Goal: Task Accomplishment & Management: Manage account settings

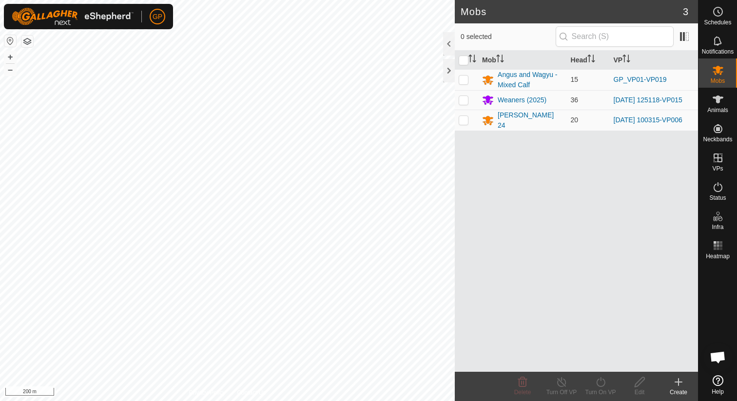
scroll to position [2241, 0]
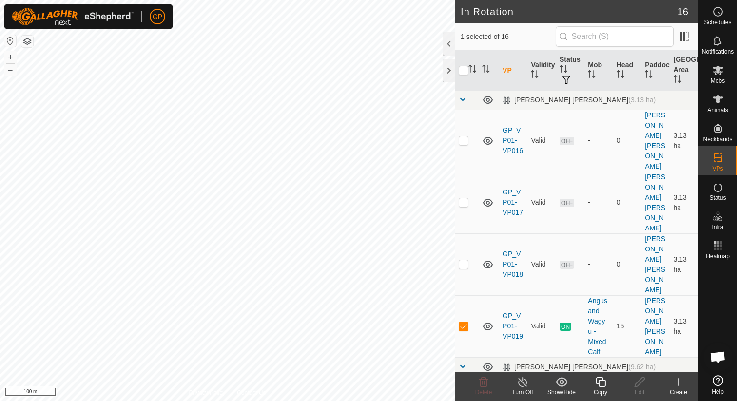
click at [603, 384] on icon at bounding box center [600, 382] width 12 height 12
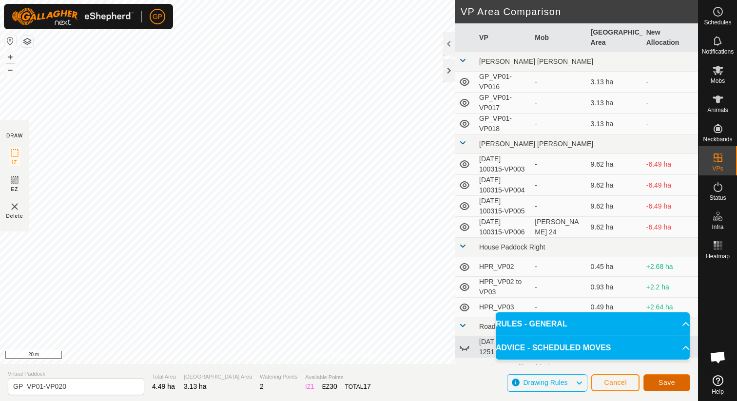
click at [670, 382] on span "Save" at bounding box center [666, 383] width 17 height 8
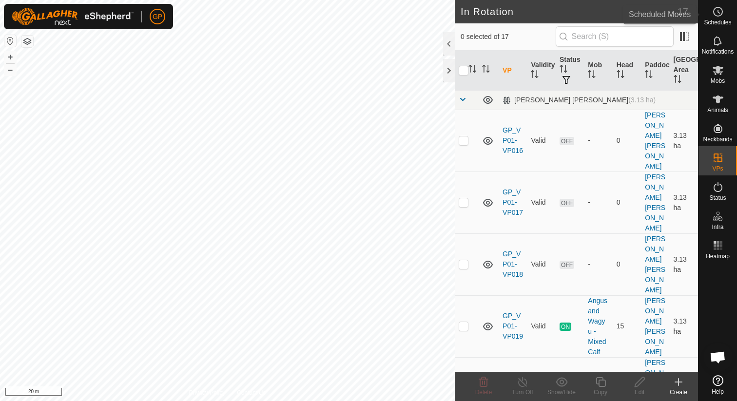
click at [723, 20] on span "Schedules" at bounding box center [717, 22] width 27 height 6
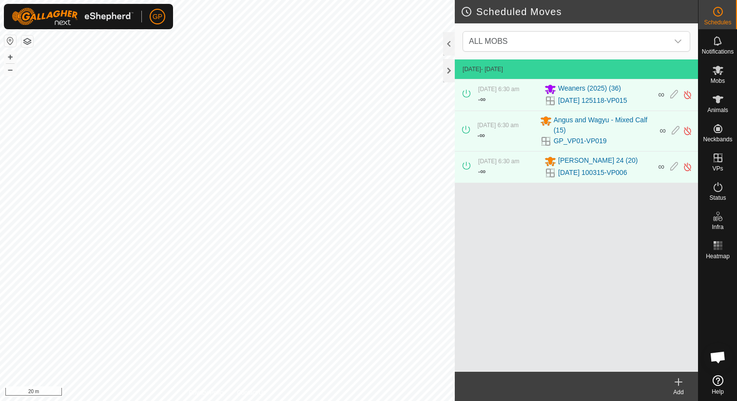
click at [683, 386] on icon at bounding box center [678, 382] width 12 height 12
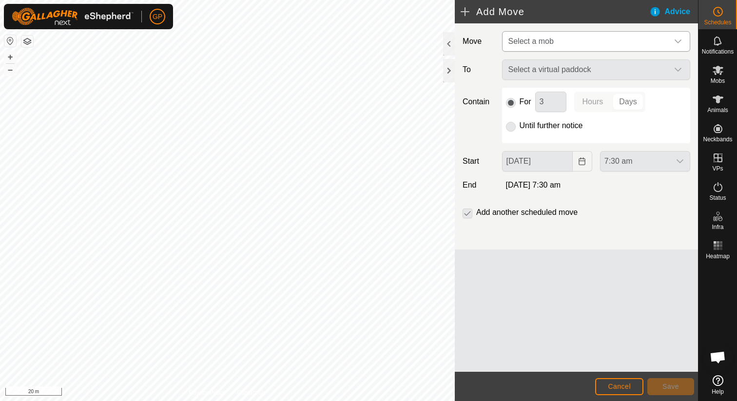
click at [621, 43] on span "Select a mob" at bounding box center [586, 41] width 164 height 19
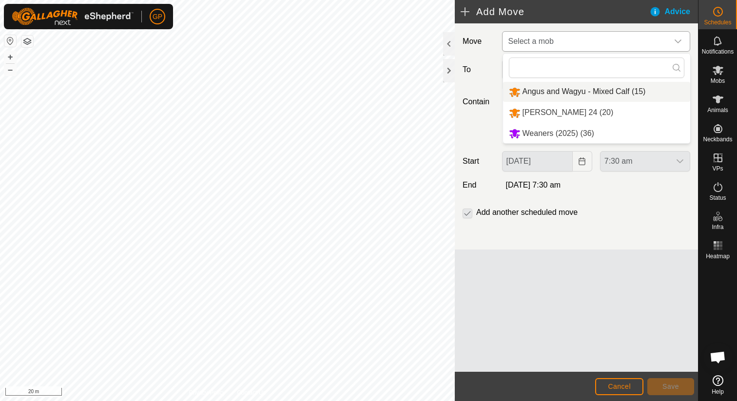
click at [563, 95] on li "Angus and Wagyu - Mixed Calf (15)" at bounding box center [596, 92] width 187 height 20
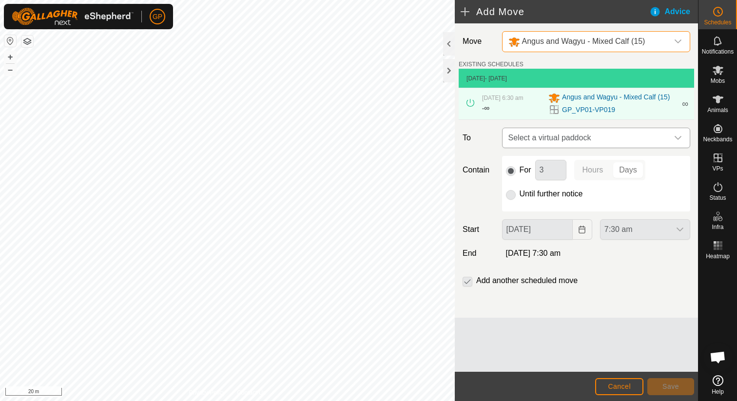
click at [539, 141] on span "Select a virtual paddock" at bounding box center [586, 137] width 164 height 19
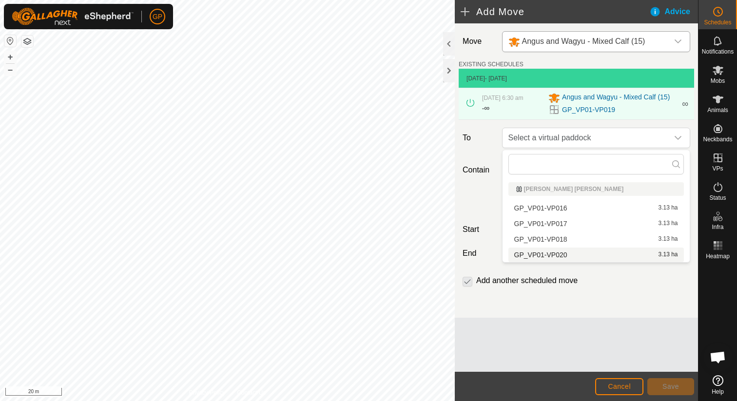
click at [550, 253] on li "GP_VP01-VP020 3.13 ha" at bounding box center [595, 255] width 175 height 15
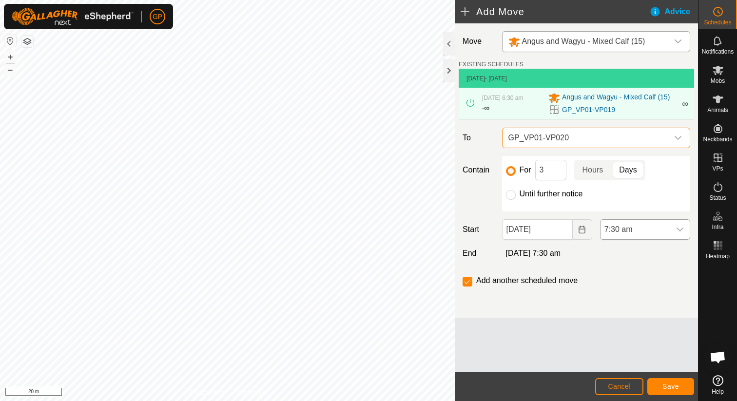
click at [624, 236] on span "7:30 am" at bounding box center [635, 229] width 70 height 19
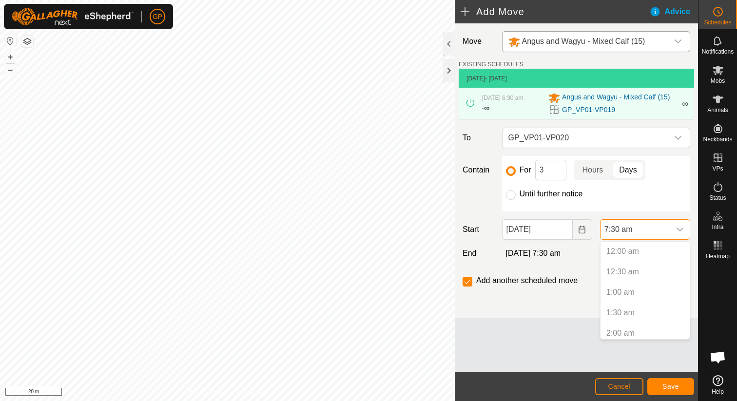
scroll to position [229, 0]
click at [619, 324] on li "7:30 am" at bounding box center [644, 329] width 89 height 19
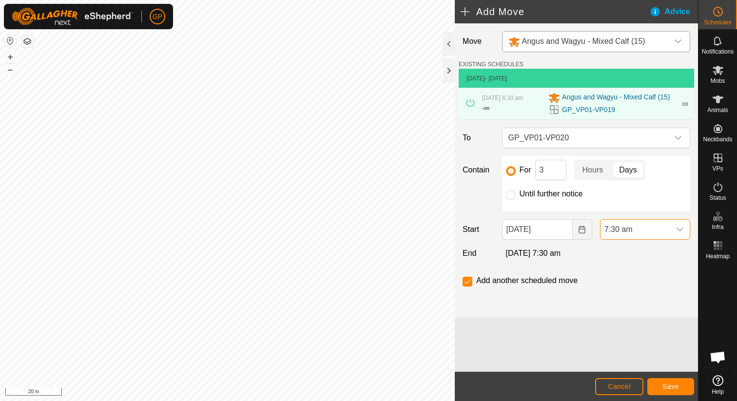
click at [511, 201] on div "For 3 Hours Days Until further notice" at bounding box center [596, 184] width 188 height 56
click at [511, 199] on input "Until further notice" at bounding box center [511, 195] width 10 height 10
radio input "true"
checkbox input "false"
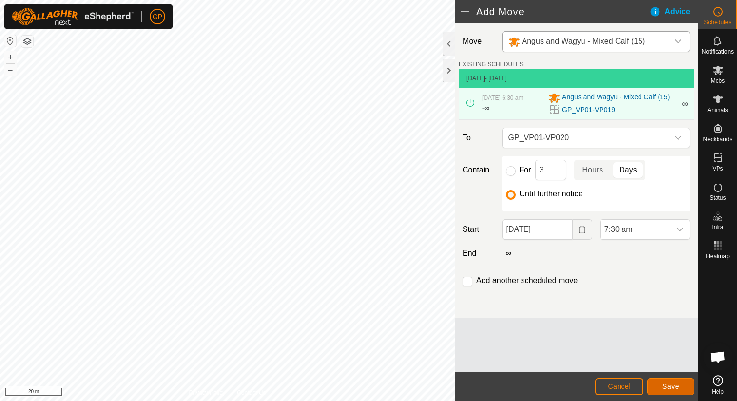
click at [664, 382] on button "Save" at bounding box center [670, 386] width 47 height 17
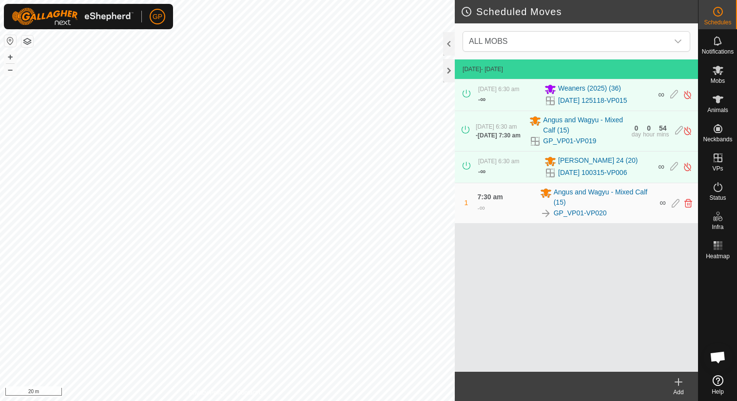
click at [466, 203] on div "Scheduled Moves ALL MOBS [DATE] - [DATE] [DATE] 6:30 am - ∞ Weaners (2025) [PHO…" at bounding box center [349, 200] width 698 height 401
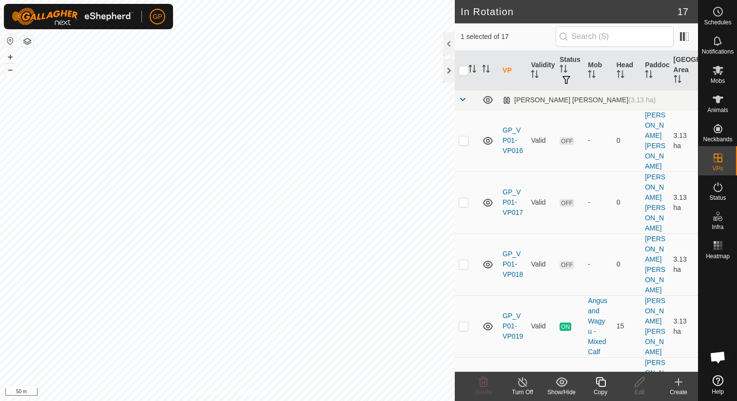
checkbox input "true"
checkbox input "false"
click at [486, 391] on span "Delete" at bounding box center [483, 392] width 17 height 7
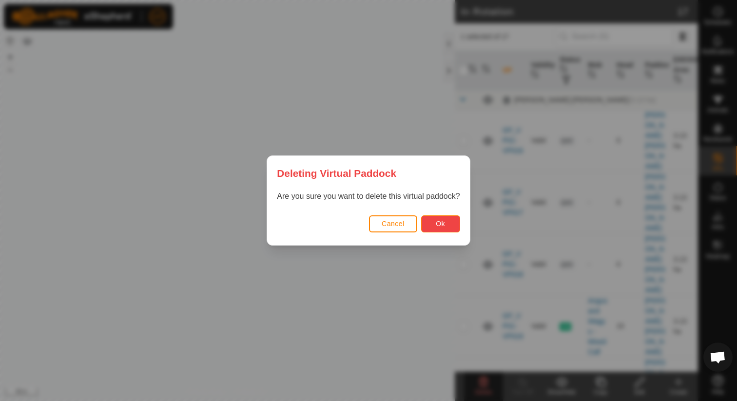
click at [452, 222] on button "Ok" at bounding box center [440, 223] width 39 height 17
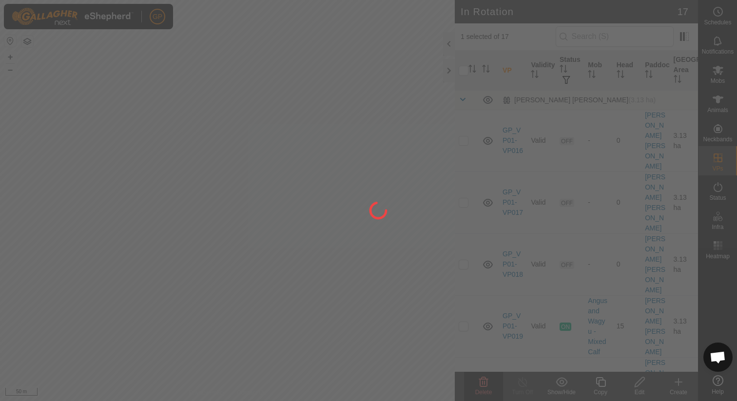
checkbox input "false"
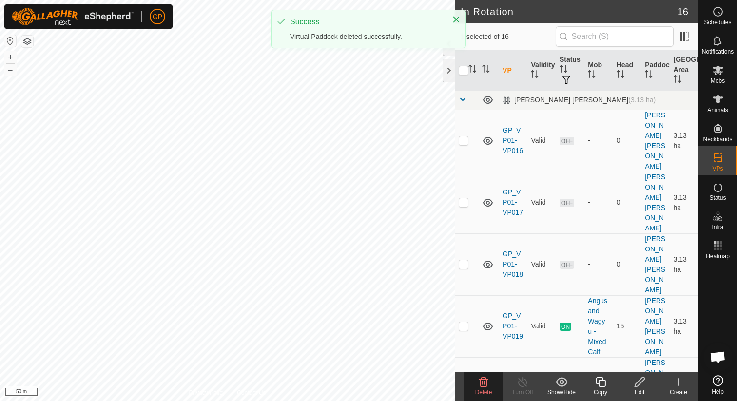
click at [480, 389] on span "Delete" at bounding box center [483, 392] width 17 height 7
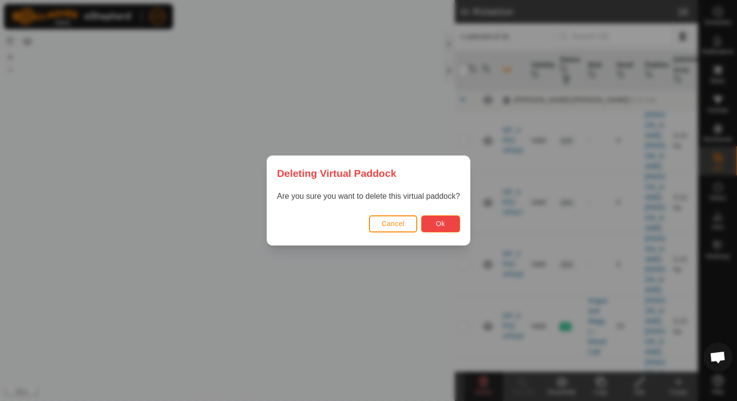
click at [444, 219] on button "Ok" at bounding box center [440, 223] width 39 height 17
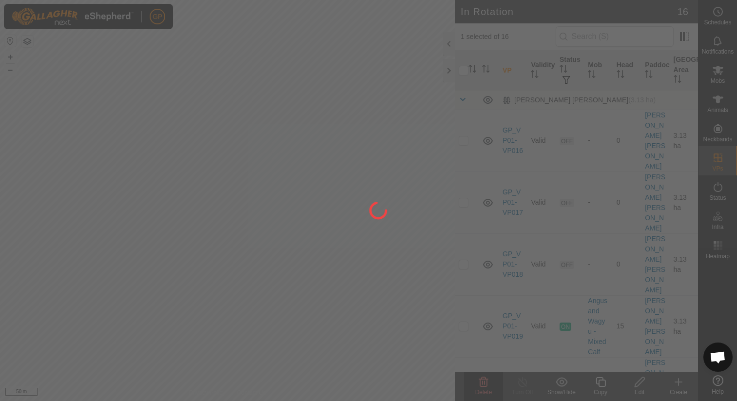
checkbox input "false"
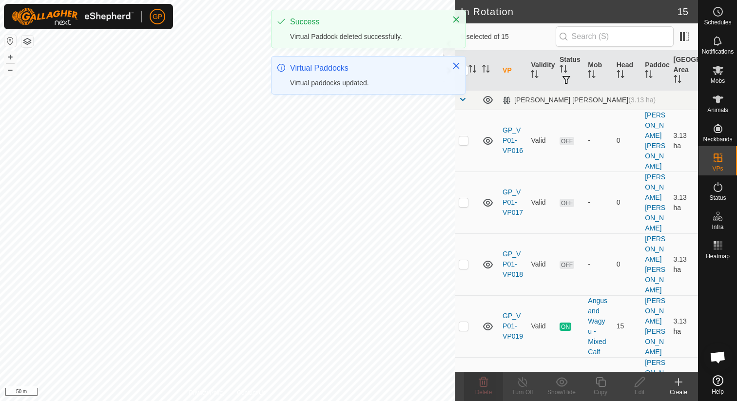
checkbox input "true"
click at [480, 385] on icon at bounding box center [483, 382] width 9 height 10
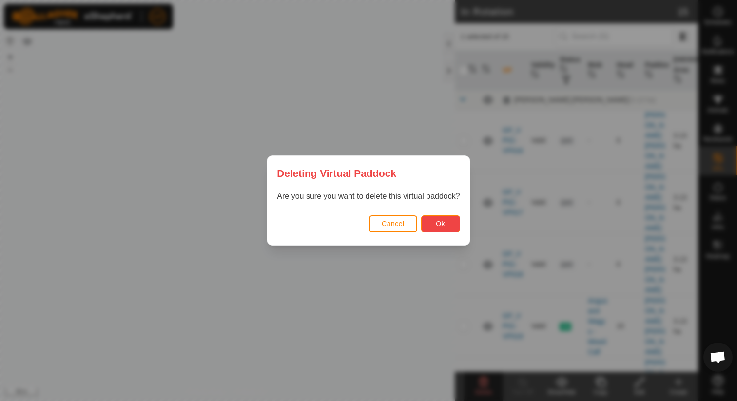
click at [433, 218] on button "Ok" at bounding box center [440, 223] width 39 height 17
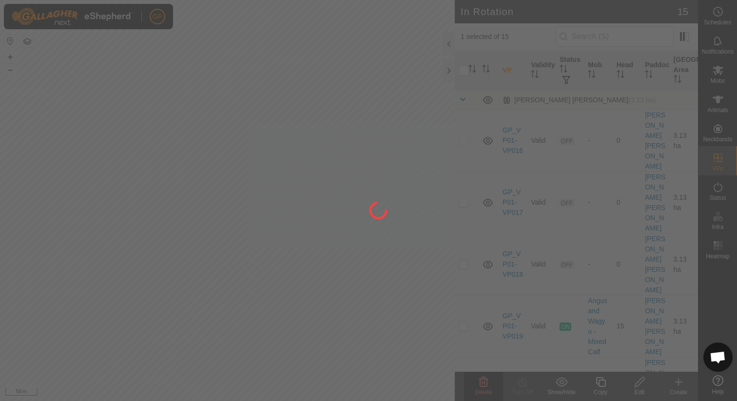
checkbox input "false"
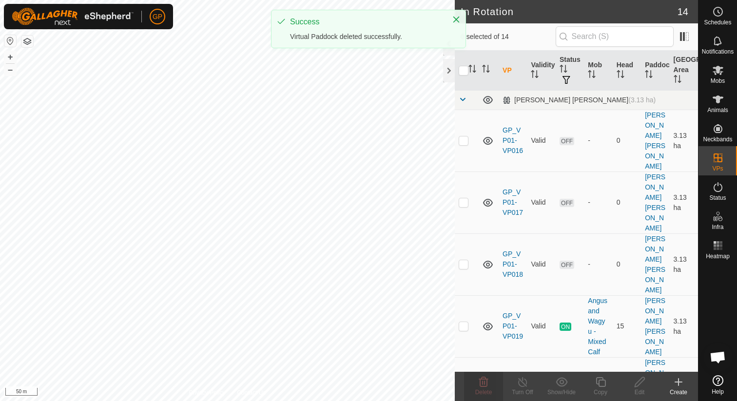
checkbox input "true"
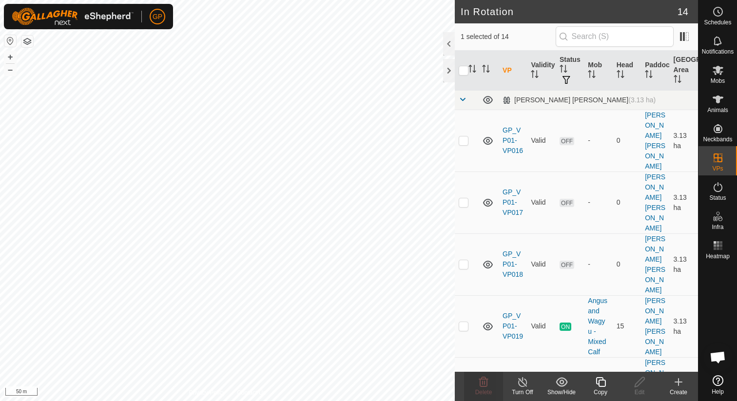
click at [601, 383] on icon at bounding box center [600, 382] width 12 height 12
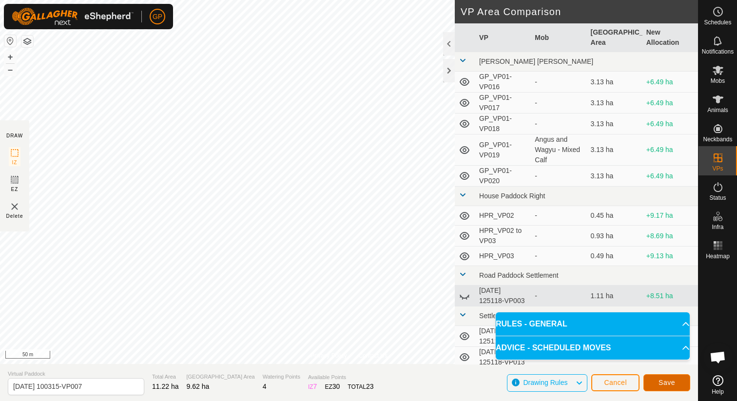
click at [681, 380] on button "Save" at bounding box center [666, 382] width 47 height 17
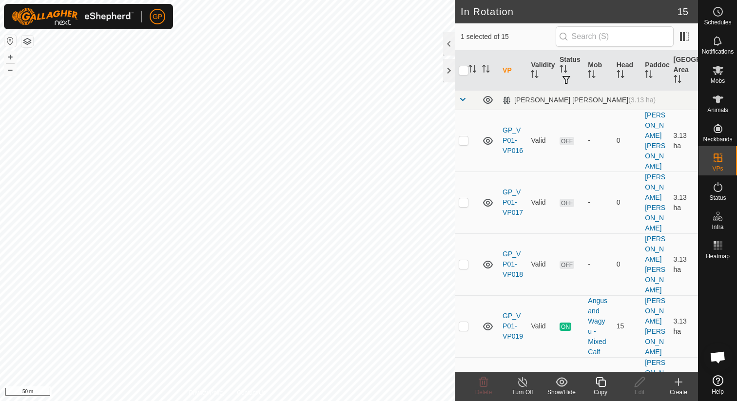
checkbox input "false"
checkbox input "true"
click at [719, 22] on span "Schedules" at bounding box center [717, 22] width 27 height 6
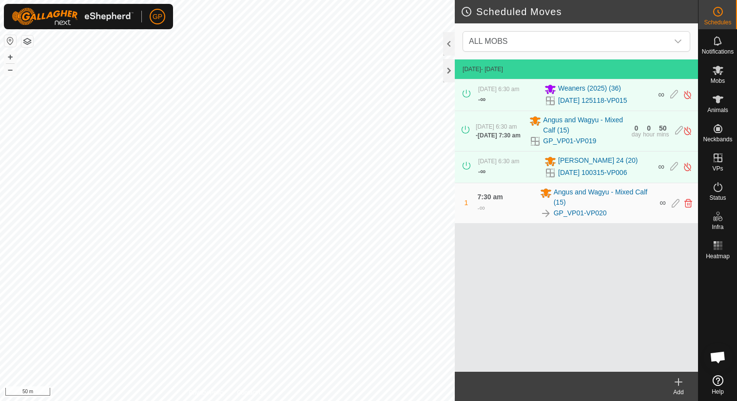
click at [671, 376] on create-svg-icon at bounding box center [678, 382] width 39 height 12
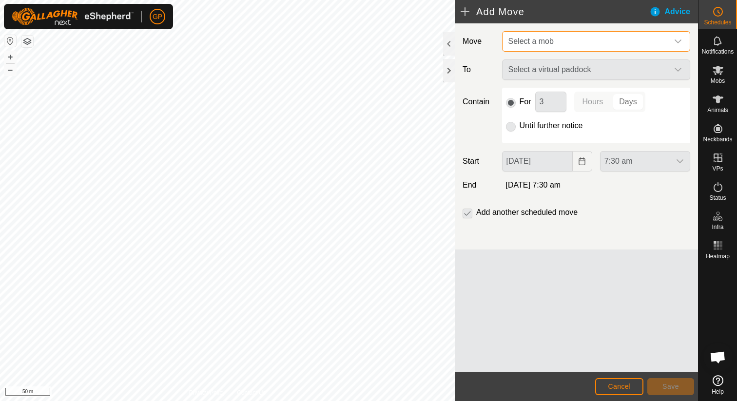
click at [571, 41] on span "Select a mob" at bounding box center [586, 41] width 164 height 19
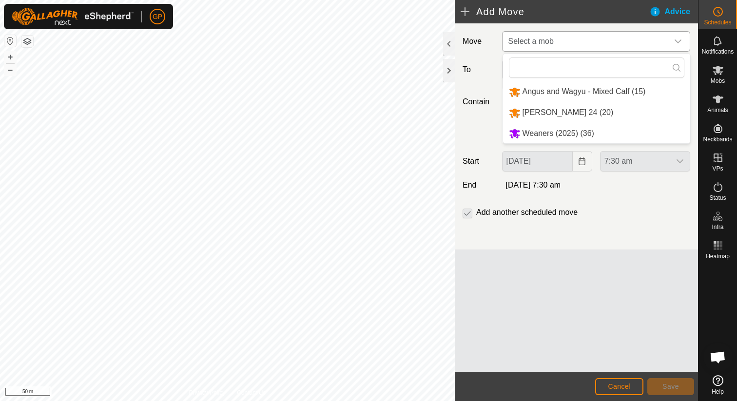
click at [555, 113] on li "[PERSON_NAME] 24 (20)" at bounding box center [596, 113] width 187 height 20
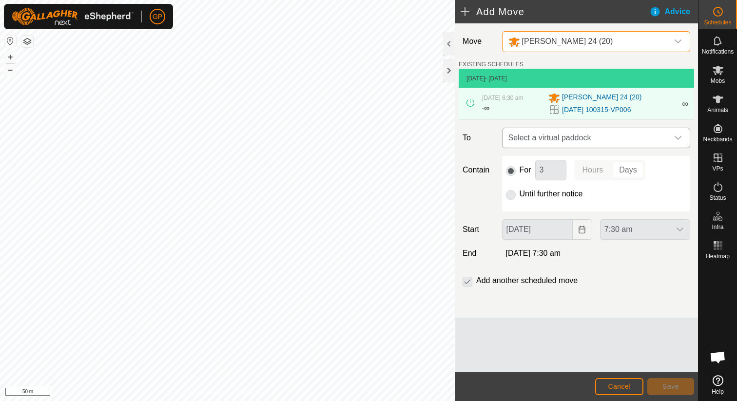
click at [552, 137] on span "Select a virtual paddock" at bounding box center [586, 137] width 164 height 19
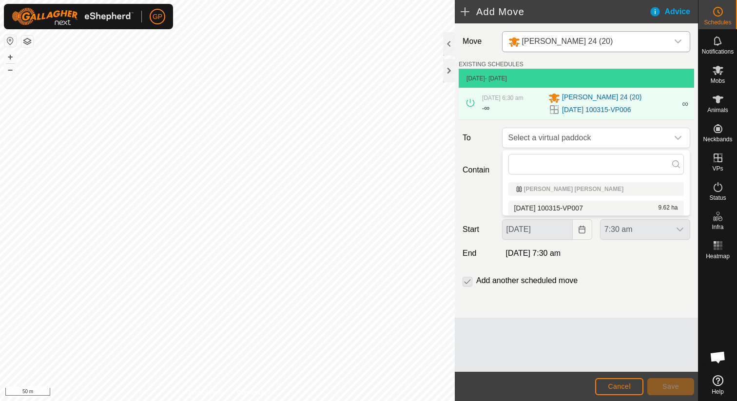
click at [546, 205] on li "[DATE] 100315-VP007 9.62 ha" at bounding box center [595, 208] width 175 height 15
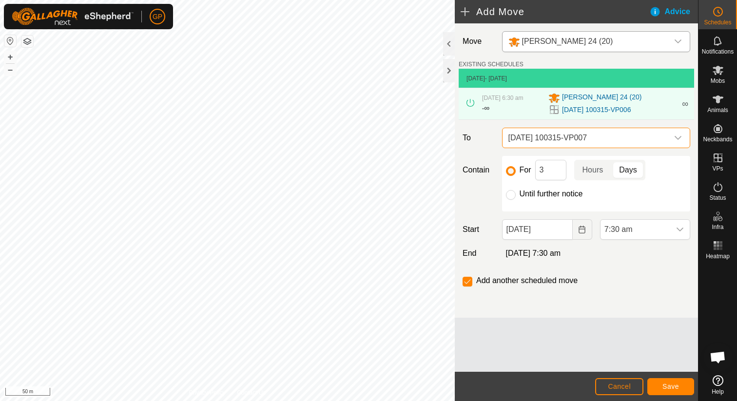
click at [533, 195] on label "Until further notice" at bounding box center [550, 194] width 63 height 8
click at [516, 195] on input "Until further notice" at bounding box center [511, 195] width 10 height 10
radio input "true"
checkbox input "false"
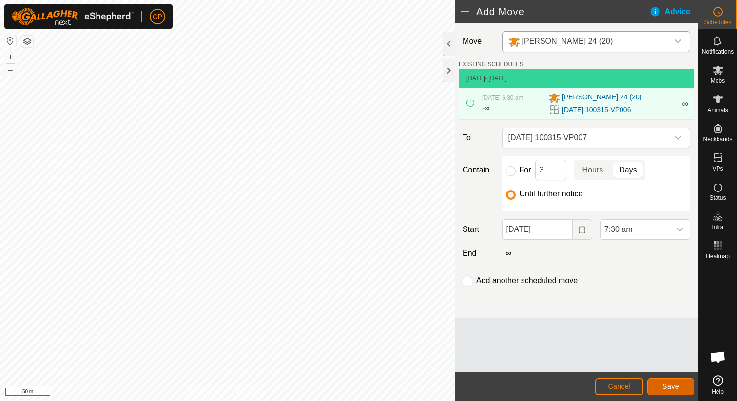
click at [676, 385] on span "Save" at bounding box center [670, 387] width 17 height 8
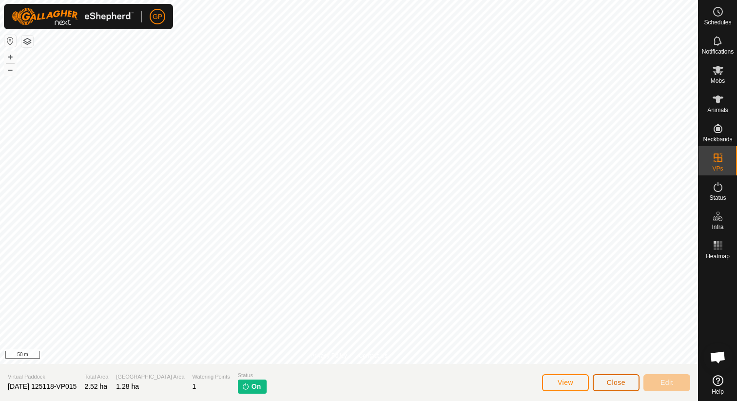
click at [615, 377] on button "Close" at bounding box center [616, 382] width 47 height 17
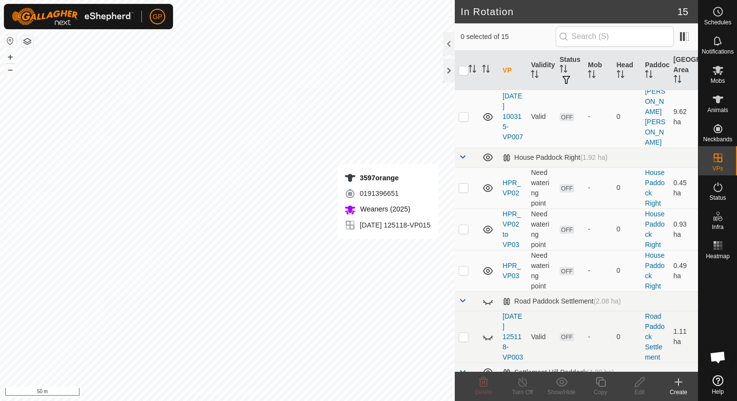
scroll to position [529, 0]
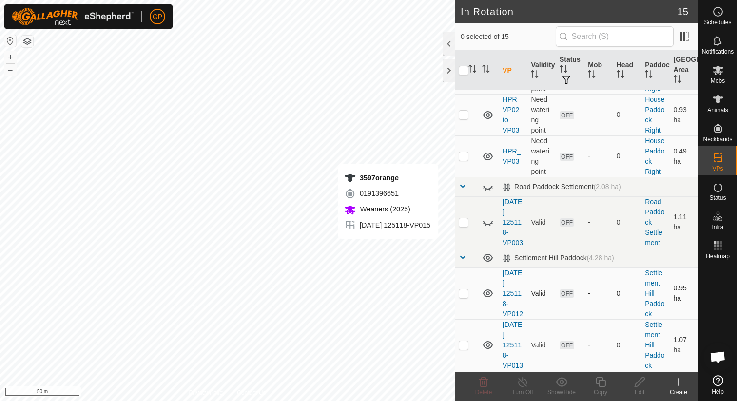
click at [459, 289] on p-checkbox at bounding box center [464, 293] width 10 height 8
checkbox input "true"
click at [468, 341] on p-checkbox at bounding box center [464, 345] width 10 height 8
checkbox input "true"
click at [464, 371] on td at bounding box center [466, 397] width 23 height 52
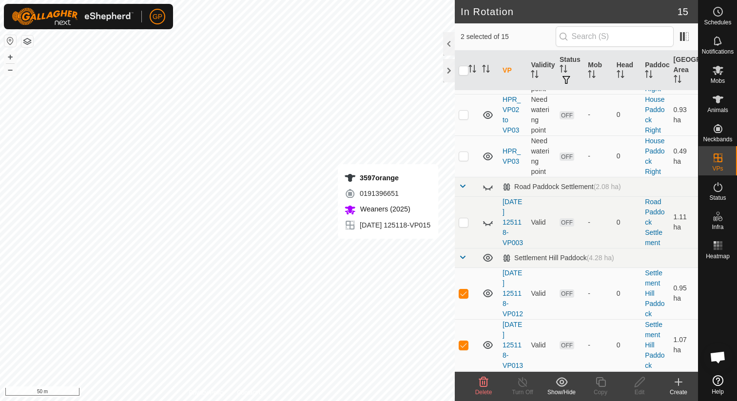
checkbox input "true"
click at [483, 376] on div "Delete" at bounding box center [483, 386] width 39 height 29
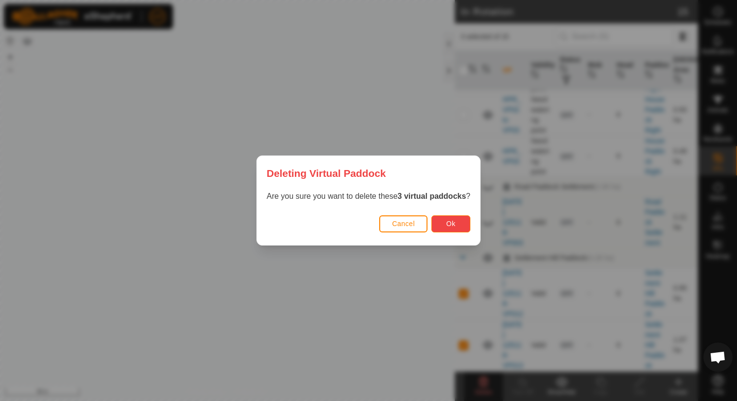
click at [455, 222] on span "Ok" at bounding box center [450, 224] width 9 height 8
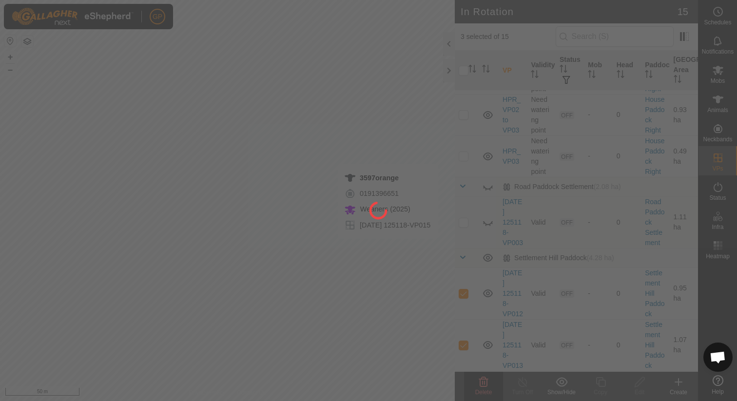
checkbox input "false"
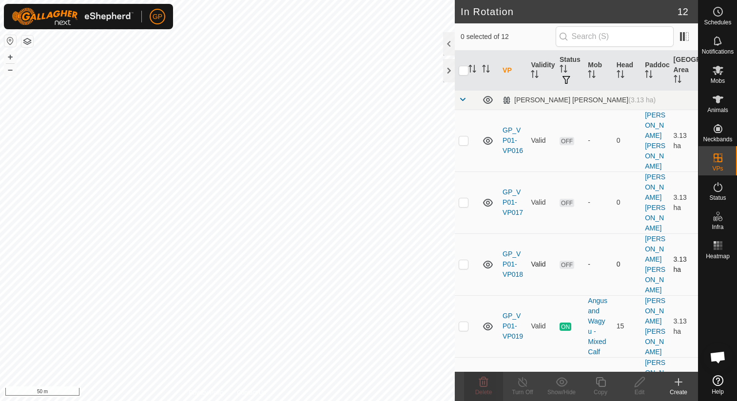
checkbox input "true"
click at [605, 380] on icon at bounding box center [600, 382] width 10 height 10
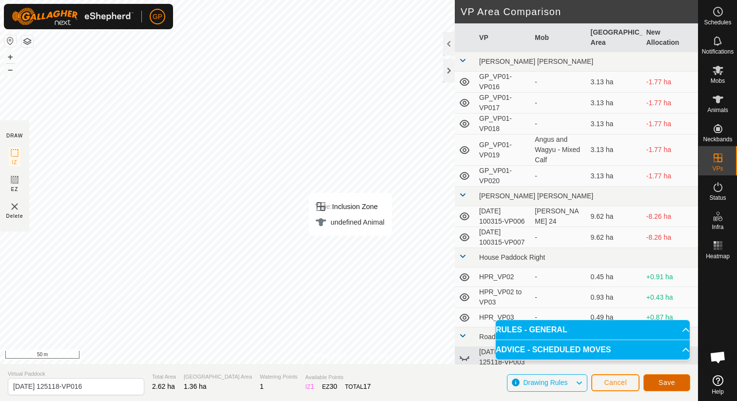
click at [676, 381] on button "Save" at bounding box center [666, 382] width 47 height 17
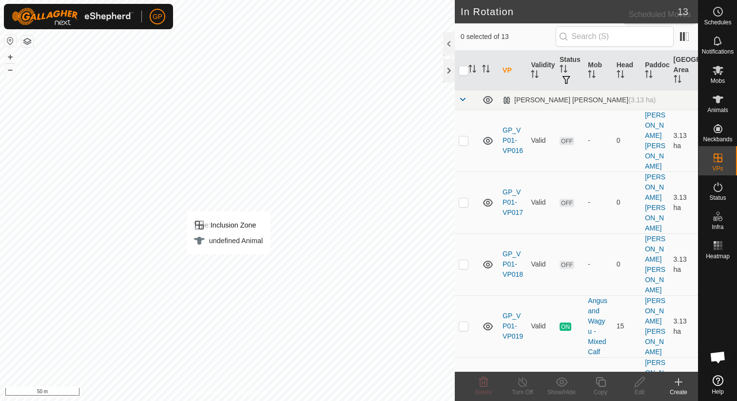
click at [716, 22] on span "Schedules" at bounding box center [717, 22] width 27 height 6
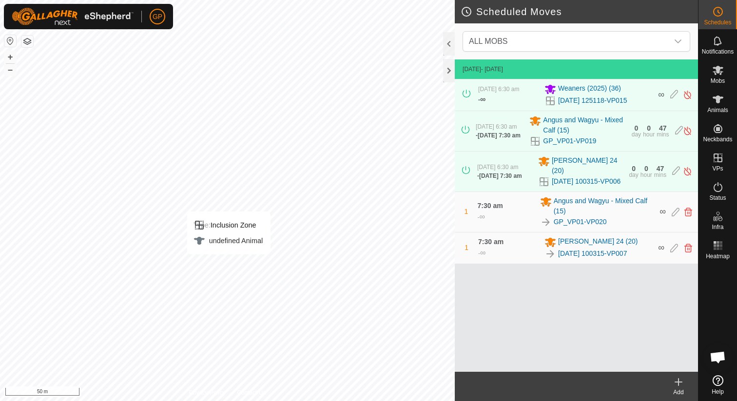
click at [678, 385] on icon at bounding box center [678, 382] width 0 height 7
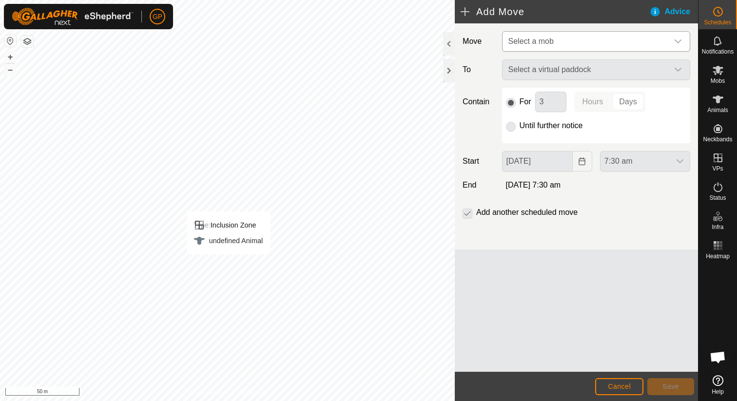
click at [542, 49] on span "Select a mob" at bounding box center [586, 41] width 164 height 19
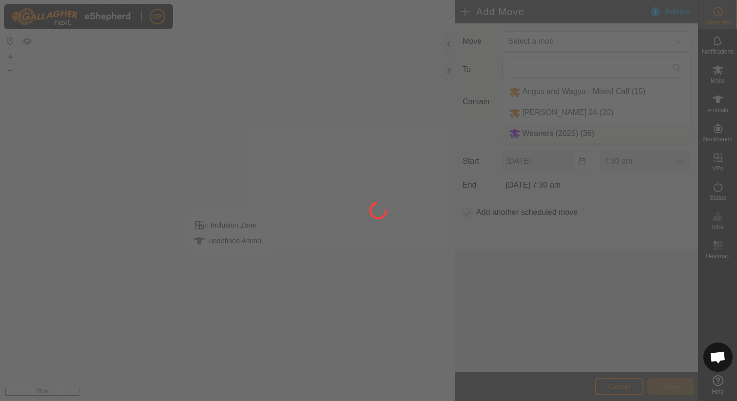
click at [528, 135] on div at bounding box center [368, 200] width 737 height 401
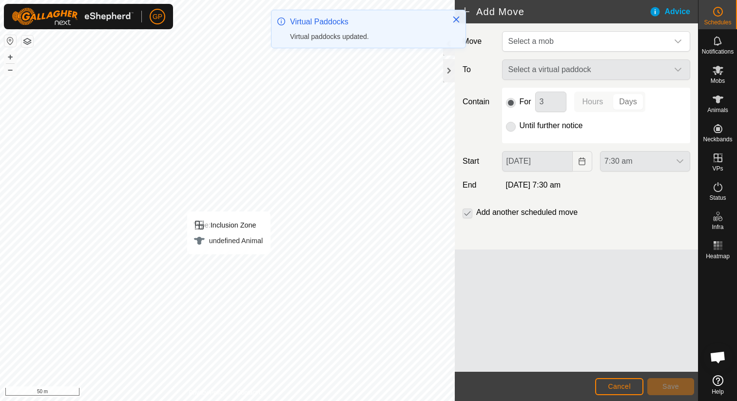
click at [532, 122] on label "Until further notice" at bounding box center [550, 126] width 63 height 8
click at [509, 126] on p-radiobutton at bounding box center [511, 126] width 10 height 12
click at [525, 64] on div "Select a virtual paddock" at bounding box center [596, 69] width 196 height 20
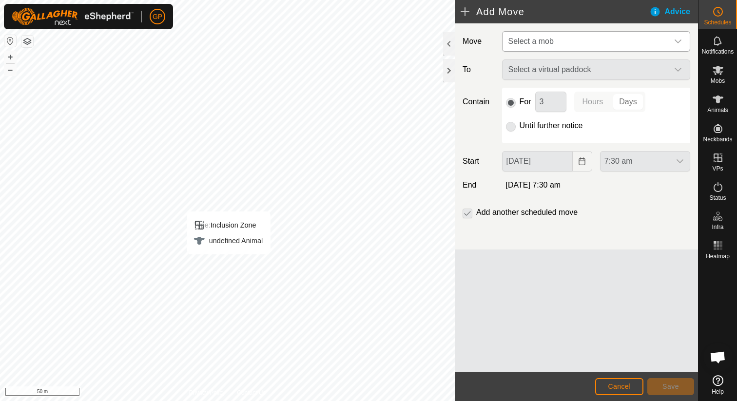
click at [533, 39] on span "Select a mob" at bounding box center [530, 41] width 45 height 8
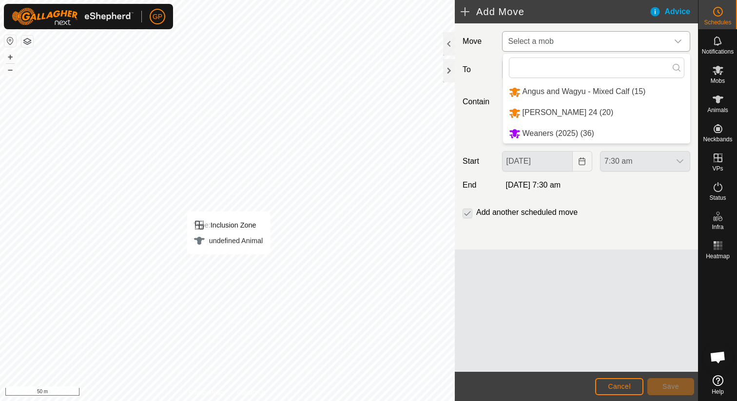
click at [532, 135] on li "Weaners (2025) (36)" at bounding box center [596, 134] width 187 height 20
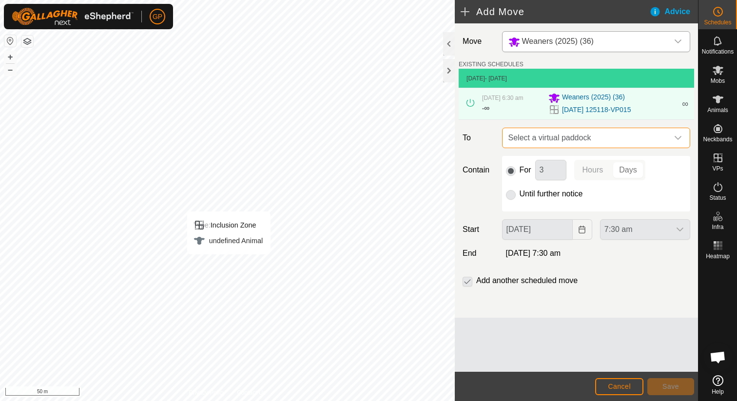
click at [538, 143] on span "Select a virtual paddock" at bounding box center [586, 137] width 164 height 19
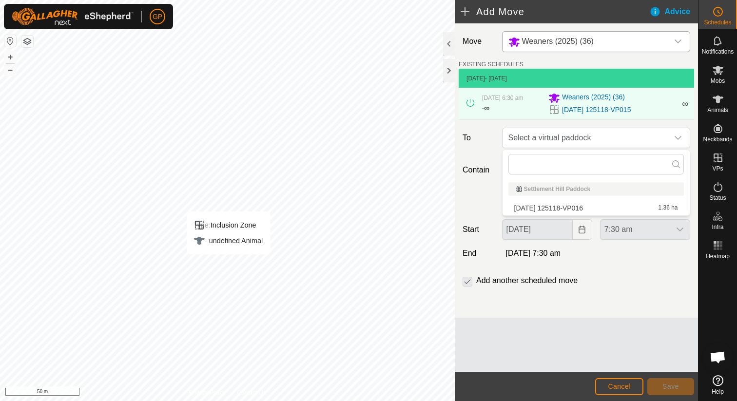
click at [541, 205] on li "[DATE] 125118-VP016 1.36 ha" at bounding box center [595, 208] width 175 height 15
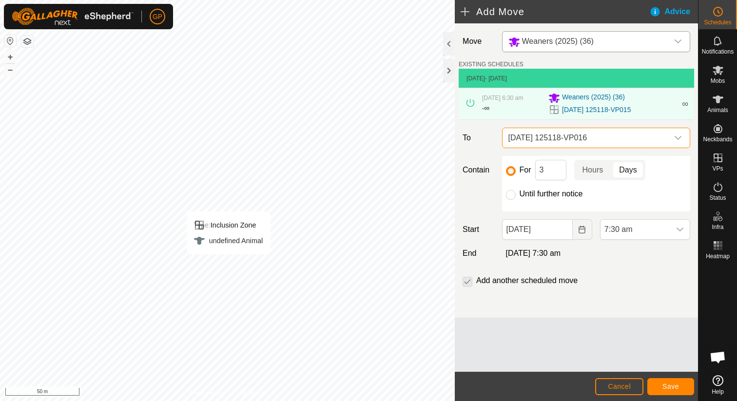
click at [523, 197] on label "Until further notice" at bounding box center [550, 194] width 63 height 8
click at [516, 197] on input "Until further notice" at bounding box center [511, 195] width 10 height 10
radio input "true"
checkbox input "false"
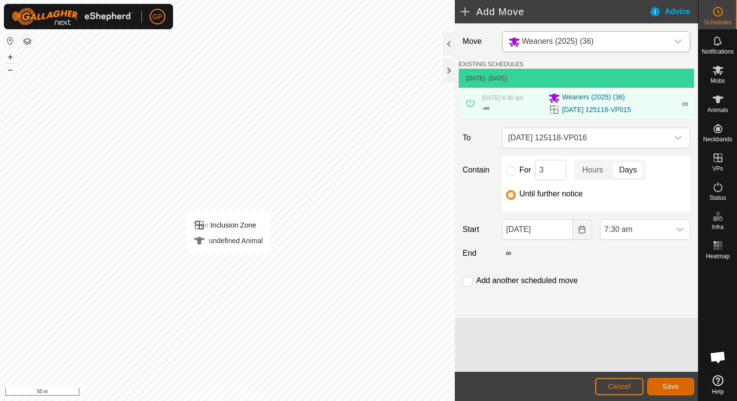
click at [669, 386] on span "Save" at bounding box center [670, 387] width 17 height 8
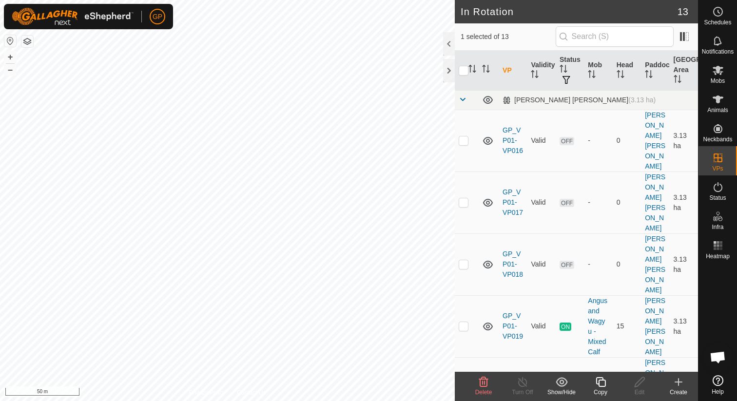
click at [595, 379] on icon at bounding box center [600, 382] width 10 height 10
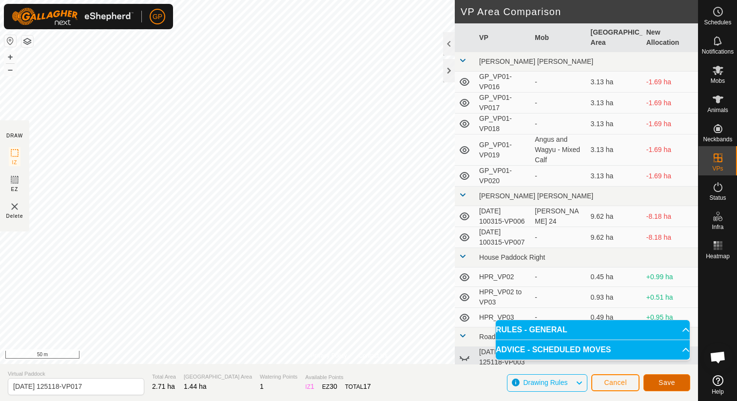
click at [659, 383] on span "Save" at bounding box center [666, 383] width 17 height 8
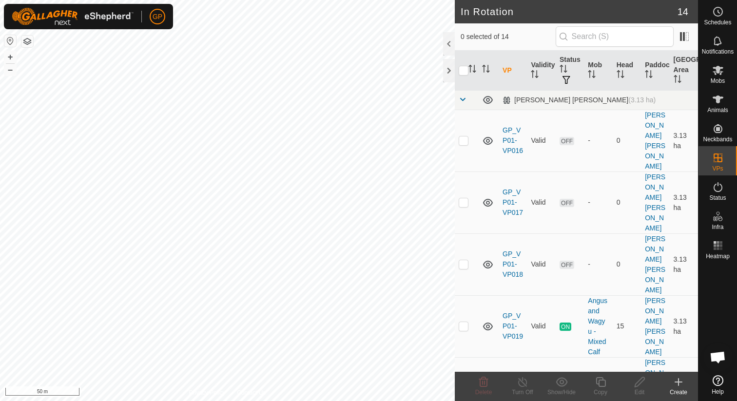
checkbox input "true"
click at [603, 386] on icon at bounding box center [600, 382] width 10 height 10
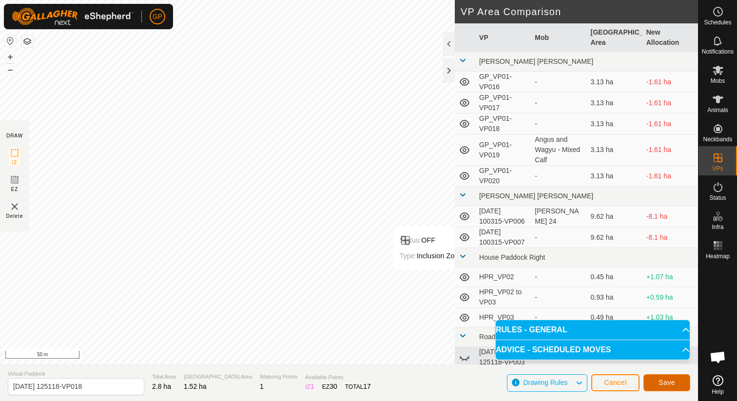
click at [669, 386] on span "Save" at bounding box center [666, 383] width 17 height 8
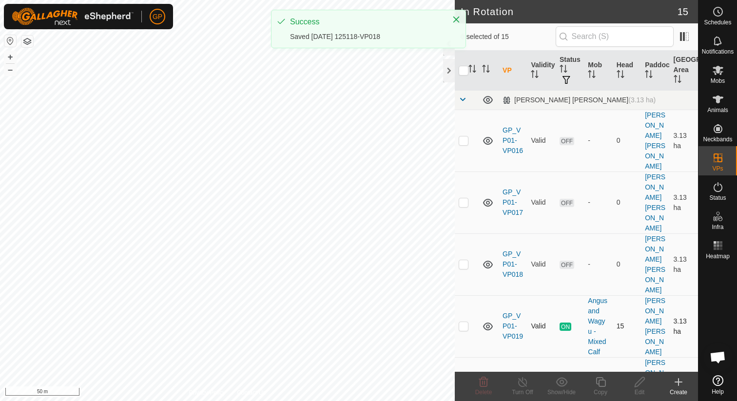
checkbox input "true"
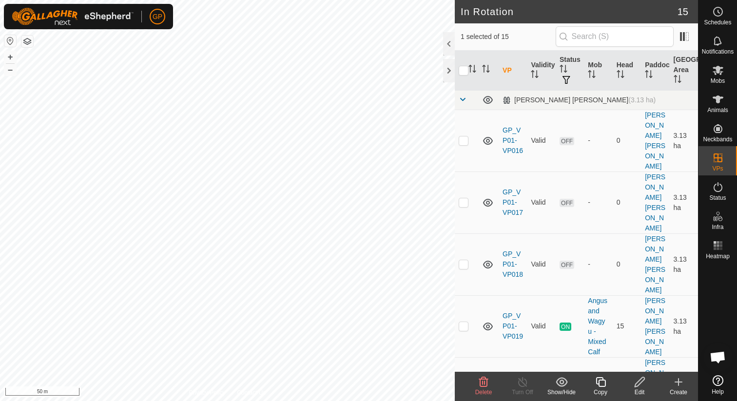
click at [602, 384] on icon at bounding box center [600, 382] width 12 height 12
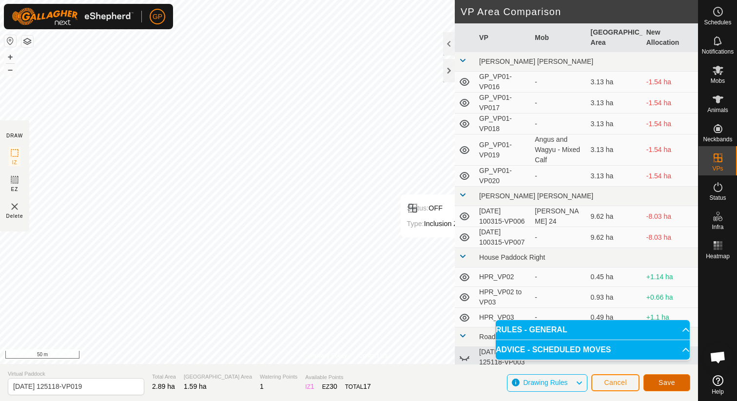
click at [657, 382] on button "Save" at bounding box center [666, 382] width 47 height 17
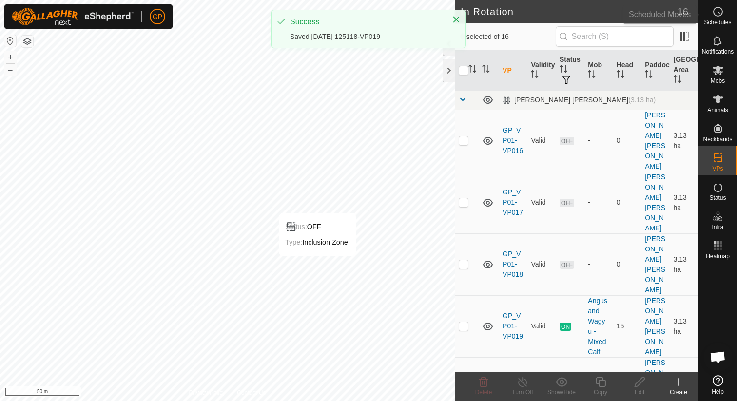
click at [727, 8] on div "Schedules" at bounding box center [717, 14] width 38 height 29
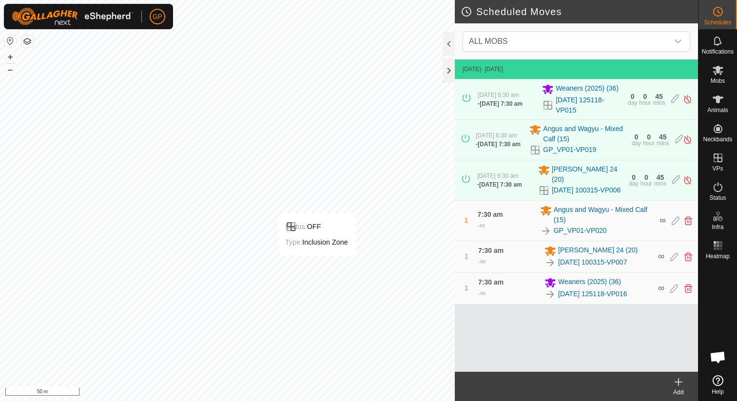
click at [679, 382] on icon at bounding box center [678, 382] width 7 height 0
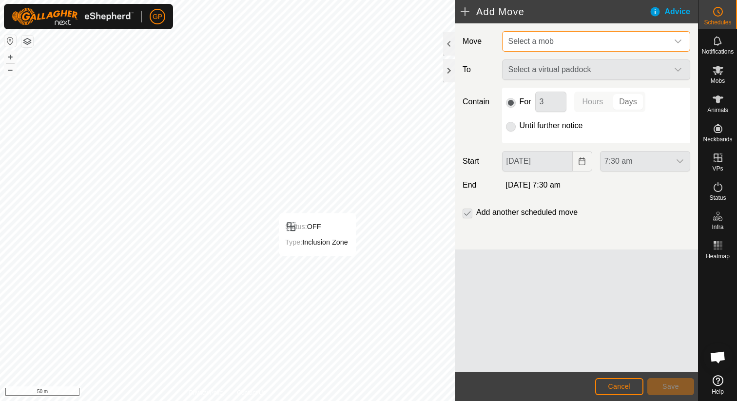
click at [601, 51] on span "Select a mob" at bounding box center [586, 41] width 164 height 19
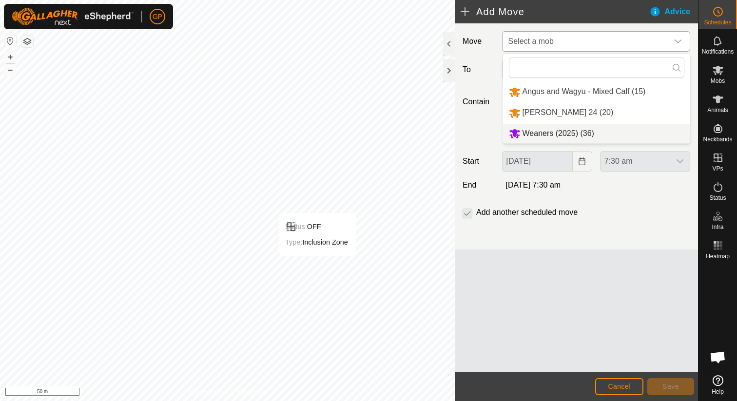
click at [542, 132] on li "Weaners (2025) (36)" at bounding box center [596, 134] width 187 height 20
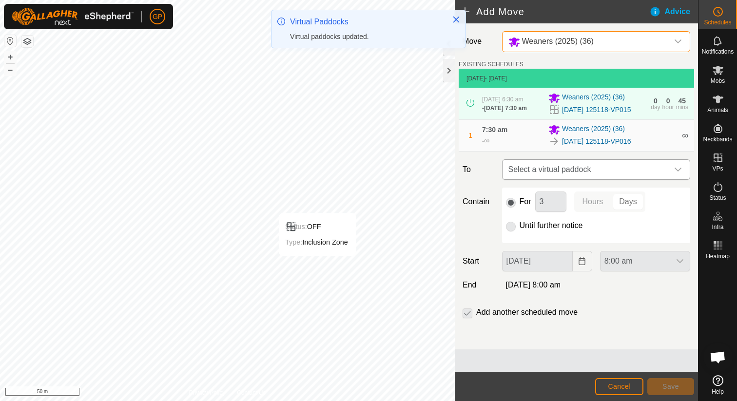
click at [538, 173] on span "Select a virtual paddock" at bounding box center [586, 169] width 164 height 19
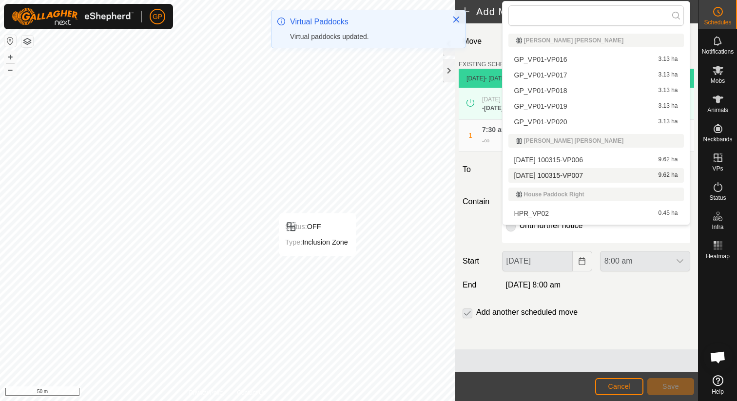
scroll to position [166, 0]
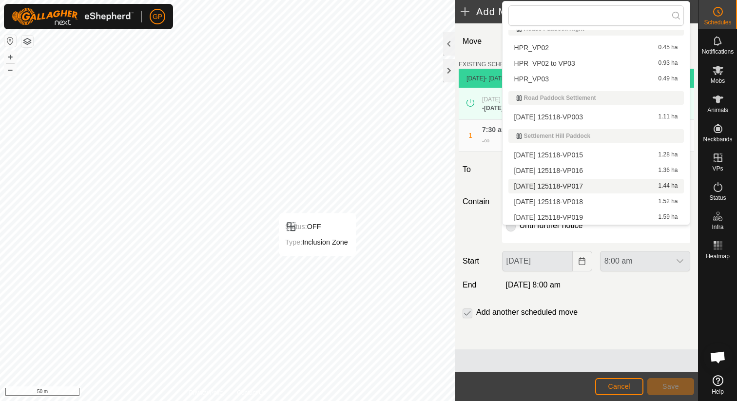
click at [557, 188] on li "[DATE] 125118-VP017 1.44 ha" at bounding box center [595, 186] width 175 height 15
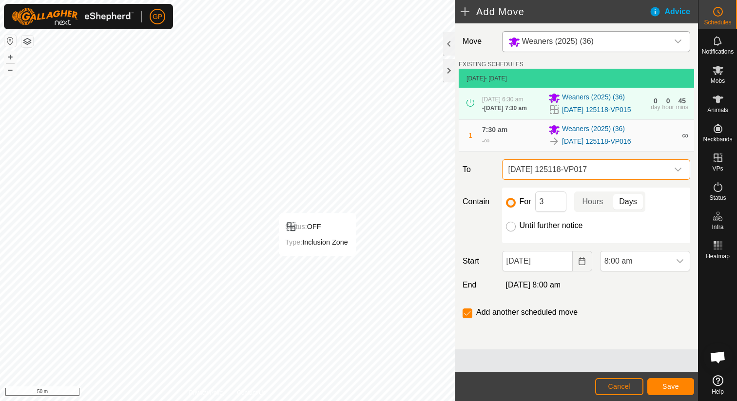
click at [510, 229] on input "Until further notice" at bounding box center [511, 227] width 10 height 10
radio input "true"
checkbox input "false"
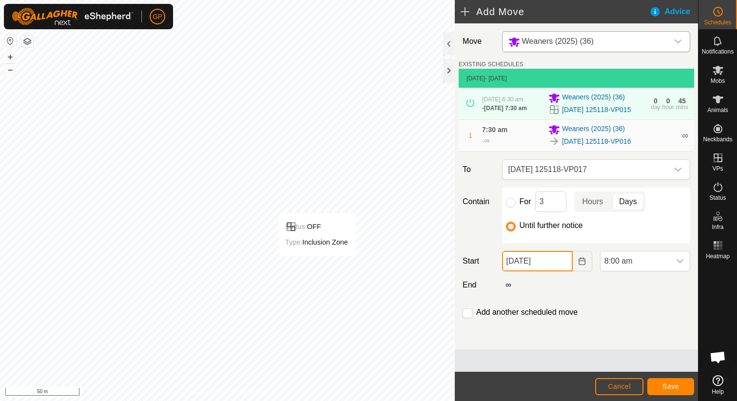
click at [514, 266] on input "[DATE]" at bounding box center [537, 261] width 71 height 20
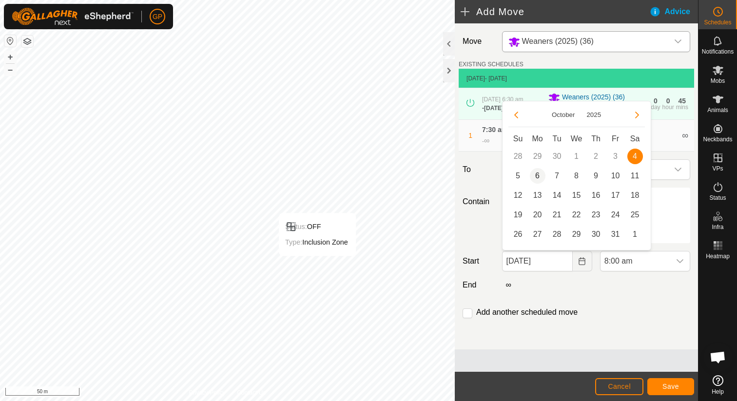
click at [535, 180] on span "6" at bounding box center [538, 176] width 16 height 16
type input "[DATE]"
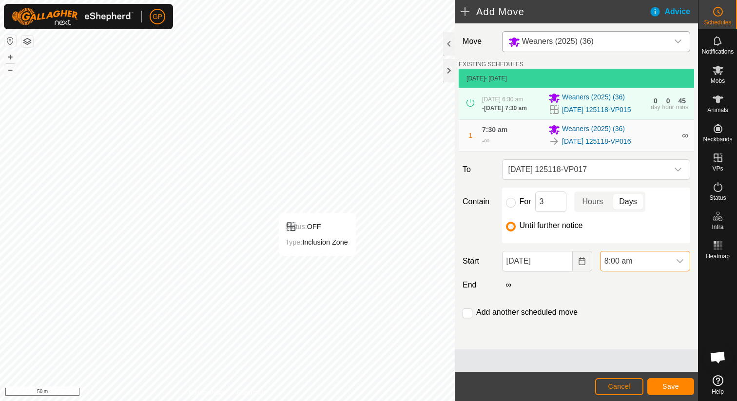
click at [611, 266] on span "8:00 am" at bounding box center [635, 260] width 70 height 19
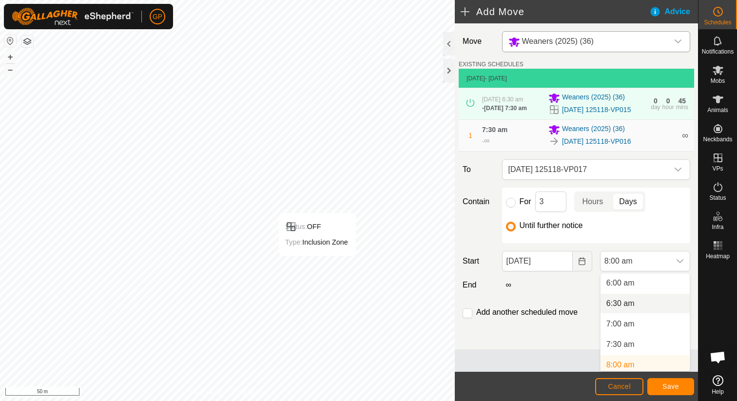
click at [621, 306] on li "6:30 am" at bounding box center [644, 303] width 89 height 19
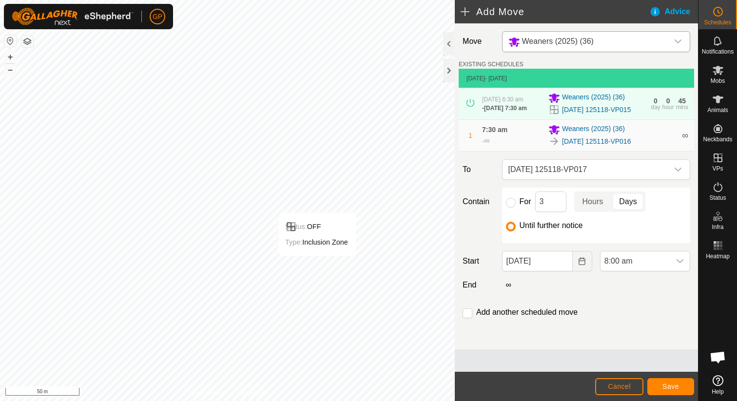
scroll to position [249, 0]
click at [667, 391] on button "Save" at bounding box center [670, 386] width 47 height 17
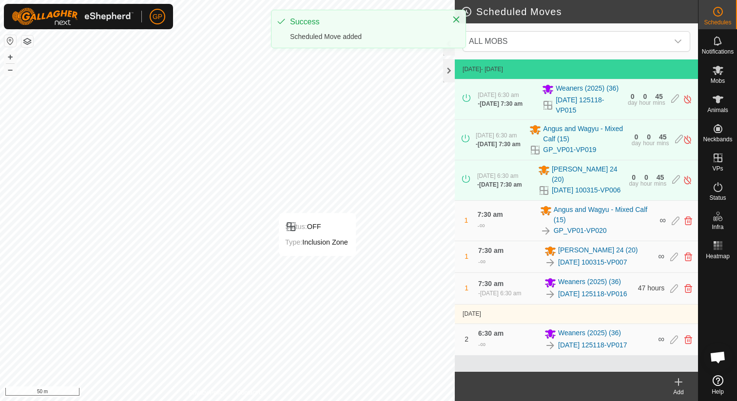
click at [682, 380] on icon at bounding box center [678, 382] width 12 height 12
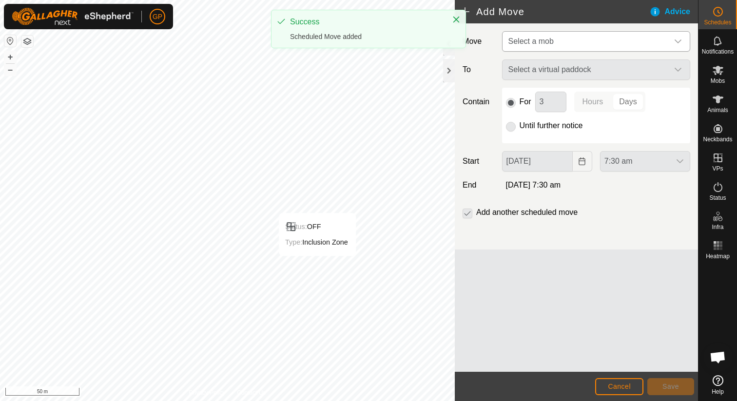
click at [563, 39] on span "Select a mob" at bounding box center [586, 41] width 164 height 19
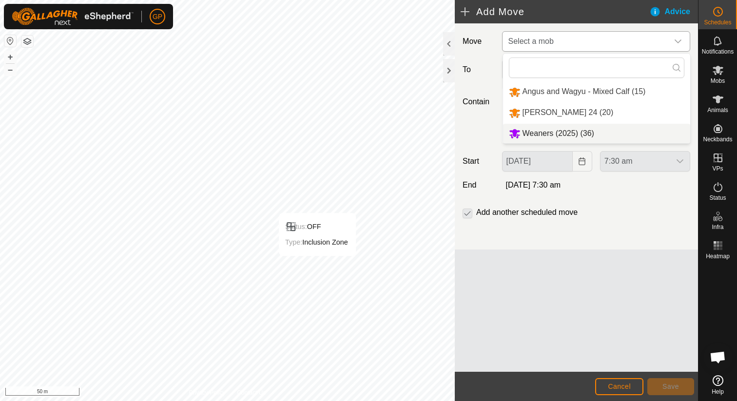
click at [538, 127] on li "Weaners (2025) (36)" at bounding box center [596, 134] width 187 height 20
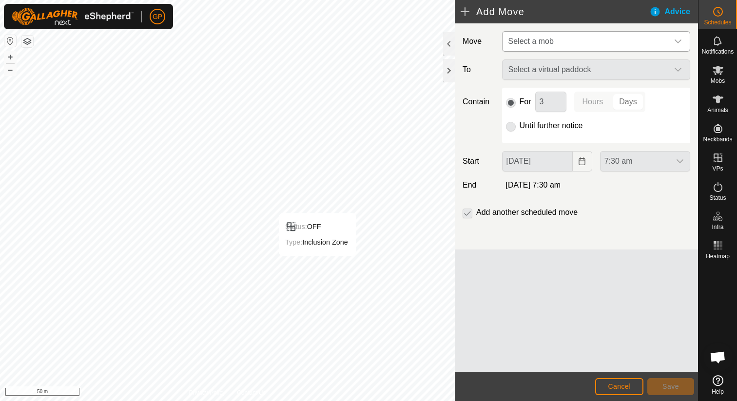
type input "[DATE]"
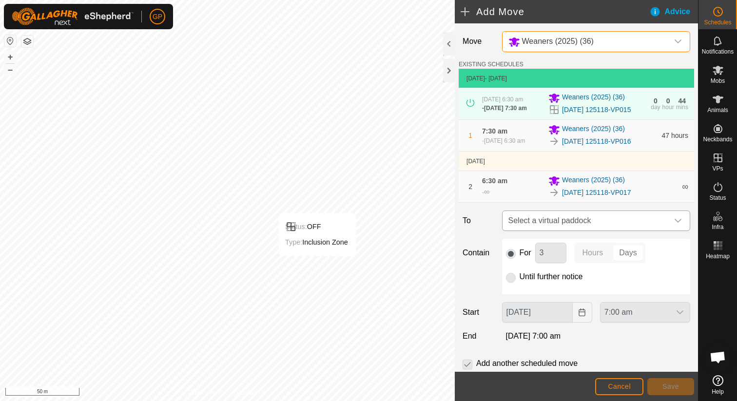
click at [560, 218] on span "Select a virtual paddock" at bounding box center [586, 220] width 164 height 19
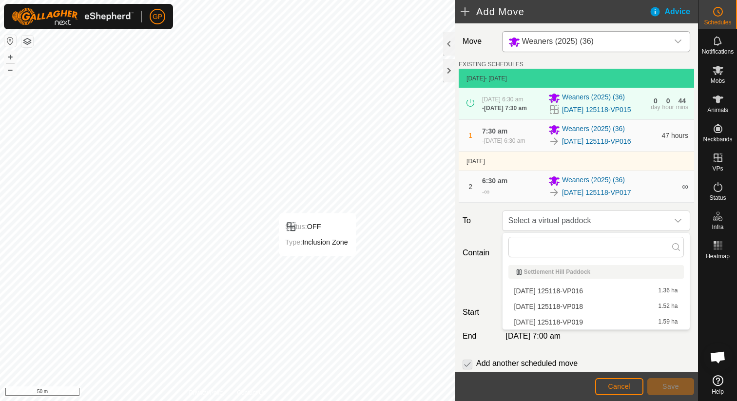
click at [550, 305] on li "[DATE] 125118-VP018 1.52 ha" at bounding box center [595, 306] width 175 height 15
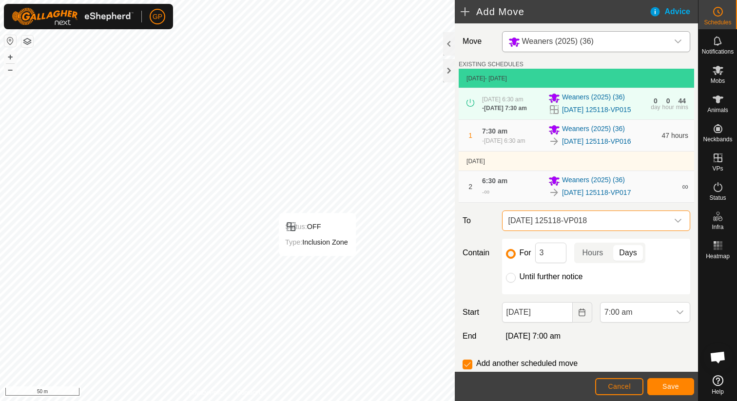
click at [525, 276] on label "Until further notice" at bounding box center [550, 277] width 63 height 8
click at [516, 276] on input "Until further notice" at bounding box center [511, 278] width 10 height 10
radio input "true"
checkbox input "false"
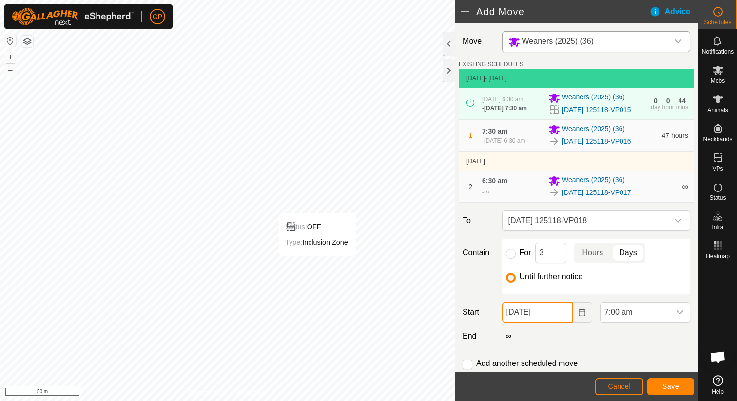
click at [537, 311] on input "[DATE]" at bounding box center [537, 312] width 71 height 20
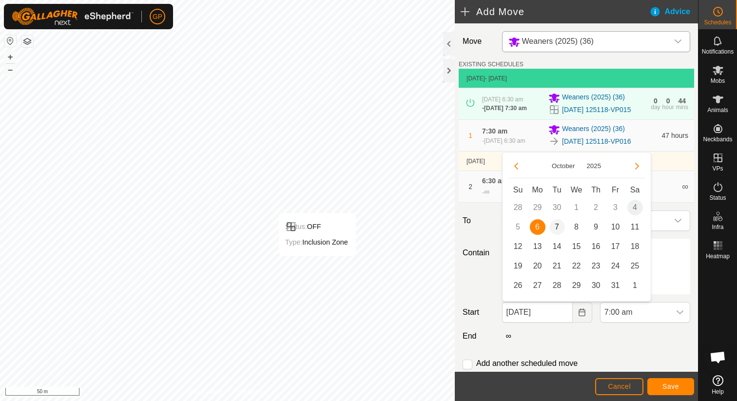
click at [554, 225] on span "7" at bounding box center [557, 227] width 16 height 16
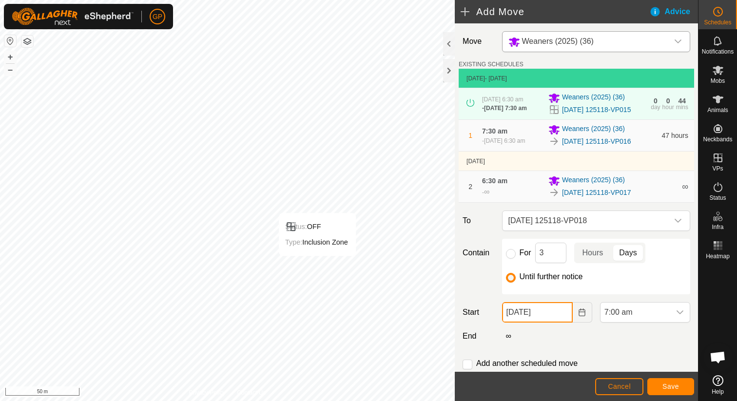
click at [527, 315] on input "[DATE]" at bounding box center [537, 312] width 71 height 20
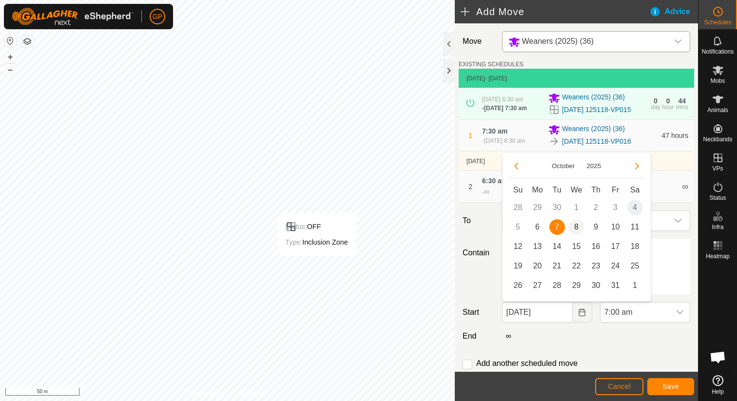
click at [575, 226] on span "8" at bounding box center [577, 227] width 16 height 16
type input "[DATE]"
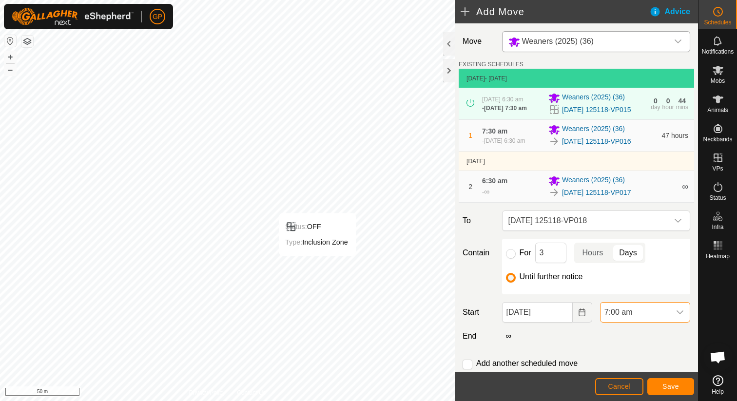
click at [610, 307] on span "7:00 am" at bounding box center [635, 312] width 70 height 19
click at [624, 267] on li "6:30 am" at bounding box center [644, 272] width 89 height 19
click at [663, 386] on span "Save" at bounding box center [670, 387] width 17 height 8
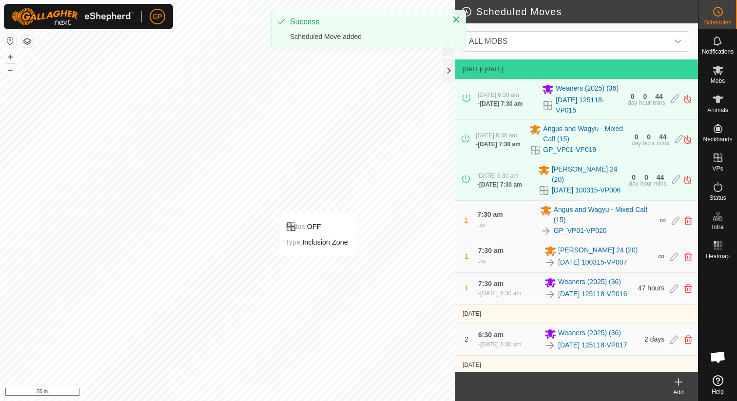
click at [672, 376] on icon at bounding box center [678, 382] width 12 height 12
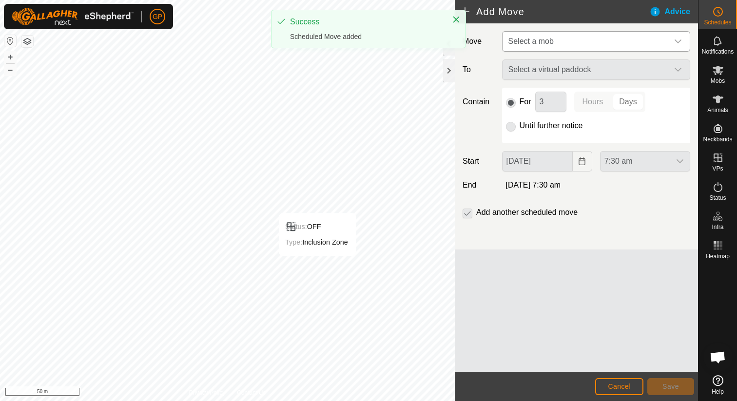
click at [583, 41] on span "Select a mob" at bounding box center [586, 41] width 164 height 19
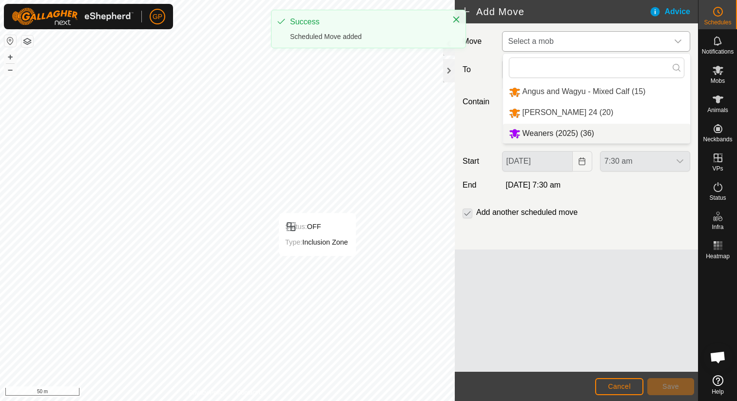
click at [552, 132] on li "Weaners (2025) (36)" at bounding box center [596, 134] width 187 height 20
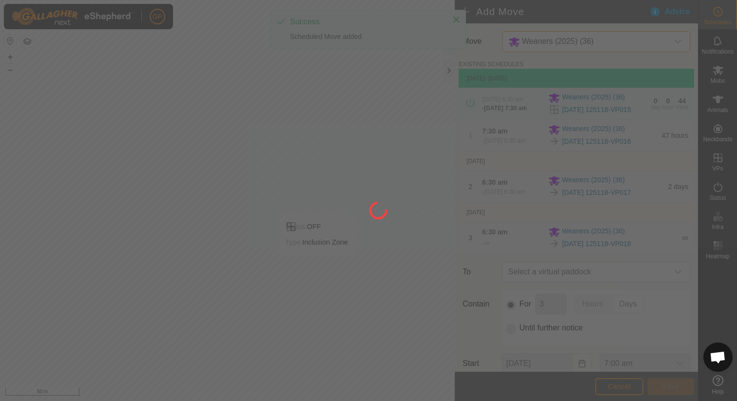
type input "[DATE]"
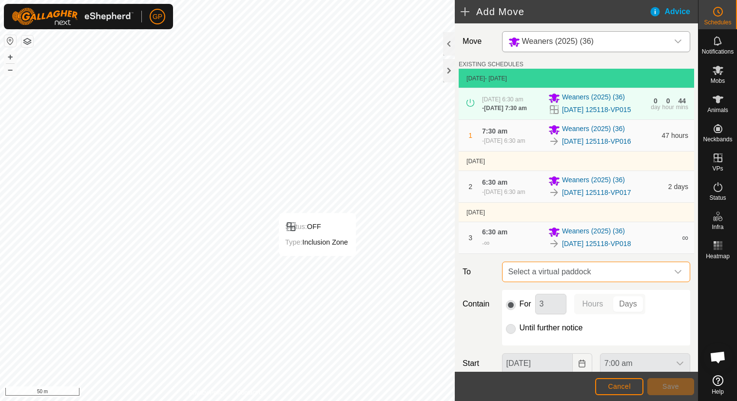
click at [538, 268] on span "Select a virtual paddock" at bounding box center [586, 271] width 164 height 19
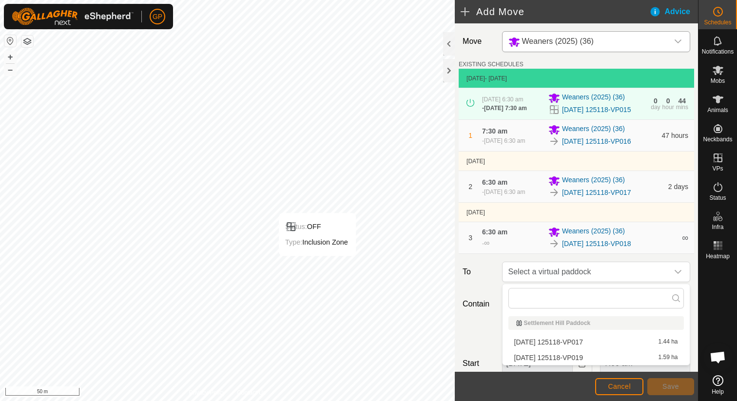
click at [540, 357] on li "[DATE] 125118-VP019 1.59 ha" at bounding box center [595, 357] width 175 height 15
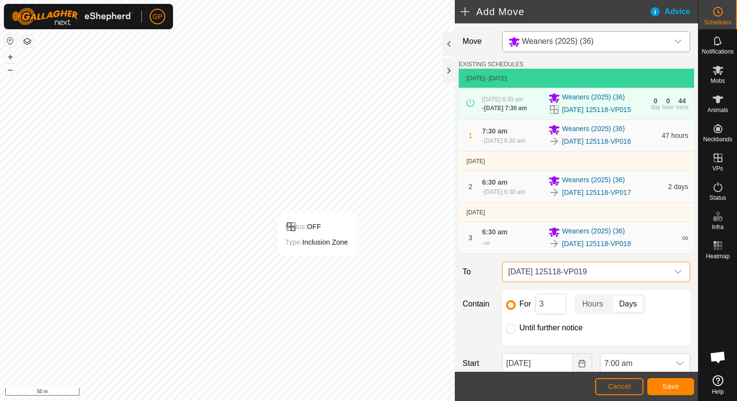
click at [538, 324] on label "Until further notice" at bounding box center [550, 328] width 63 height 8
click at [516, 324] on input "Until further notice" at bounding box center [511, 329] width 10 height 10
radio input "true"
checkbox input "false"
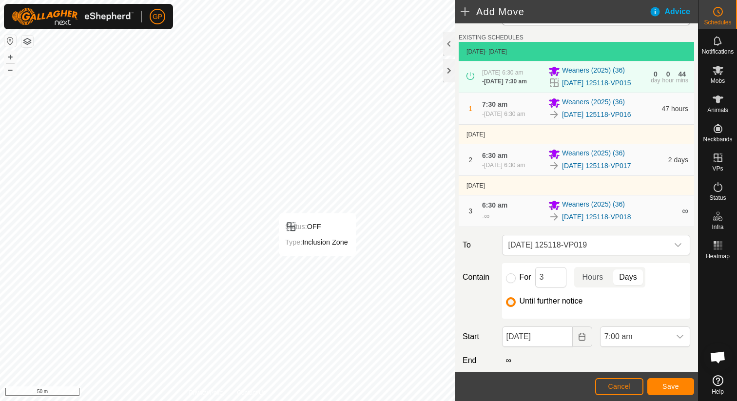
scroll to position [80, 0]
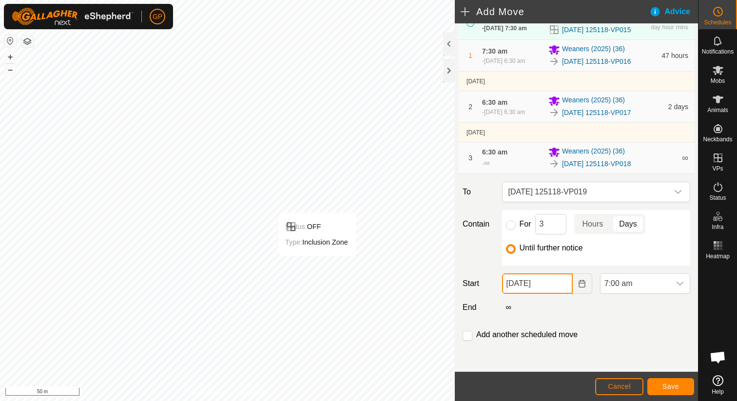
click at [549, 287] on input "[DATE]" at bounding box center [537, 283] width 71 height 20
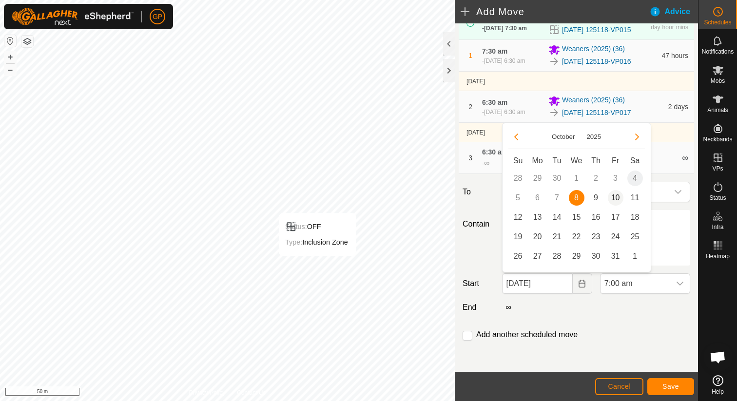
click at [614, 194] on span "10" at bounding box center [616, 198] width 16 height 16
type input "[DATE]"
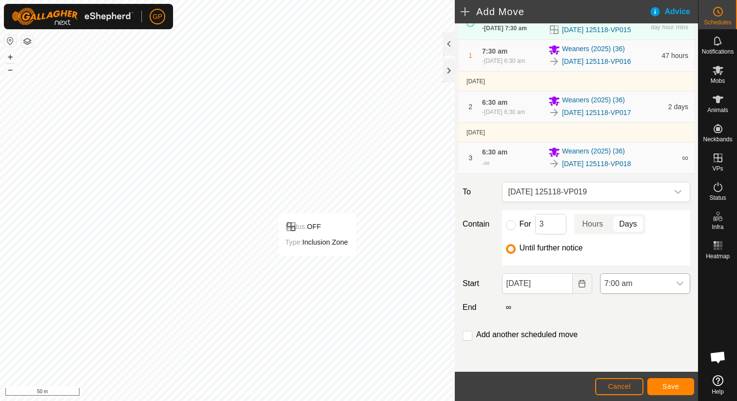
click at [620, 280] on span "7:00 am" at bounding box center [635, 283] width 70 height 19
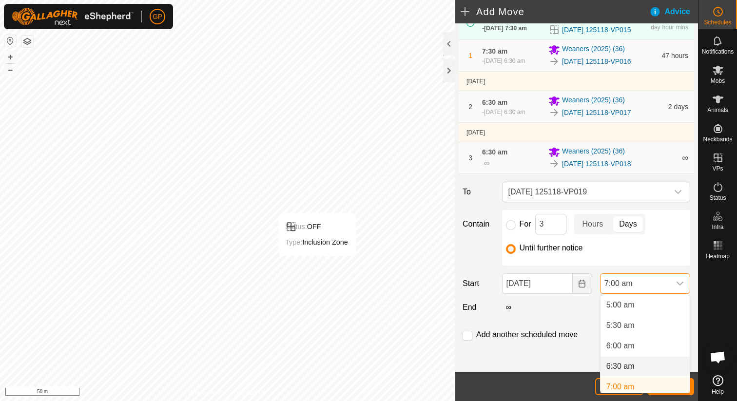
click at [613, 367] on li "6:30 am" at bounding box center [644, 366] width 89 height 19
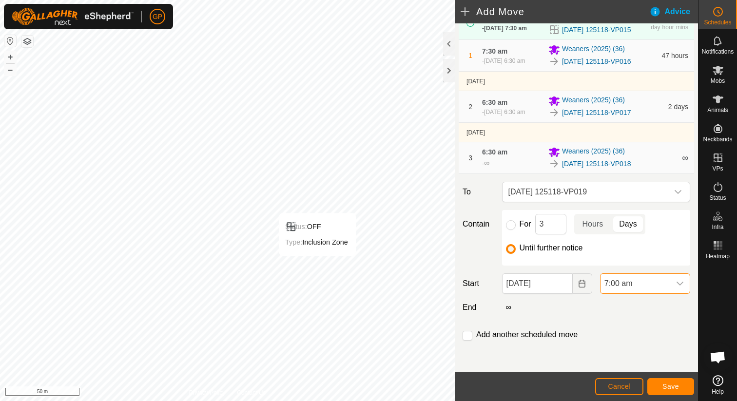
scroll to position [209, 0]
click at [670, 383] on span "Save" at bounding box center [670, 387] width 17 height 8
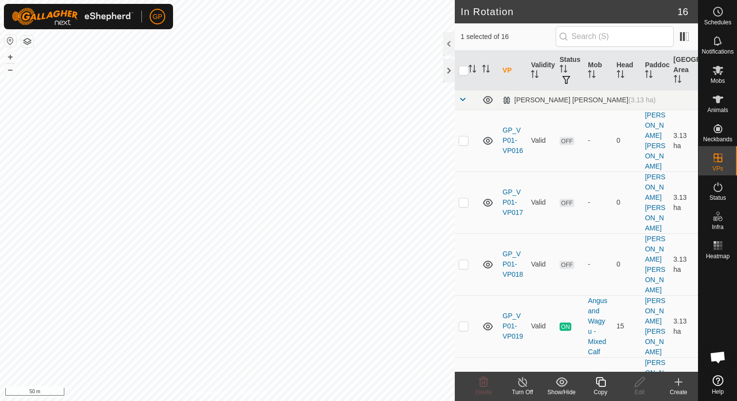
click at [605, 387] on icon at bounding box center [600, 382] width 12 height 12
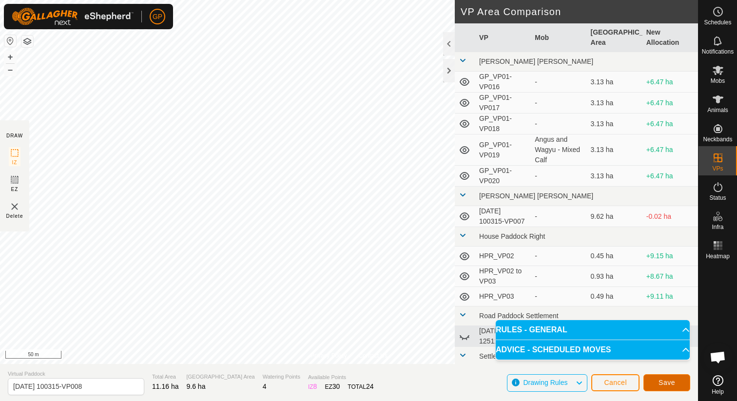
click at [671, 384] on span "Save" at bounding box center [666, 383] width 17 height 8
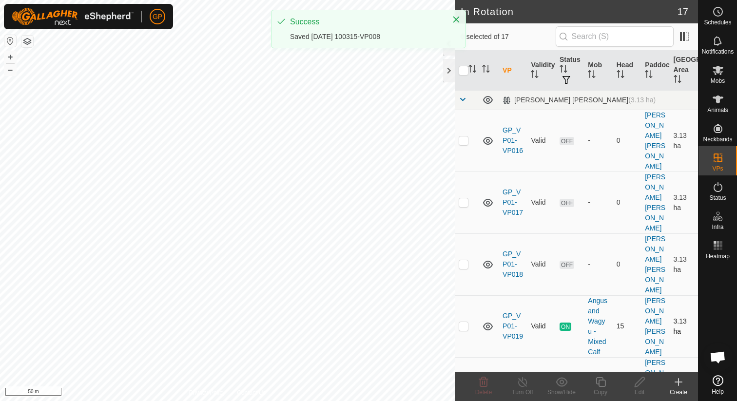
checkbox input "true"
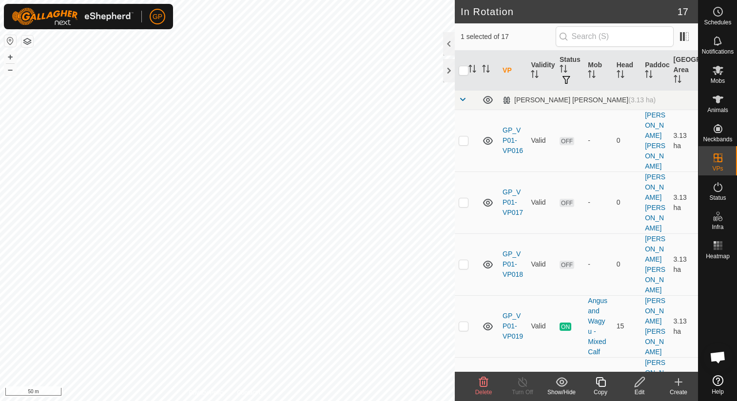
click at [602, 382] on icon at bounding box center [600, 382] width 12 height 12
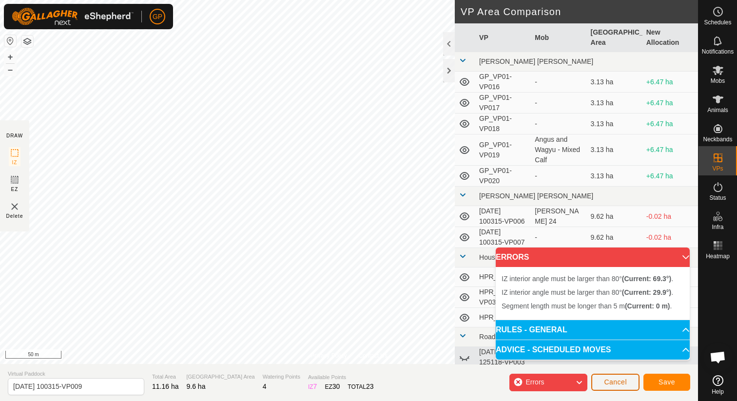
click at [622, 380] on span "Cancel" at bounding box center [615, 382] width 23 height 8
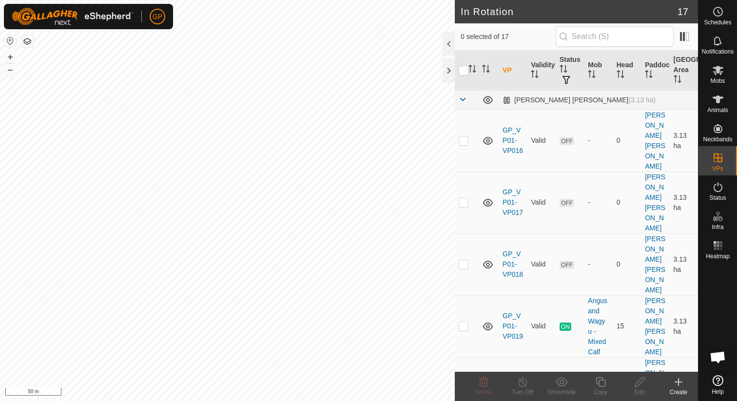
checkbox input "true"
click at [600, 384] on icon at bounding box center [600, 382] width 12 height 12
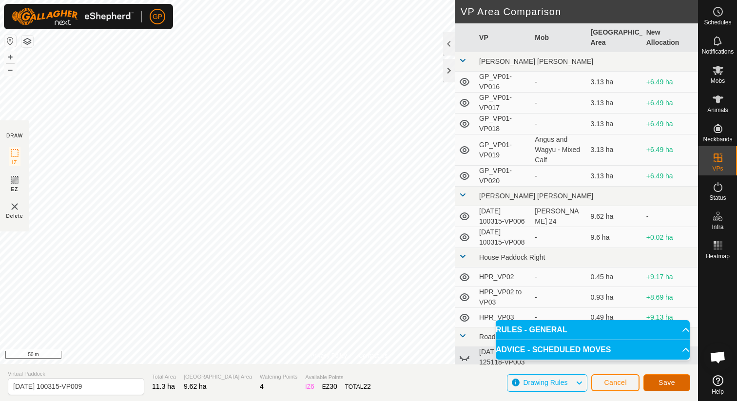
click at [666, 383] on span "Save" at bounding box center [666, 383] width 17 height 8
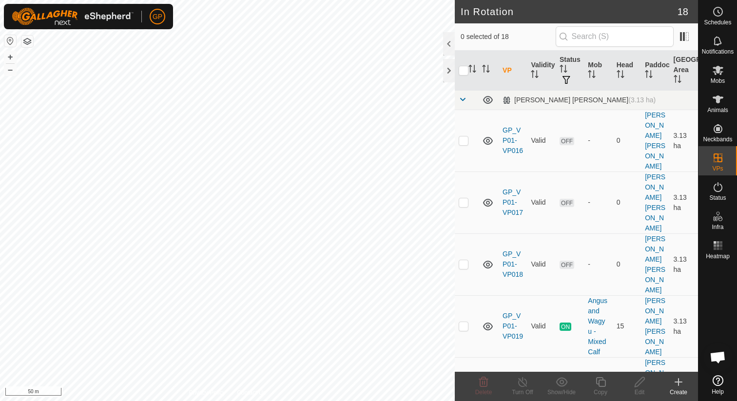
checkbox input "true"
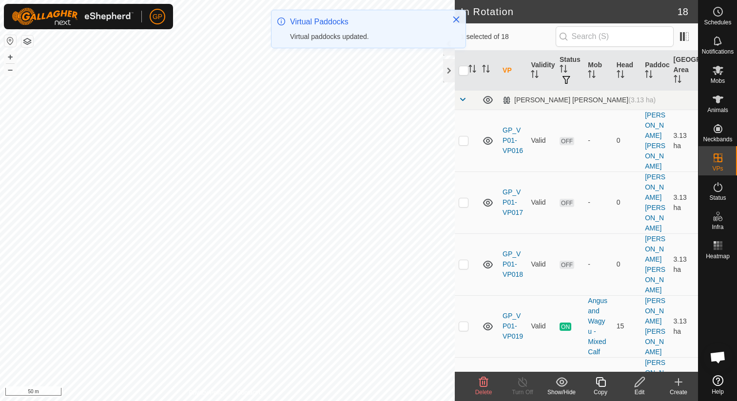
checkbox input "true"
checkbox input "false"
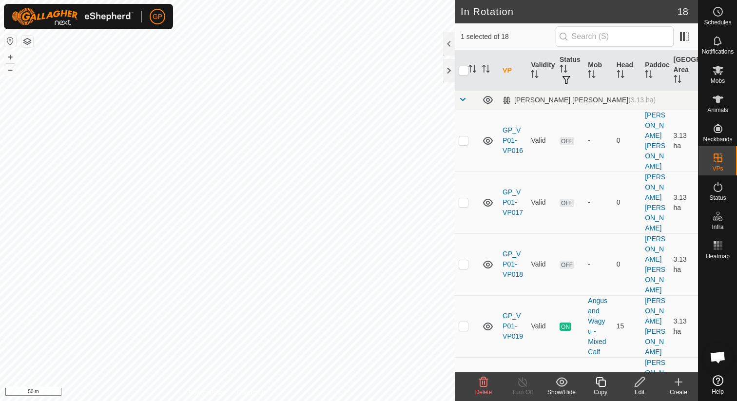
checkbox input "true"
checkbox input "false"
checkbox input "true"
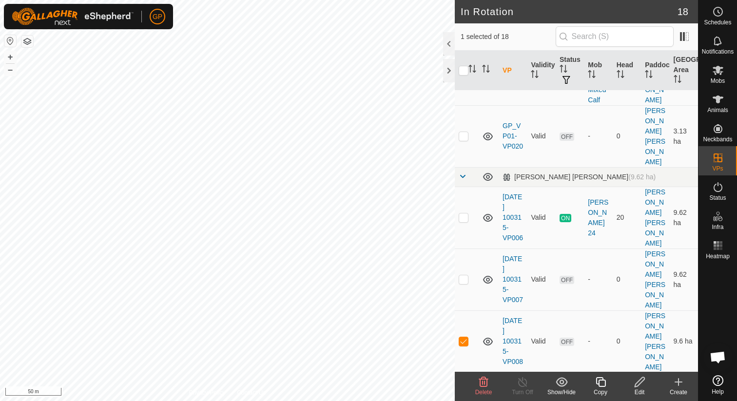
scroll to position [269, 0]
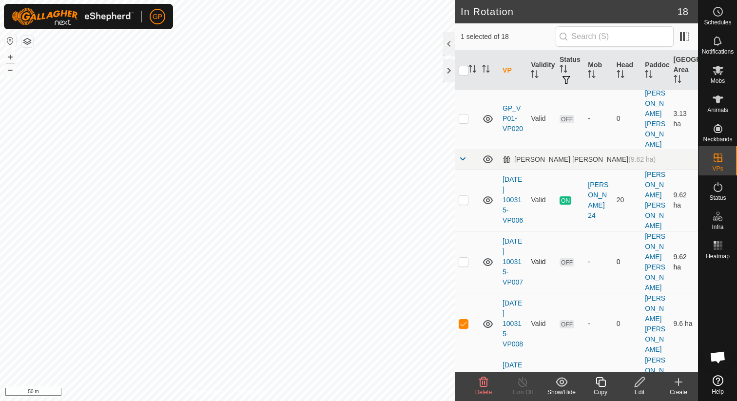
click at [465, 258] on p-checkbox at bounding box center [464, 262] width 10 height 8
checkbox input "true"
click at [463, 320] on p-checkbox at bounding box center [464, 324] width 10 height 8
checkbox input "false"
click at [468, 258] on p-checkbox at bounding box center [464, 262] width 10 height 8
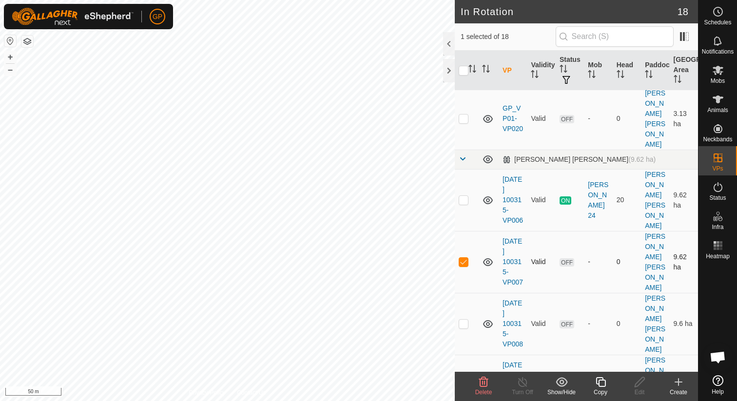
checkbox input "false"
click at [466, 320] on p-checkbox at bounding box center [464, 324] width 10 height 8
checkbox input "true"
click at [640, 379] on icon at bounding box center [639, 382] width 10 height 10
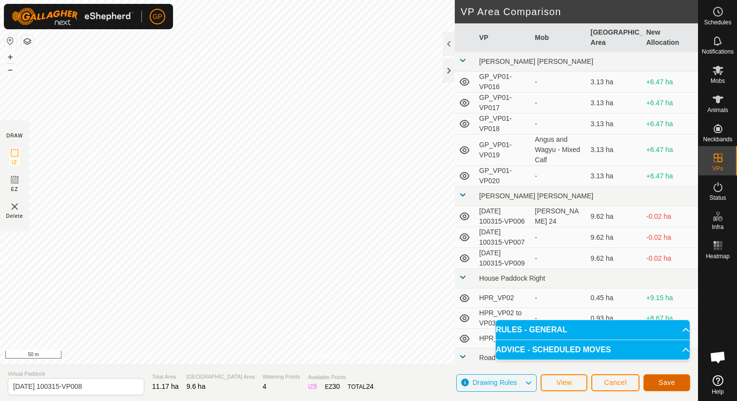
click at [676, 387] on button "Save" at bounding box center [666, 382] width 47 height 17
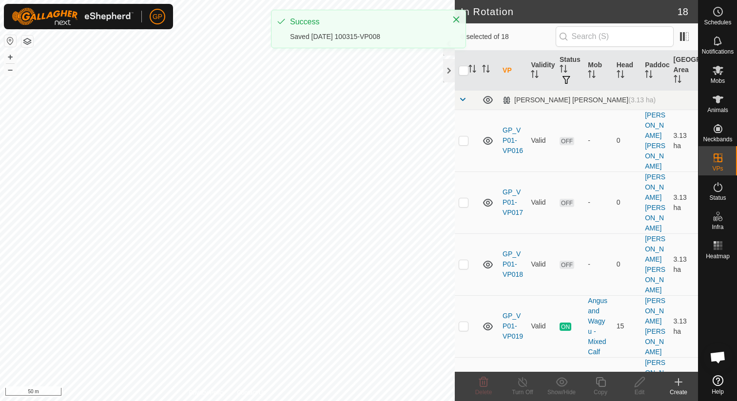
checkbox input "true"
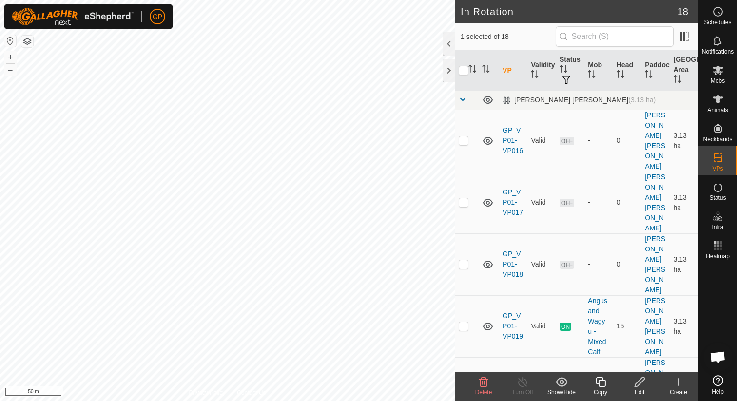
click at [141, 249] on div "GP Schedules Notifications Mobs Animals Neckbands VPs Status Infra Heatmap Help…" at bounding box center [368, 200] width 737 height 401
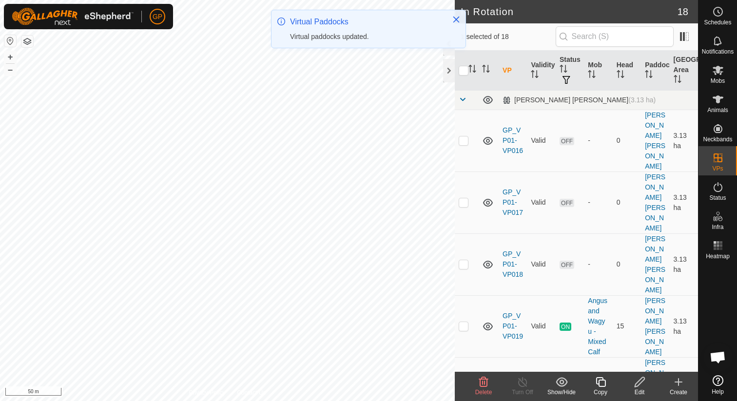
checkbox input "false"
checkbox input "true"
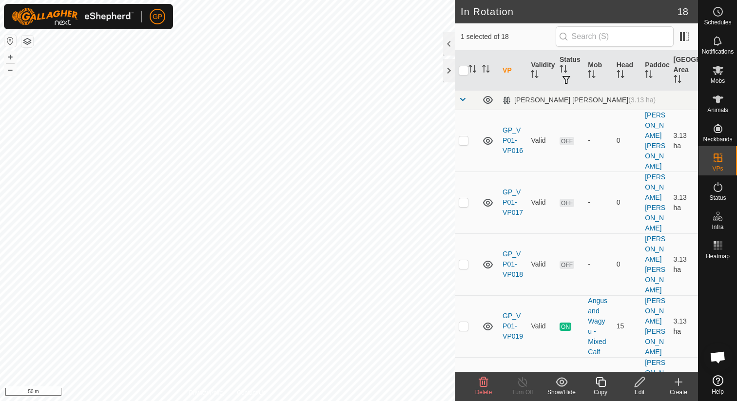
checkbox input "true"
checkbox input "false"
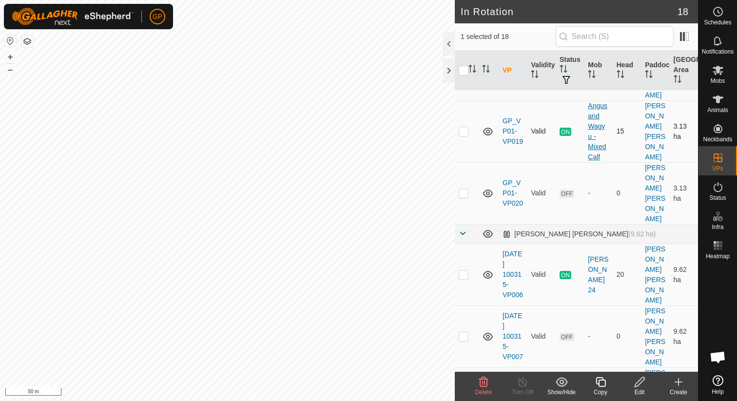
scroll to position [198, 0]
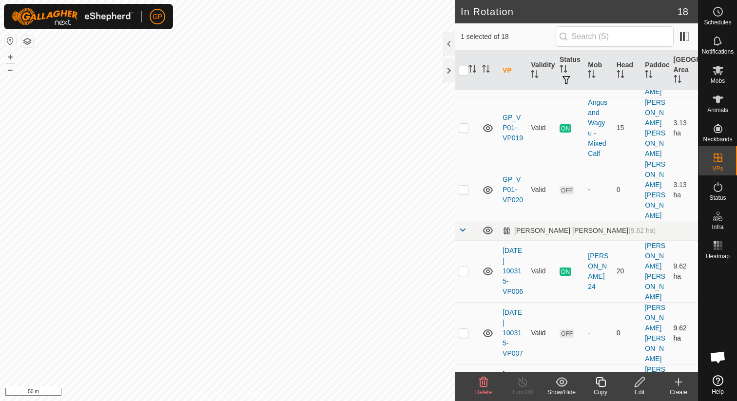
click at [464, 329] on p-checkbox at bounding box center [464, 333] width 10 height 8
checkbox input "true"
click at [463, 364] on td at bounding box center [466, 395] width 23 height 62
checkbox input "true"
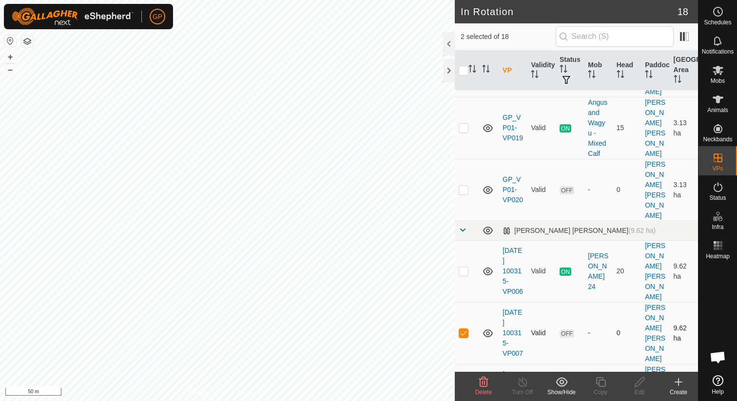
click at [462, 329] on p-checkbox at bounding box center [464, 333] width 10 height 8
checkbox input "false"
checkbox input "true"
click at [461, 391] on p-checkbox at bounding box center [464, 395] width 10 height 8
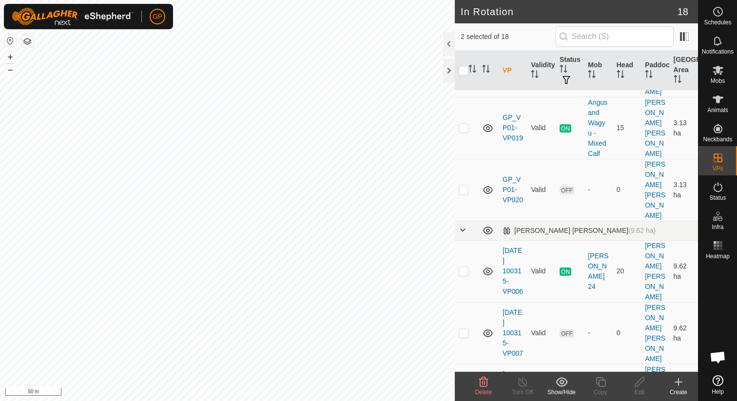
checkbox input "false"
checkbox input "true"
click at [639, 381] on icon at bounding box center [639, 382] width 10 height 10
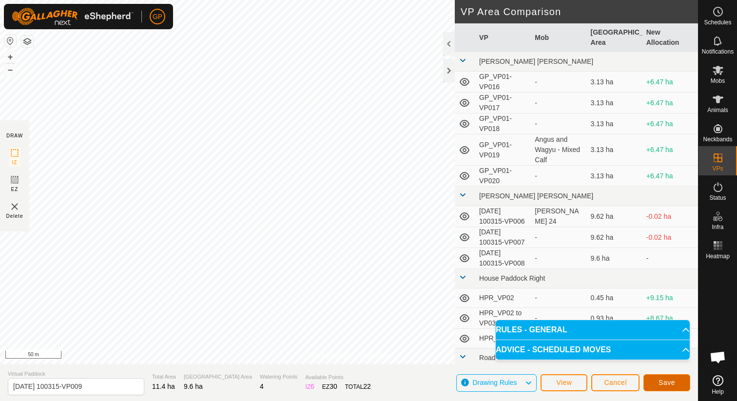
click at [666, 378] on button "Save" at bounding box center [666, 382] width 47 height 17
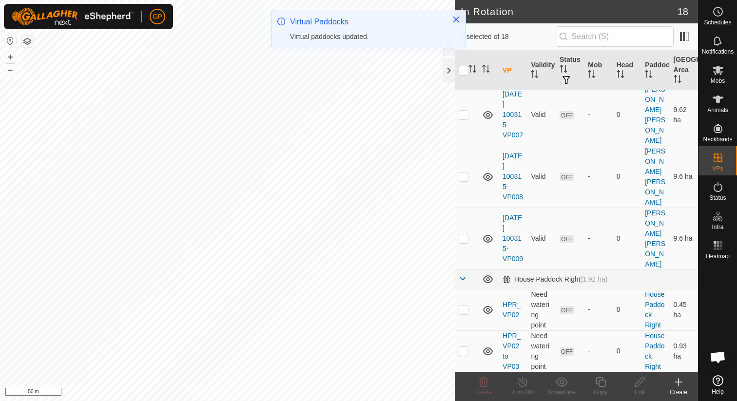
scroll to position [412, 0]
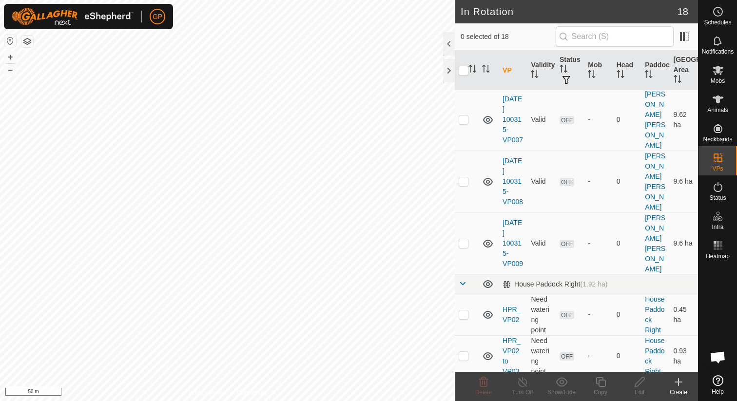
click at [465, 393] on p-checkbox at bounding box center [464, 397] width 10 height 8
checkbox input "false"
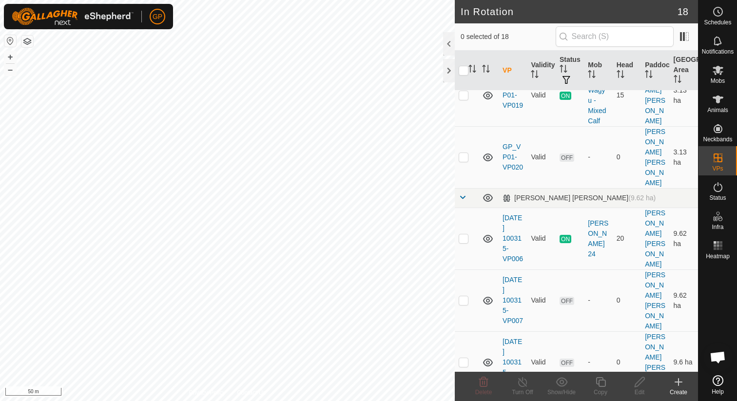
scroll to position [224, 0]
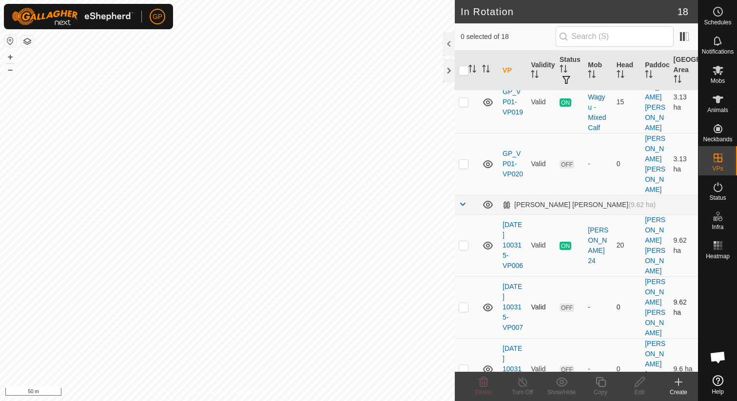
click at [464, 303] on p-checkbox at bounding box center [464, 307] width 10 height 8
click at [462, 276] on td at bounding box center [466, 307] width 23 height 62
checkbox input "false"
click at [463, 365] on p-checkbox at bounding box center [464, 369] width 10 height 8
click at [467, 338] on td at bounding box center [466, 369] width 23 height 62
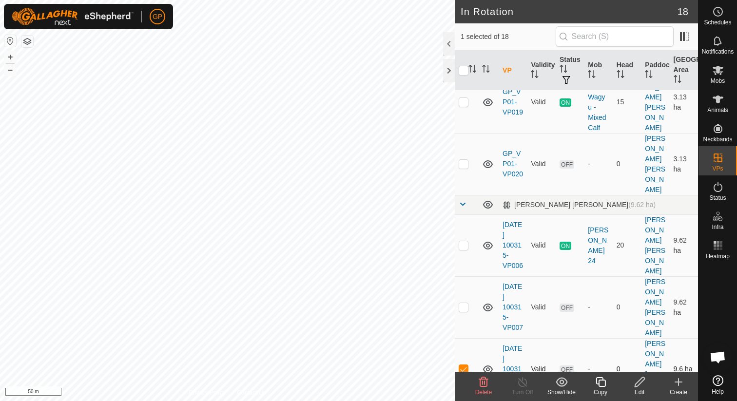
checkbox input "false"
click at [464, 303] on p-checkbox at bounding box center [464, 307] width 10 height 8
click at [465, 303] on p-checkbox at bounding box center [464, 307] width 10 height 8
checkbox input "false"
click at [463, 365] on p-checkbox at bounding box center [464, 369] width 10 height 8
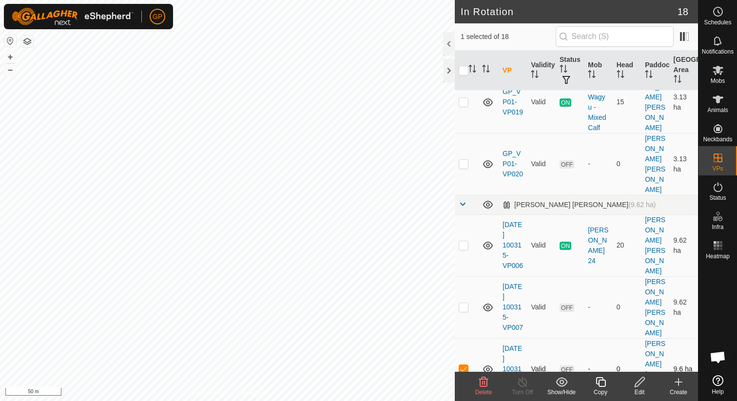
click at [463, 365] on p-checkbox at bounding box center [464, 369] width 10 height 8
checkbox input "false"
checkbox input "true"
click at [641, 380] on icon at bounding box center [639, 382] width 12 height 12
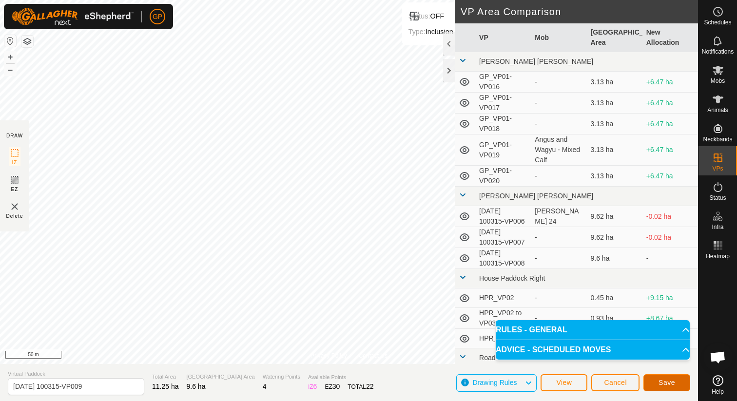
click at [656, 387] on button "Save" at bounding box center [666, 382] width 47 height 17
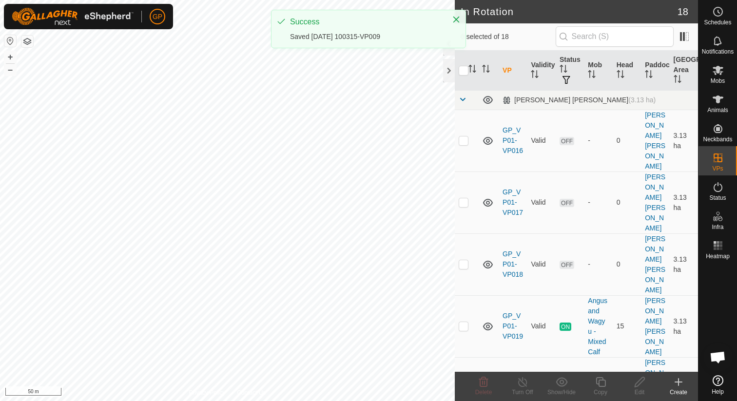
checkbox input "true"
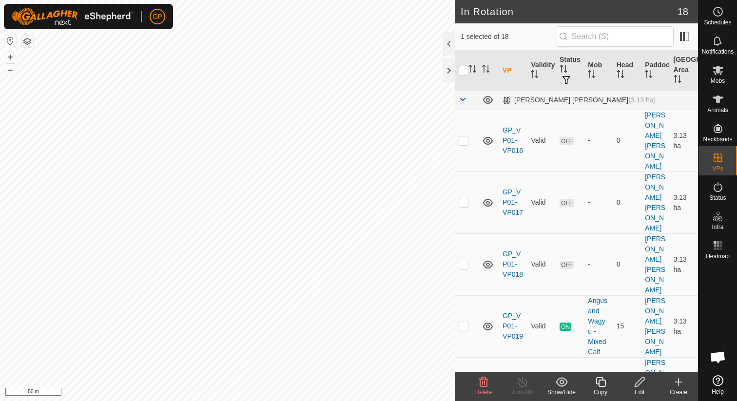
click at [606, 382] on icon at bounding box center [600, 382] width 12 height 12
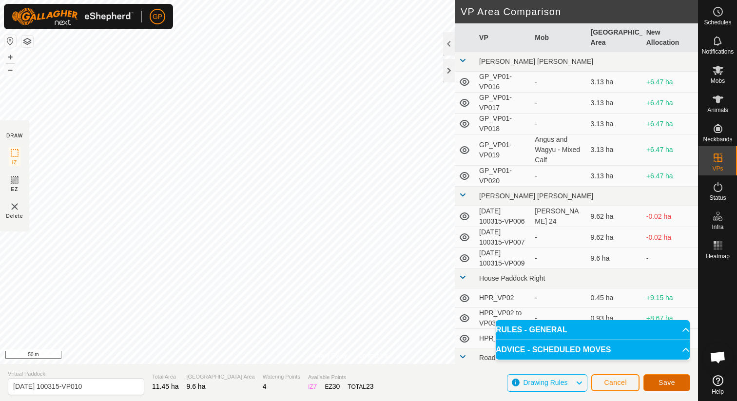
click at [658, 380] on span "Save" at bounding box center [666, 383] width 17 height 8
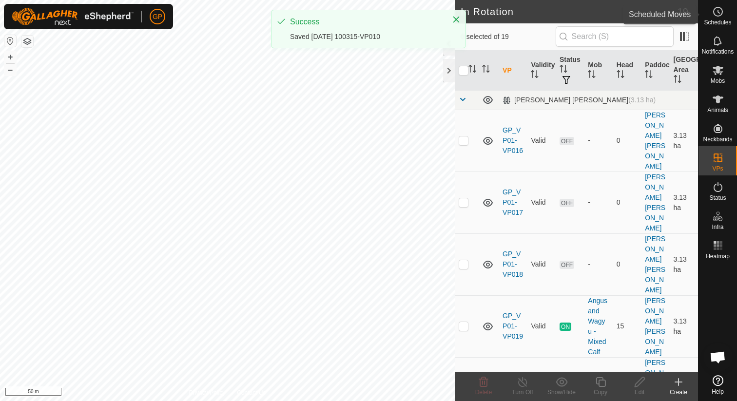
click at [709, 13] on es-schedule-vp-svg-icon at bounding box center [718, 12] width 18 height 16
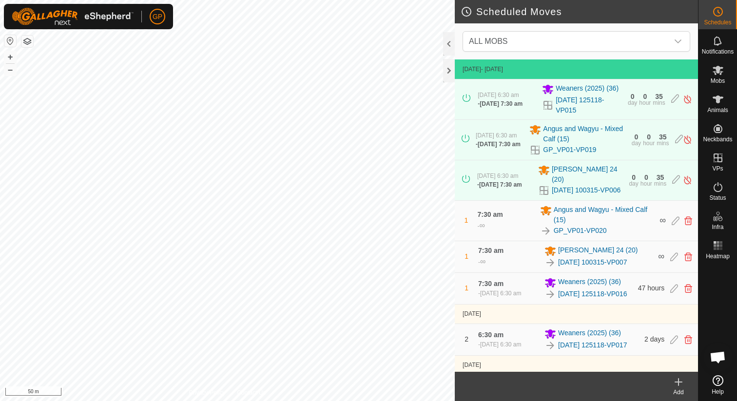
click at [680, 382] on icon at bounding box center [678, 382] width 7 height 0
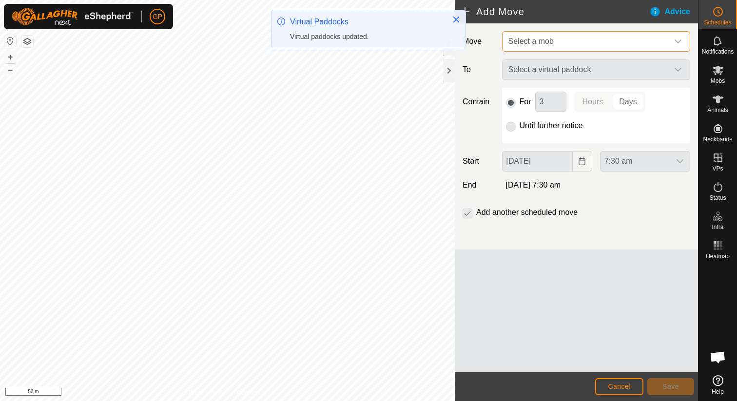
click at [590, 45] on span "Select a mob" at bounding box center [586, 41] width 164 height 19
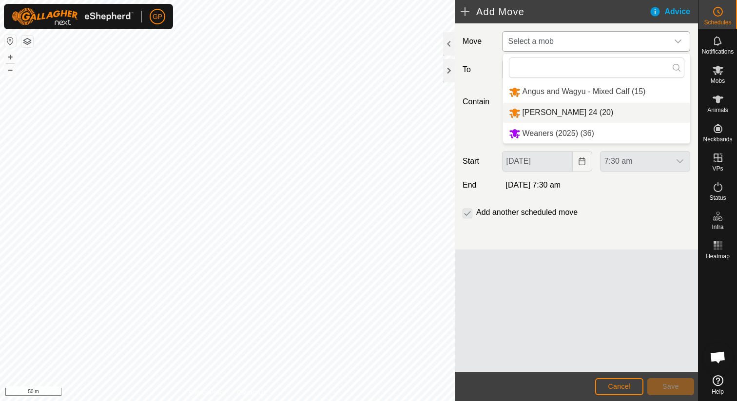
click at [535, 106] on li "[PERSON_NAME] 24 (20)" at bounding box center [596, 113] width 187 height 20
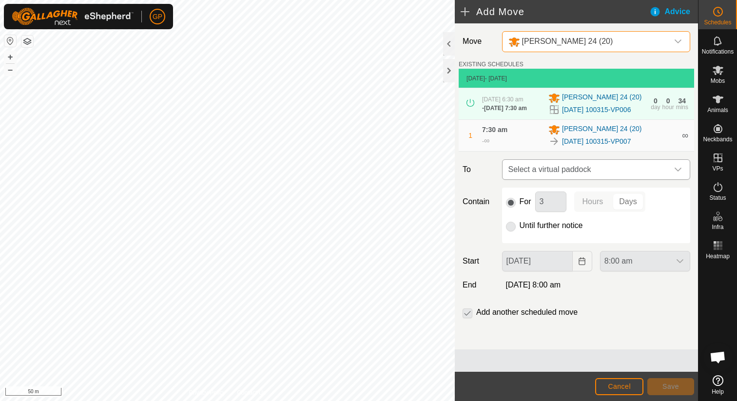
click at [555, 164] on span "Select a virtual paddock" at bounding box center [586, 169] width 164 height 19
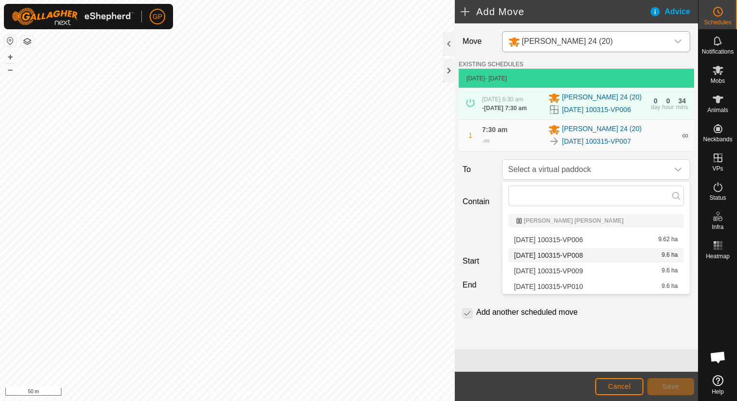
click at [553, 253] on li "[DATE] 100315-VP008 9.6 ha" at bounding box center [595, 255] width 175 height 15
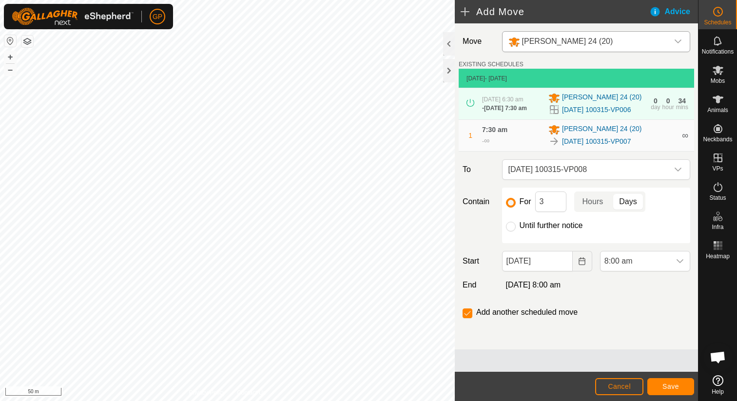
click at [522, 229] on label "Until further notice" at bounding box center [550, 226] width 63 height 8
click at [516, 229] on input "Until further notice" at bounding box center [511, 227] width 10 height 10
radio input "true"
checkbox input "false"
click at [528, 259] on input "[DATE]" at bounding box center [537, 261] width 71 height 20
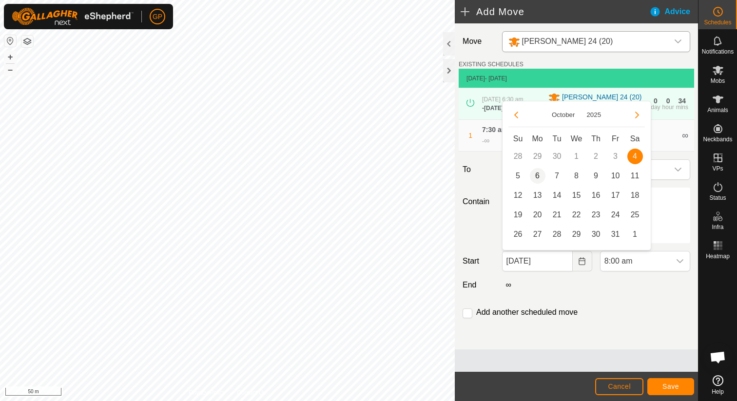
click at [538, 176] on span "6" at bounding box center [538, 176] width 16 height 16
type input "[DATE]"
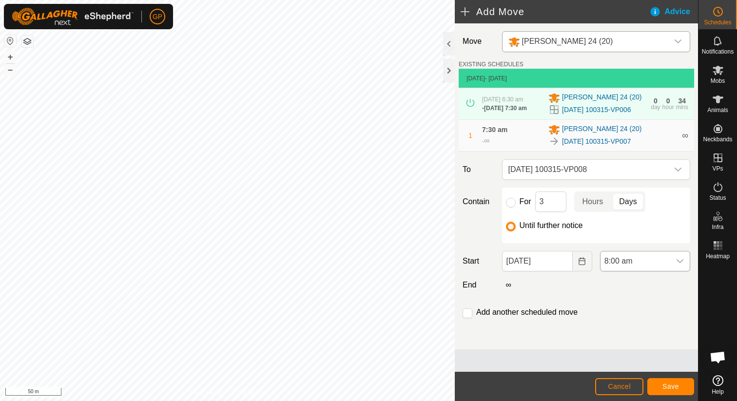
click at [632, 256] on span "8:00 am" at bounding box center [635, 260] width 70 height 19
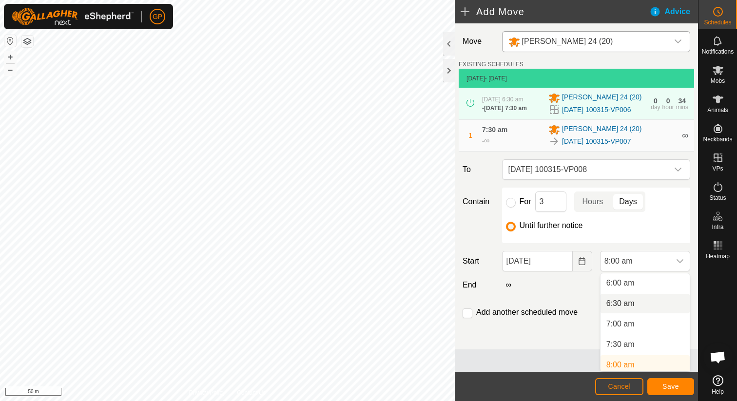
click at [627, 305] on li "6:30 am" at bounding box center [644, 303] width 89 height 19
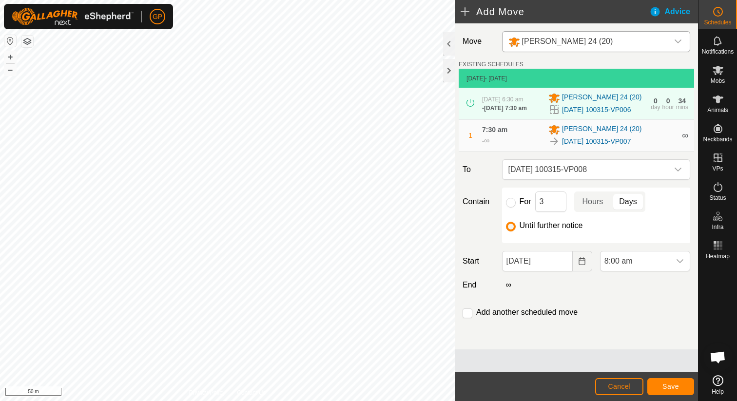
scroll to position [249, 0]
click at [680, 388] on button "Save" at bounding box center [670, 386] width 47 height 17
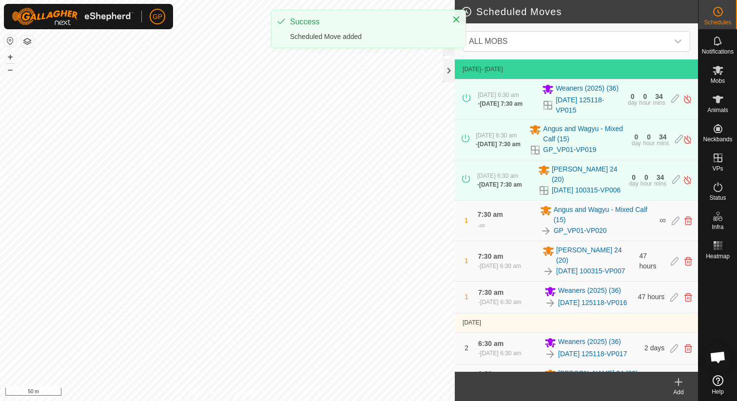
click at [679, 387] on icon at bounding box center [678, 382] width 12 height 12
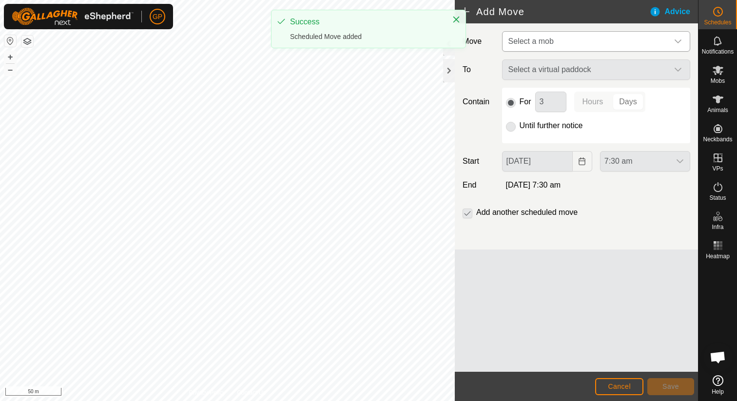
click at [621, 43] on span "Select a mob" at bounding box center [586, 41] width 164 height 19
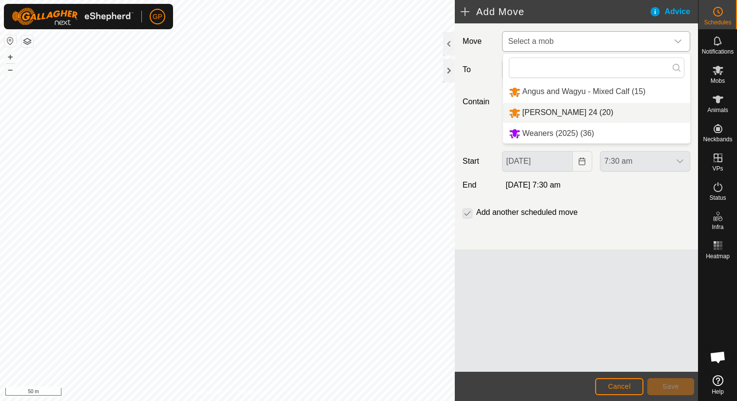
click at [582, 115] on li "[PERSON_NAME] 24 (20)" at bounding box center [596, 113] width 187 height 20
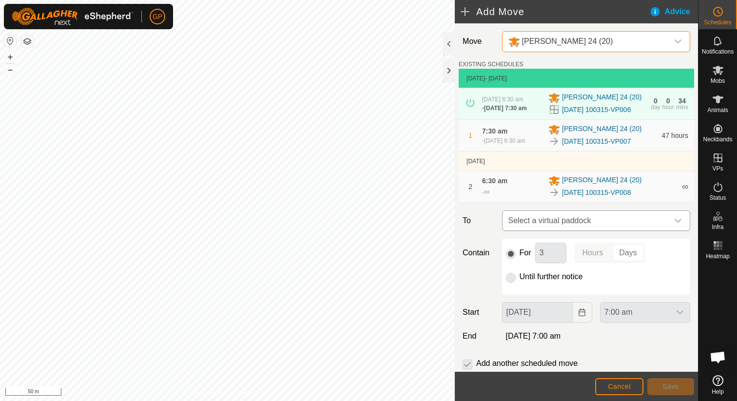
click at [578, 218] on span "Select a virtual paddock" at bounding box center [586, 220] width 164 height 19
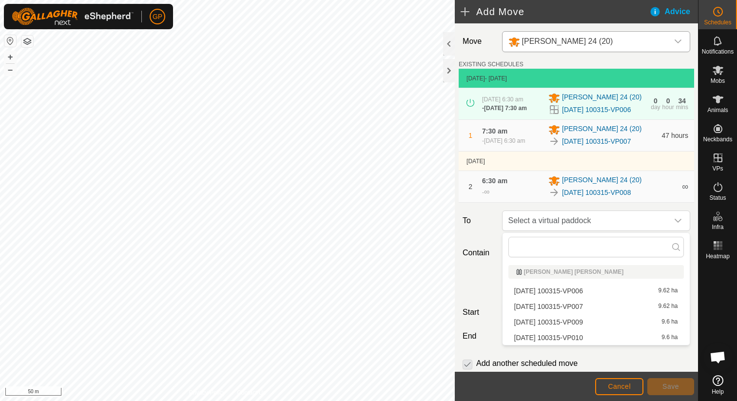
click at [569, 319] on li "[DATE] 100315-VP009 9.6 ha" at bounding box center [595, 322] width 175 height 15
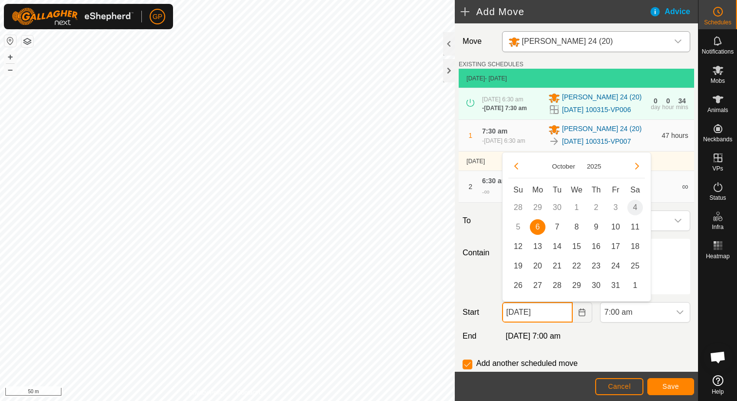
click at [557, 309] on input "[DATE]" at bounding box center [537, 312] width 71 height 20
click at [574, 225] on span "8" at bounding box center [577, 227] width 16 height 16
type input "[DATE]"
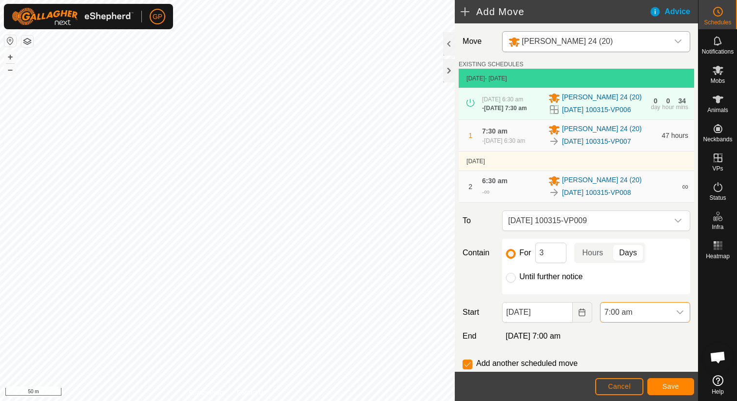
click at [626, 312] on span "7:00 am" at bounding box center [635, 312] width 70 height 19
click at [623, 271] on li "6:30 am" at bounding box center [644, 272] width 89 height 19
click at [539, 278] on label "Until further notice" at bounding box center [550, 277] width 63 height 8
click at [516, 278] on input "Until further notice" at bounding box center [511, 278] width 10 height 10
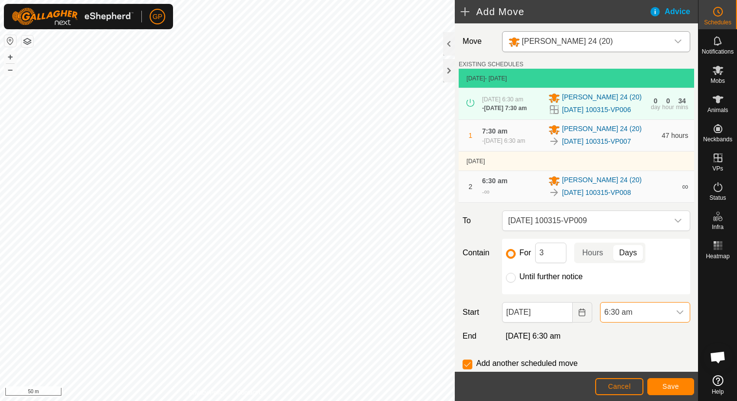
radio input "true"
checkbox input "false"
click at [666, 384] on span "Save" at bounding box center [670, 387] width 17 height 8
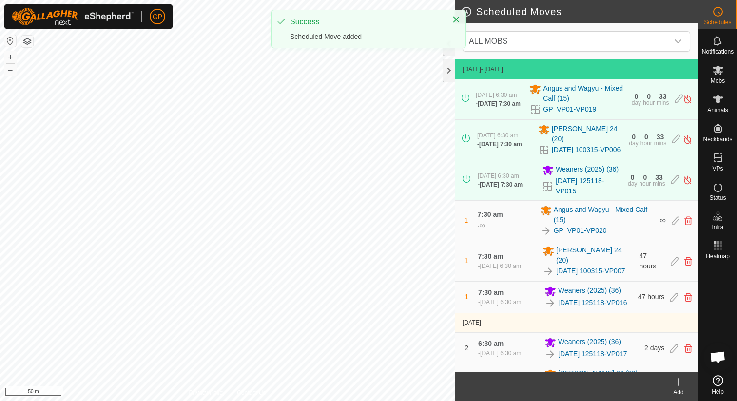
click at [679, 385] on icon at bounding box center [678, 382] width 12 height 12
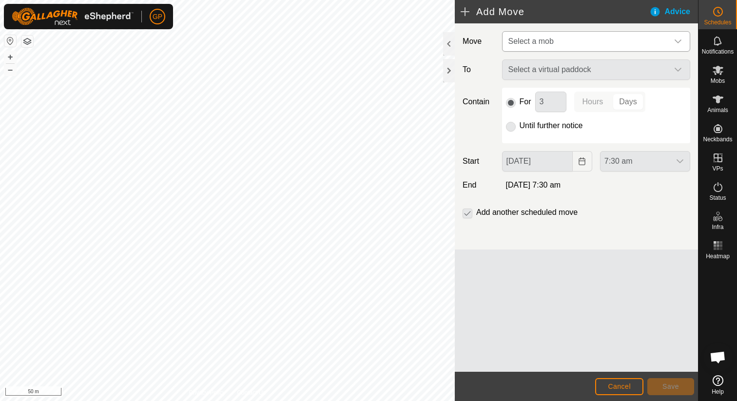
click at [575, 46] on span "Select a mob" at bounding box center [586, 41] width 164 height 19
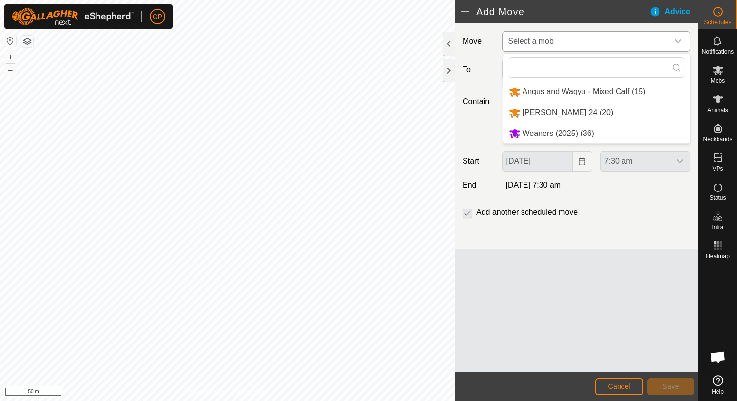
click at [553, 106] on li "[PERSON_NAME] 24 (20)" at bounding box center [596, 113] width 187 height 20
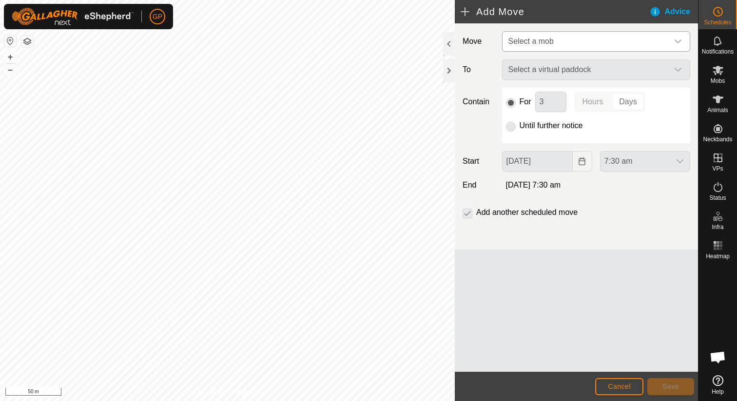
type input "[DATE]"
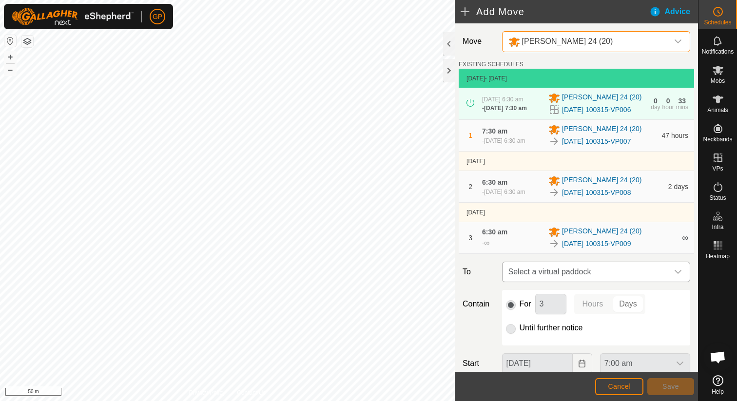
click at [545, 273] on span "Select a virtual paddock" at bounding box center [586, 271] width 164 height 19
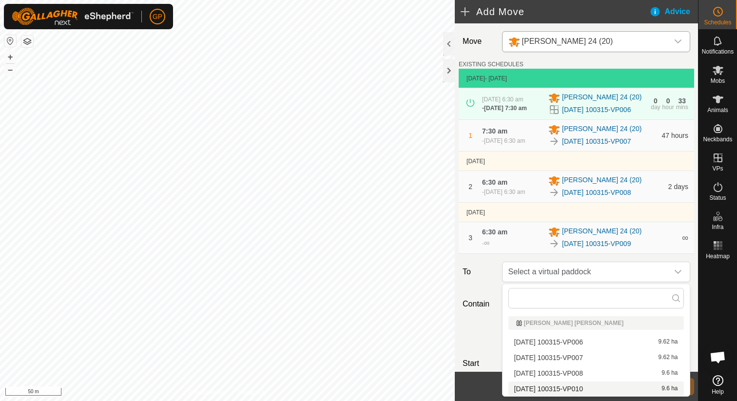
click at [552, 388] on li "[DATE] 100315-VP010 9.6 ha" at bounding box center [595, 389] width 175 height 15
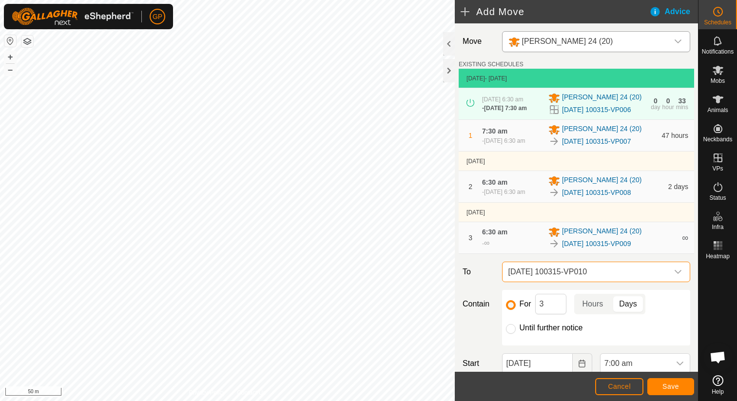
click at [538, 327] on label "Until further notice" at bounding box center [550, 328] width 63 height 8
click at [516, 327] on input "Until further notice" at bounding box center [511, 329] width 10 height 10
radio input "true"
checkbox input "false"
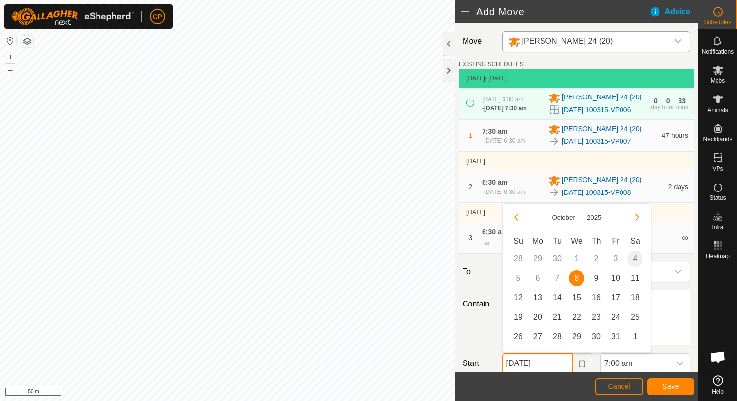
click at [544, 359] on input "[DATE]" at bounding box center [537, 363] width 71 height 20
click at [615, 280] on span "10" at bounding box center [616, 278] width 16 height 16
type input "[DATE]"
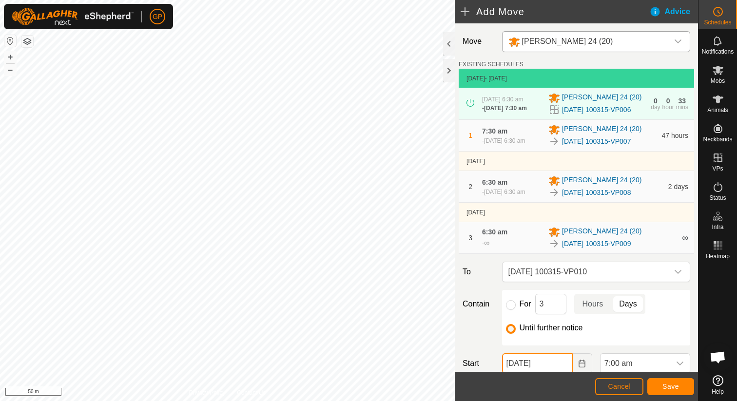
scroll to position [2, 0]
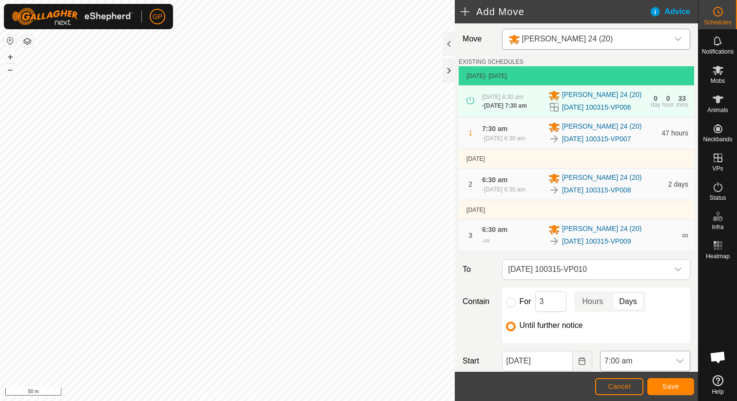
click at [630, 358] on span "7:00 am" at bounding box center [635, 360] width 70 height 19
click at [638, 318] on li "6:30 am" at bounding box center [644, 321] width 89 height 19
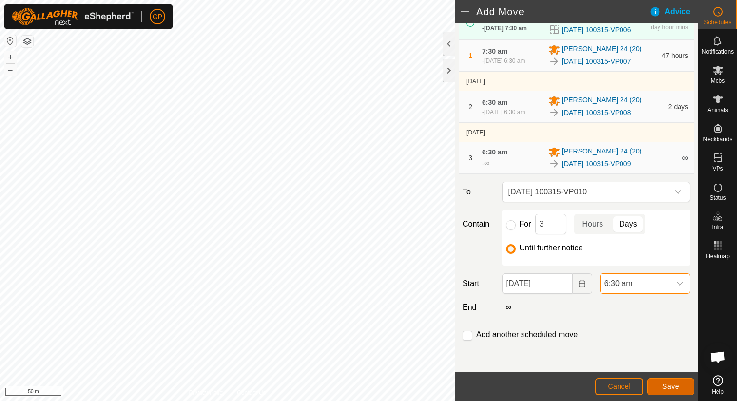
click at [675, 386] on span "Save" at bounding box center [670, 387] width 17 height 8
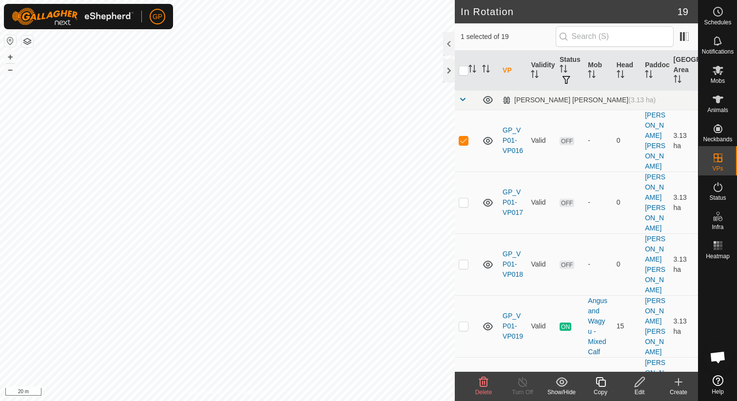
click at [483, 394] on span "Delete" at bounding box center [483, 392] width 17 height 7
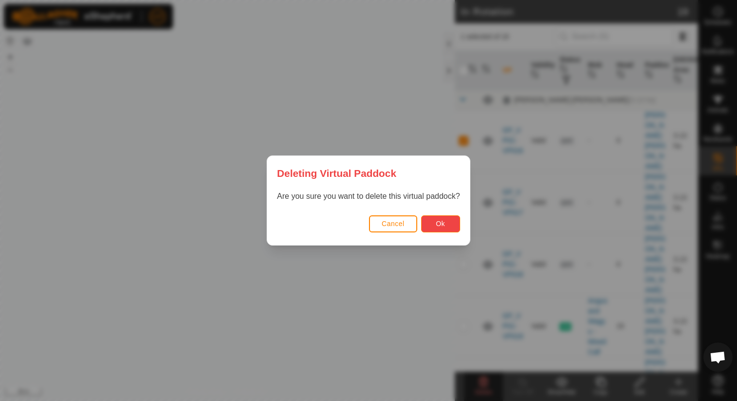
click at [450, 227] on button "Ok" at bounding box center [440, 223] width 39 height 17
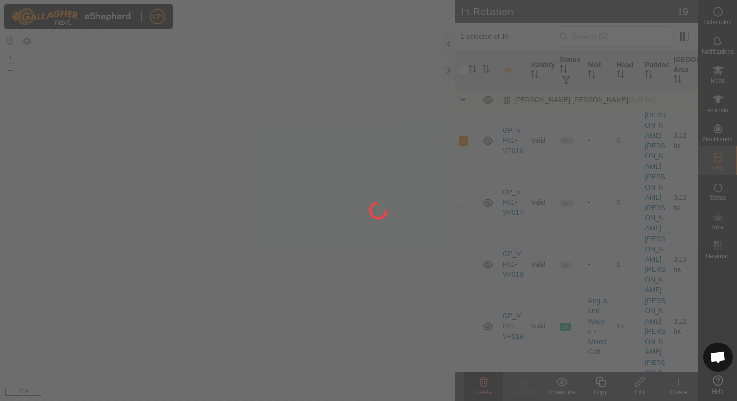
checkbox input "false"
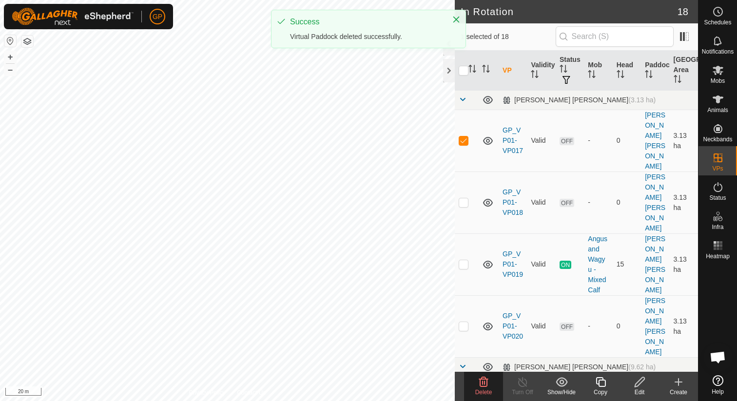
click at [478, 383] on icon at bounding box center [484, 382] width 12 height 12
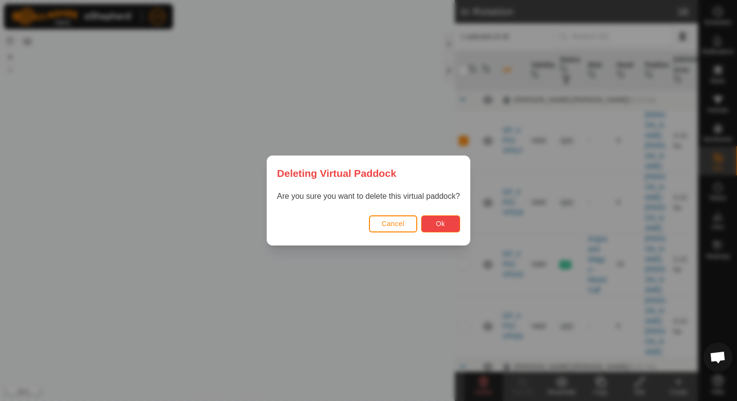
click at [435, 222] on button "Ok" at bounding box center [440, 223] width 39 height 17
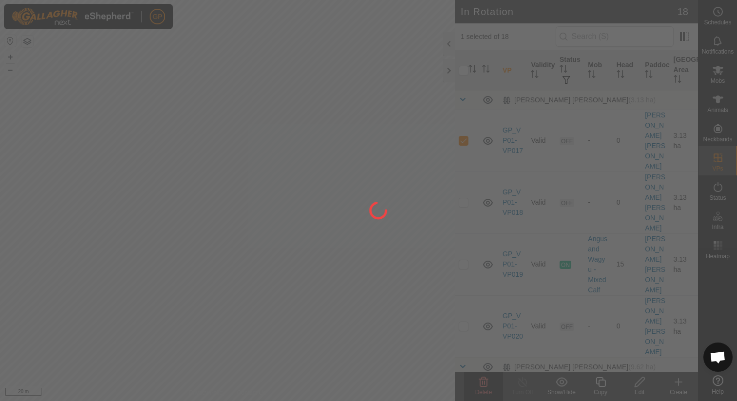
checkbox input "false"
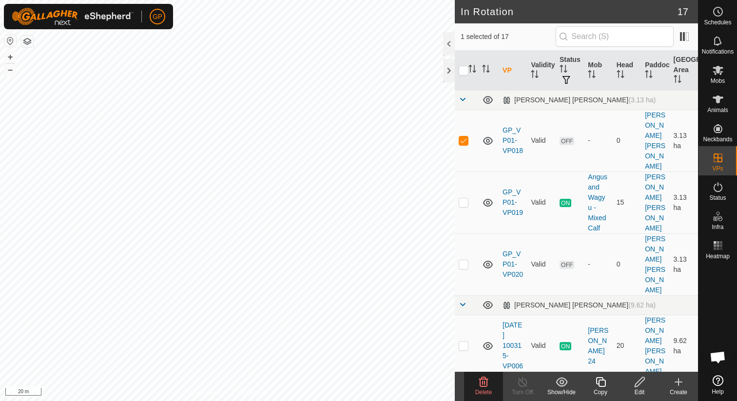
click at [481, 381] on icon at bounding box center [484, 382] width 12 height 12
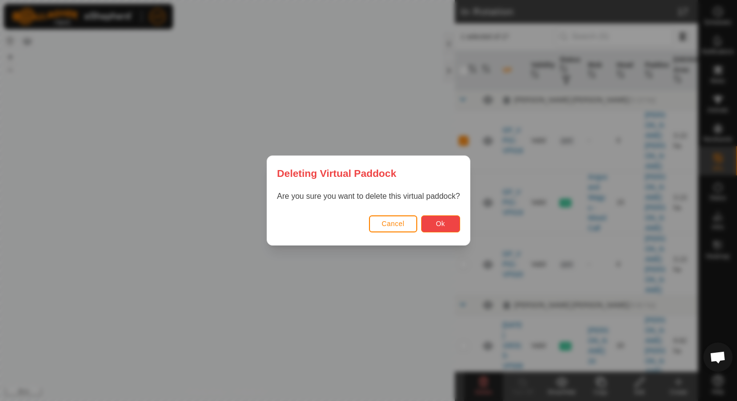
click at [455, 225] on button "Ok" at bounding box center [440, 223] width 39 height 17
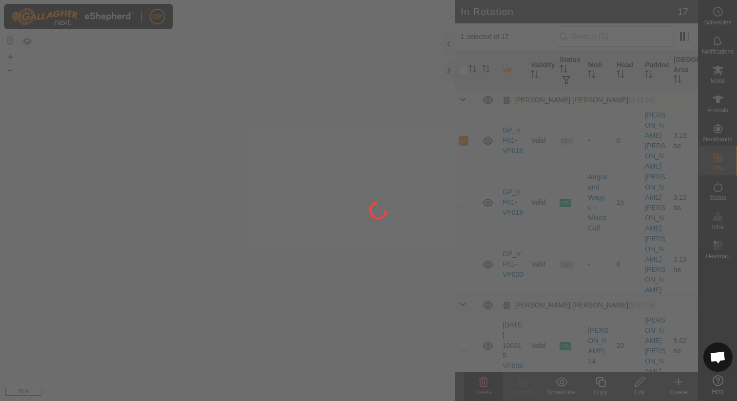
checkbox input "false"
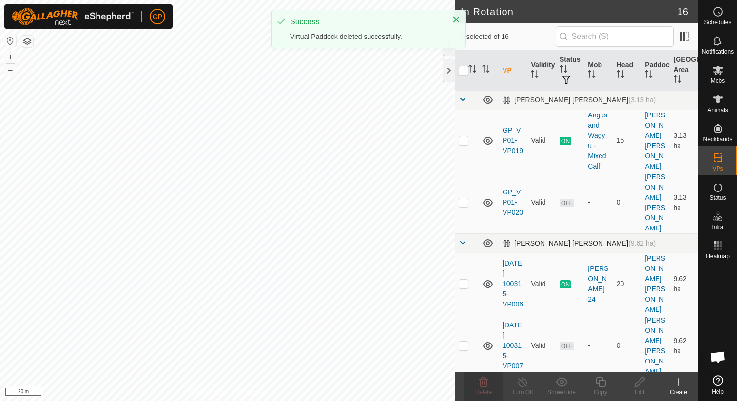
checkbox input "true"
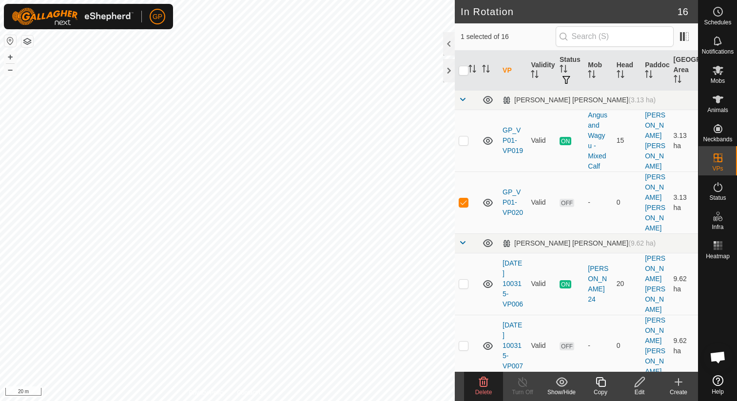
click at [597, 382] on icon at bounding box center [600, 382] width 12 height 12
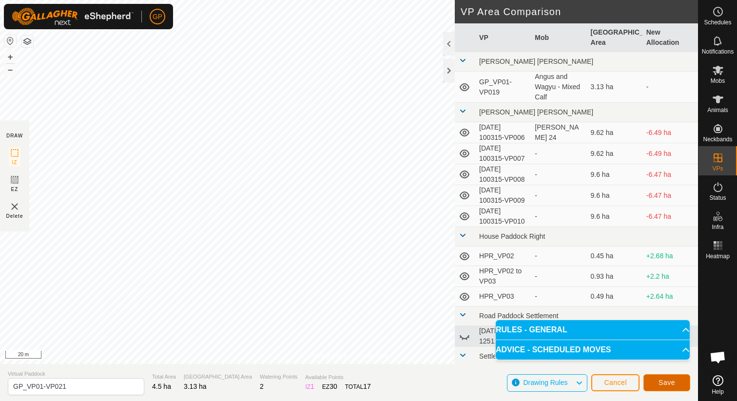
click at [655, 380] on button "Save" at bounding box center [666, 382] width 47 height 17
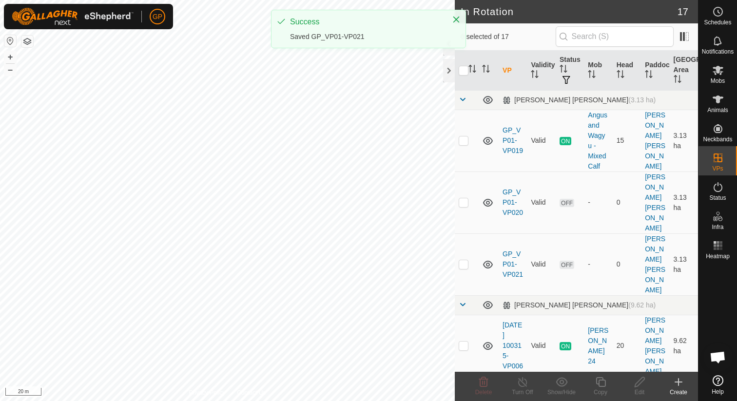
checkbox input "true"
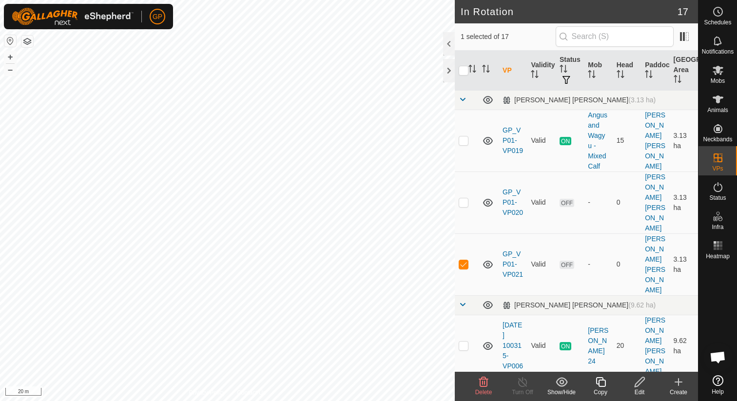
click at [602, 385] on icon at bounding box center [600, 382] width 12 height 12
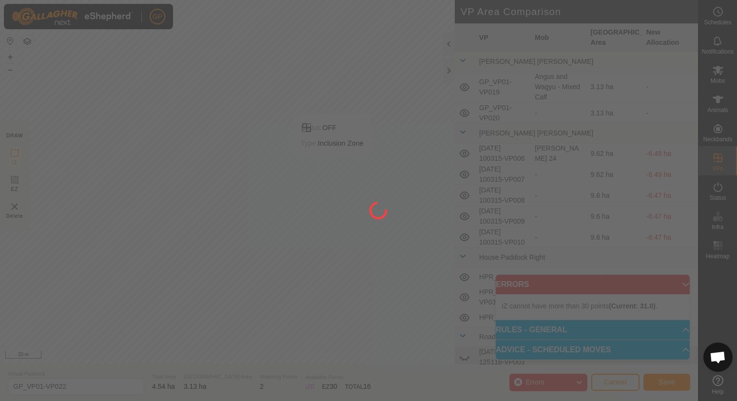
click at [332, 167] on div "GP Schedules Notifications Mobs Animals Neckbands VPs Status Infra Heatmap Help…" at bounding box center [368, 200] width 737 height 401
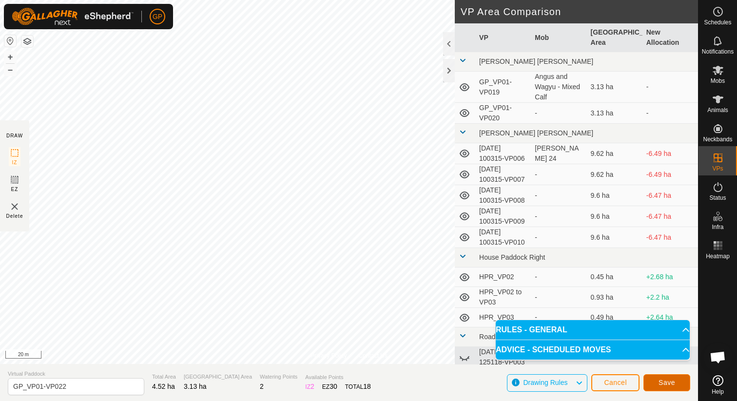
click at [662, 375] on button "Save" at bounding box center [666, 382] width 47 height 17
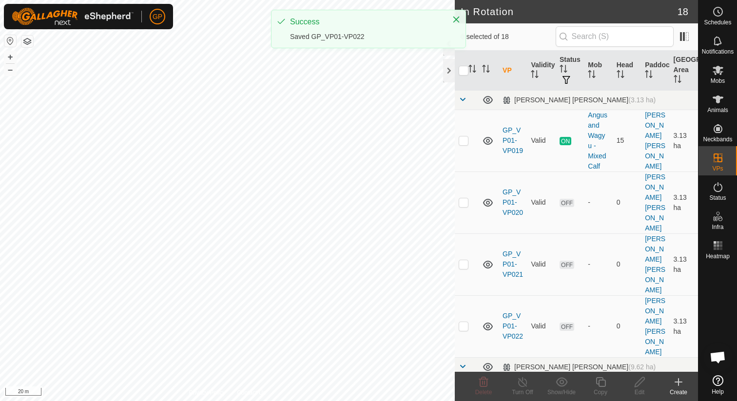
click at [367, 46] on div "GP Schedules Notifications Mobs Animals Neckbands VPs Status Infra Heatmap Help…" at bounding box center [368, 200] width 737 height 401
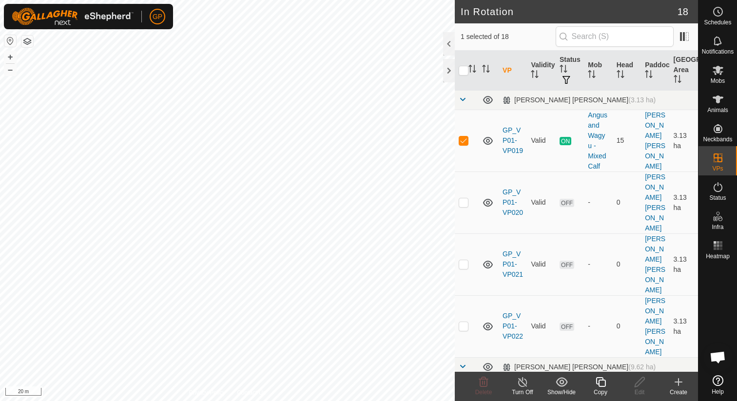
checkbox input "false"
checkbox input "true"
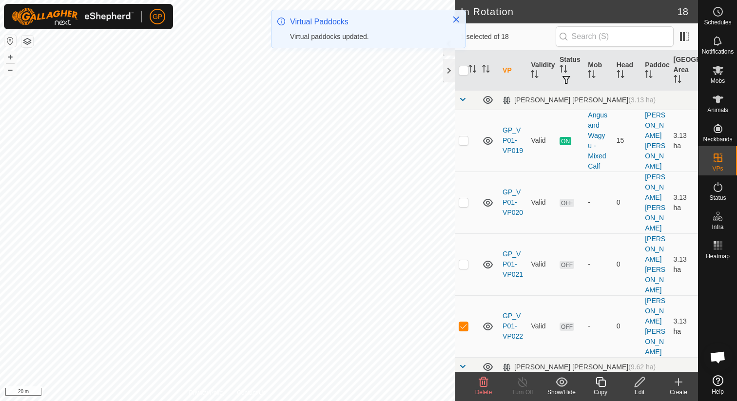
click at [602, 386] on icon at bounding box center [600, 382] width 10 height 10
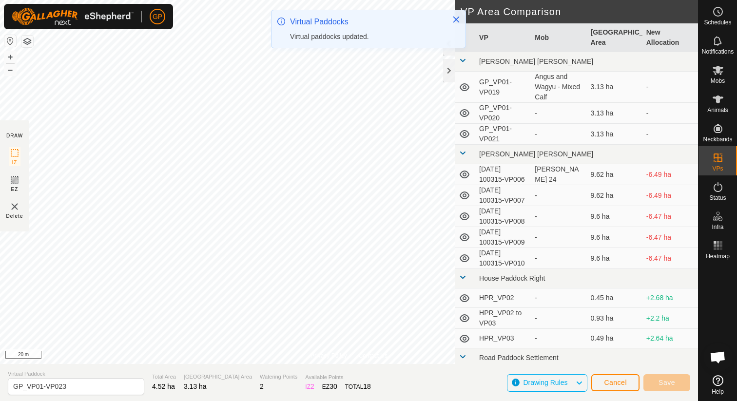
click at [311, 44] on div "GP Schedules Notifications Mobs Animals Neckbands VPs Status Infra Heatmap Help…" at bounding box center [368, 200] width 737 height 401
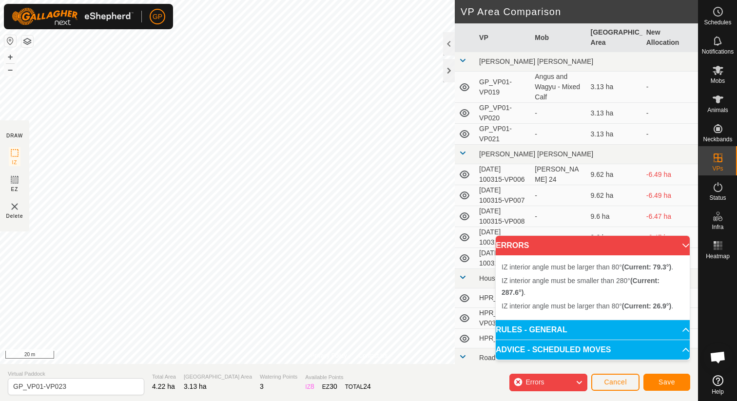
click at [308, 0] on html "GP Schedules Notifications Mobs Animals Neckbands VPs Status Infra Heatmap Help…" at bounding box center [368, 200] width 737 height 401
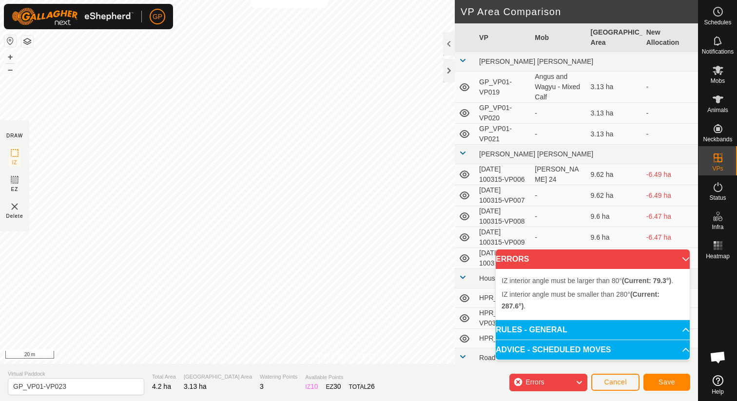
click at [268, 0] on html "GP Schedules Notifications Mobs Animals Neckbands VPs Status Infra Heatmap Help…" at bounding box center [368, 200] width 737 height 401
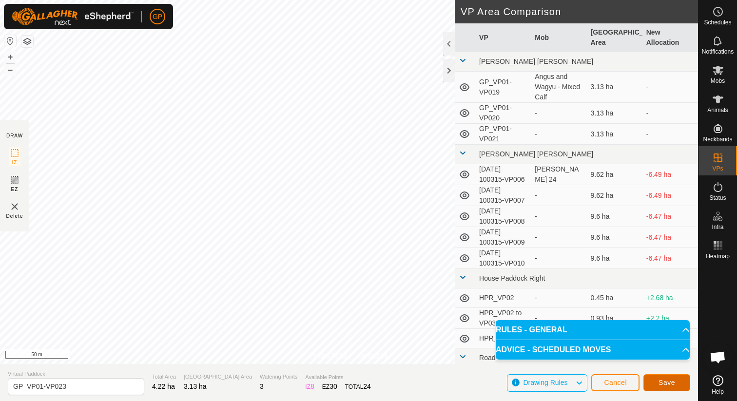
click at [666, 383] on span "Save" at bounding box center [666, 383] width 17 height 8
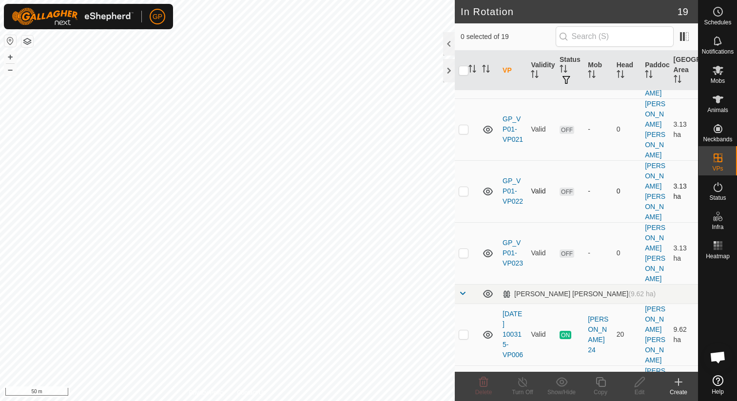
scroll to position [134, 0]
click at [718, 21] on span "Schedules" at bounding box center [717, 22] width 27 height 6
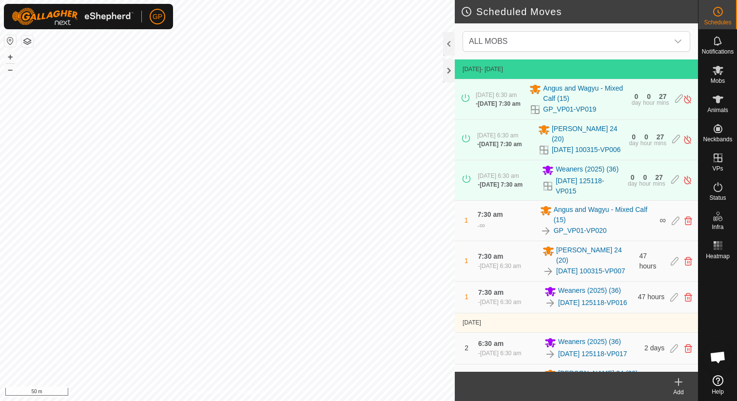
click at [682, 387] on icon at bounding box center [678, 382] width 12 height 12
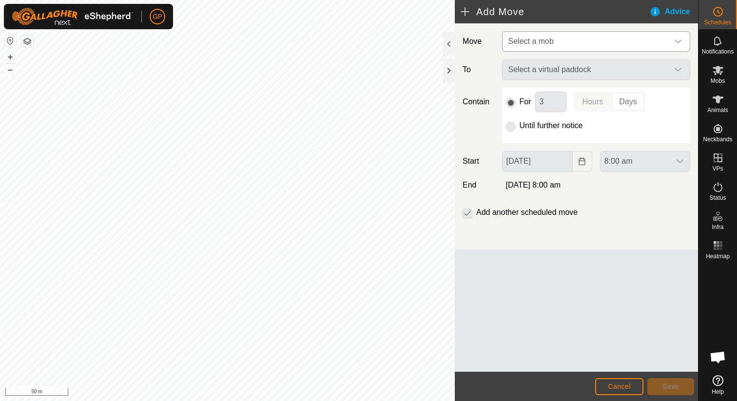
click at [571, 38] on span "Select a mob" at bounding box center [586, 41] width 164 height 19
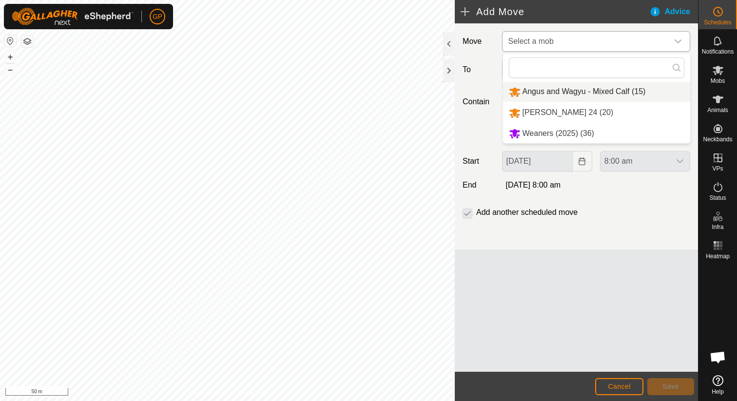
click at [560, 93] on li "Angus and Wagyu - Mixed Calf (15)" at bounding box center [596, 92] width 187 height 20
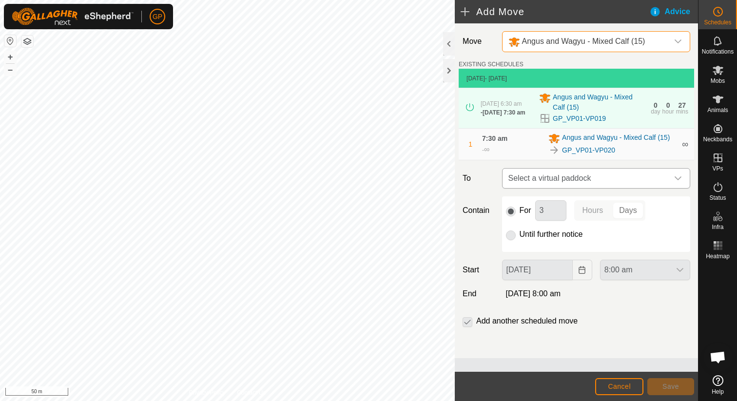
click at [548, 172] on span "Select a virtual paddock" at bounding box center [586, 178] width 164 height 19
click at [303, 282] on div "GP Schedules Notifications Mobs Animals Neckbands VPs Status Infra Heatmap Help…" at bounding box center [368, 200] width 737 height 401
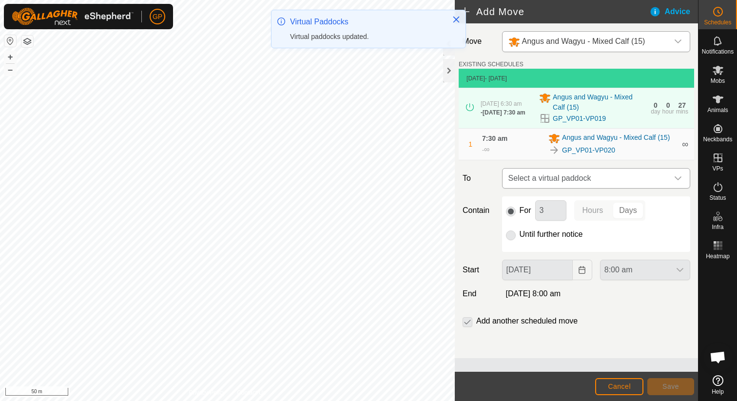
click at [545, 184] on span "Select a virtual paddock" at bounding box center [586, 178] width 164 height 19
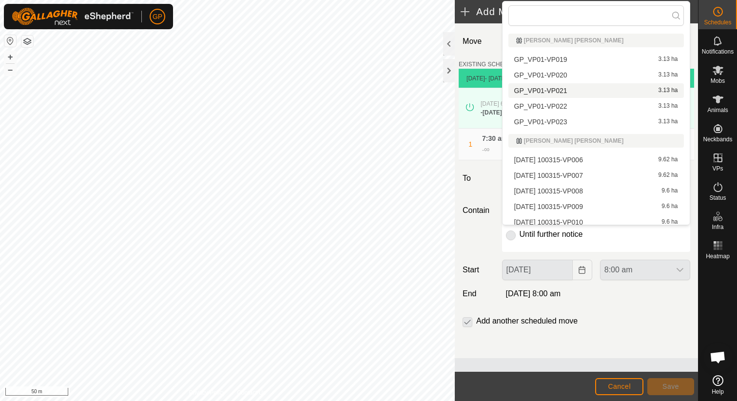
click at [554, 89] on li "GP_VP01-VP021 3.13 ha" at bounding box center [595, 90] width 175 height 15
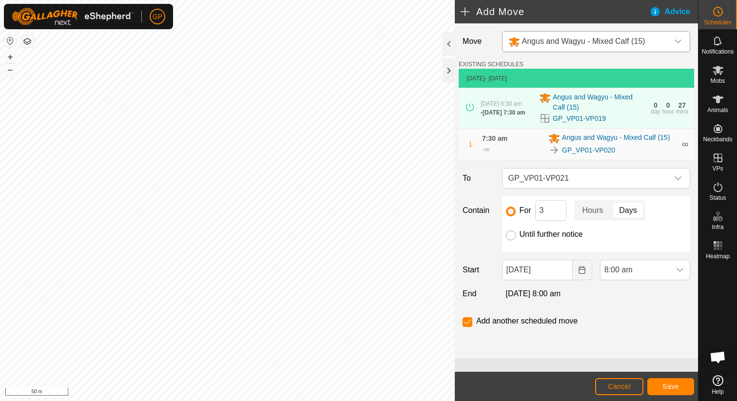
click at [515, 240] on input "Until further notice" at bounding box center [511, 235] width 10 height 10
radio input "true"
checkbox input "false"
click at [536, 269] on input "[DATE]" at bounding box center [537, 270] width 71 height 20
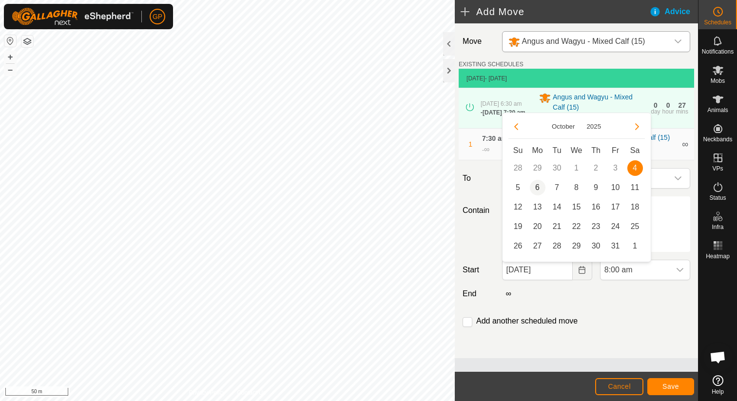
click at [542, 187] on span "6" at bounding box center [538, 188] width 16 height 16
type input "[DATE]"
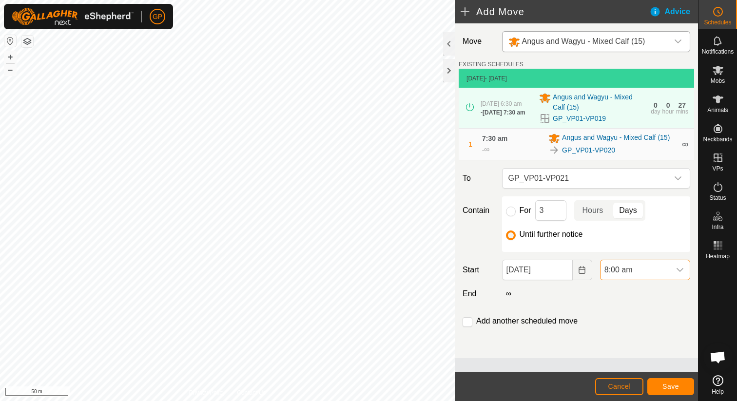
click at [640, 280] on span "8:00 am" at bounding box center [635, 269] width 70 height 19
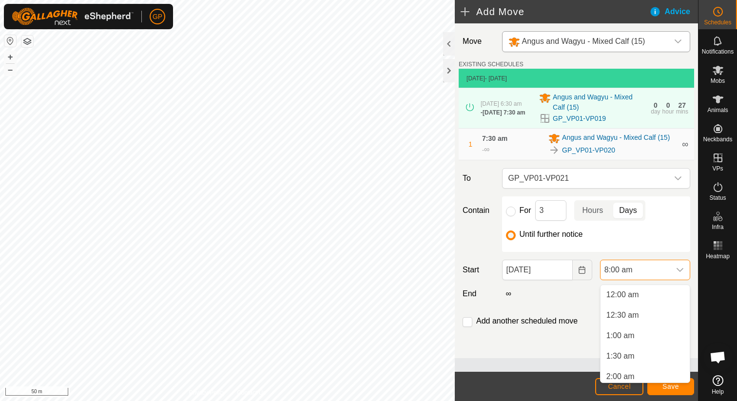
scroll to position [246, 0]
click at [623, 315] on li "6:30 am" at bounding box center [644, 315] width 89 height 19
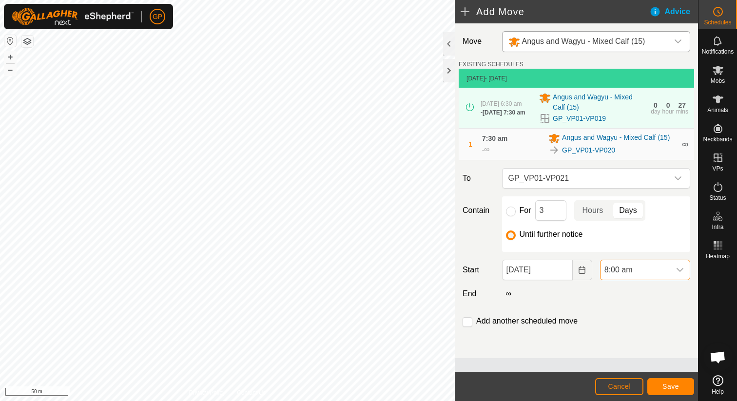
scroll to position [249, 0]
click at [669, 384] on span "Save" at bounding box center [670, 387] width 17 height 8
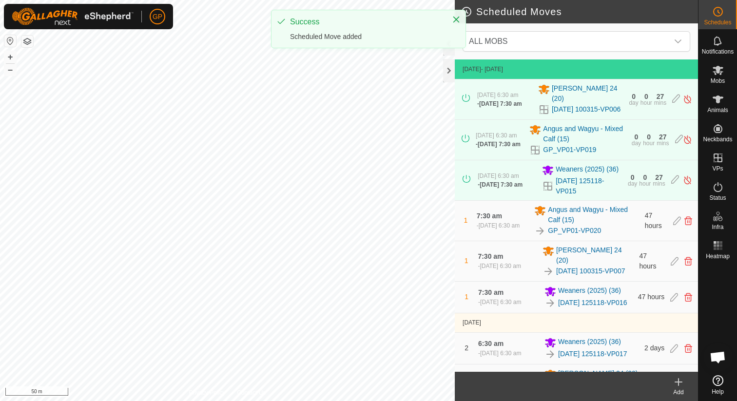
click at [679, 384] on icon at bounding box center [678, 382] width 12 height 12
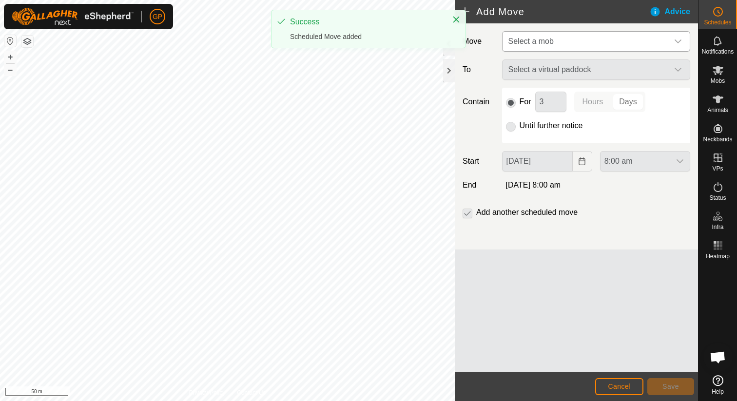
click at [555, 39] on span "Select a mob" at bounding box center [586, 41] width 164 height 19
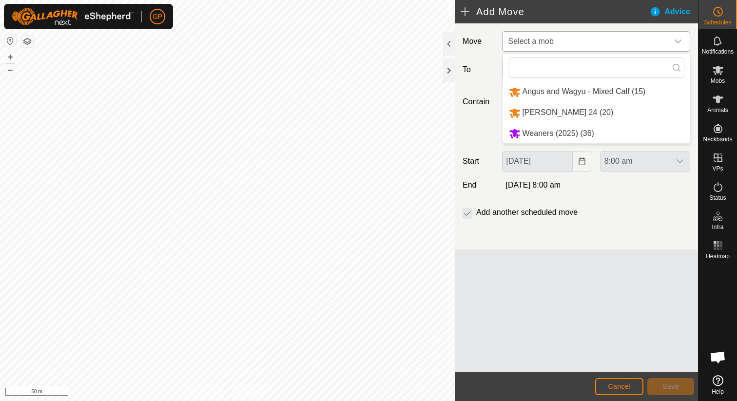
click at [548, 98] on li "Angus and Wagyu - Mixed Calf (15)" at bounding box center [596, 92] width 187 height 20
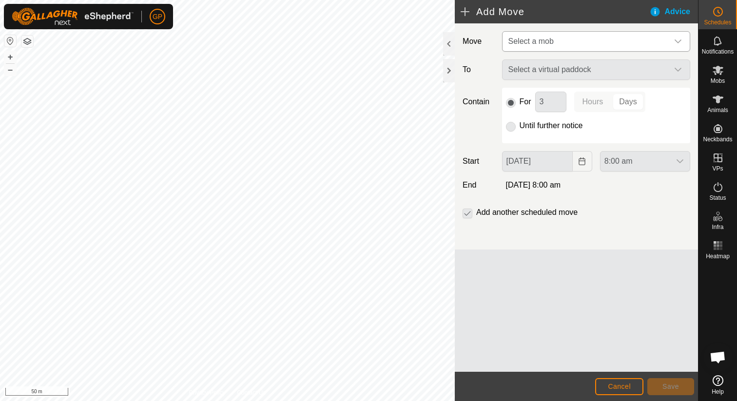
type input "[DATE]"
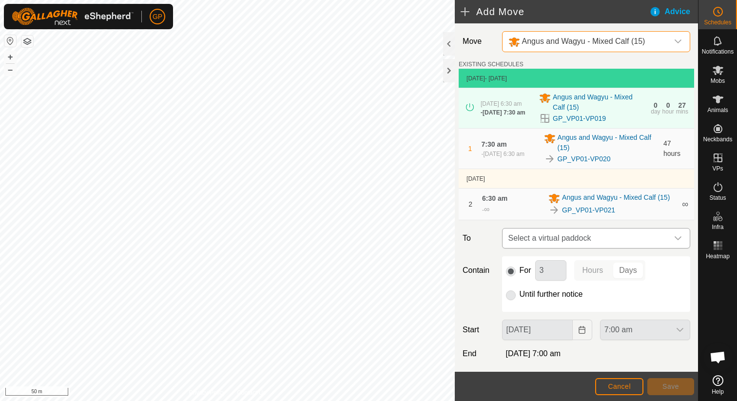
click at [567, 233] on span "Select a virtual paddock" at bounding box center [586, 238] width 164 height 19
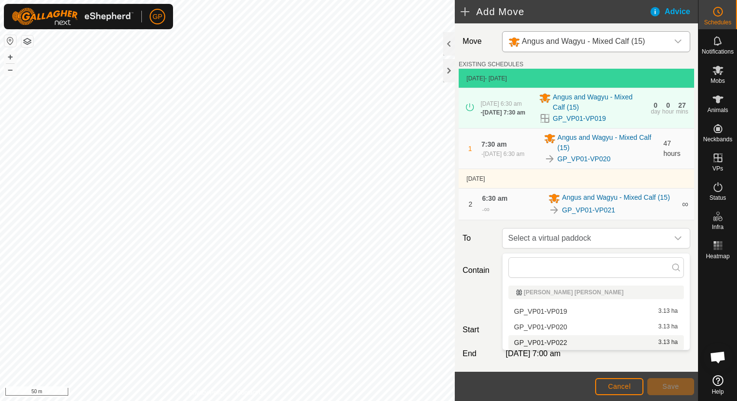
click at [561, 343] on li "GP_VP01-VP022 3.13 ha" at bounding box center [595, 342] width 175 height 15
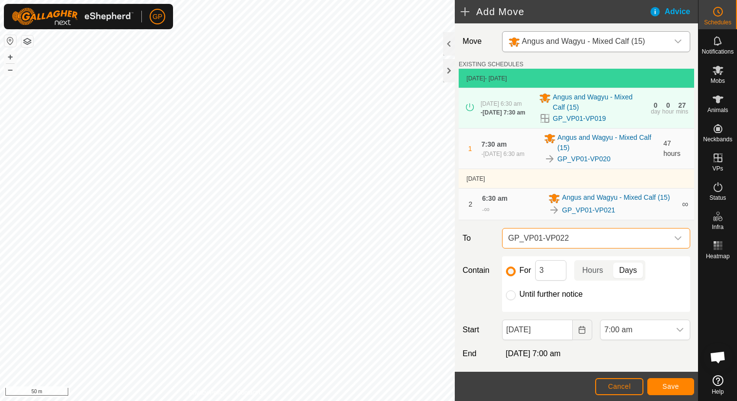
click at [552, 297] on label "Until further notice" at bounding box center [550, 294] width 63 height 8
click at [516, 297] on input "Until further notice" at bounding box center [511, 295] width 10 height 10
radio input "true"
checkbox input "false"
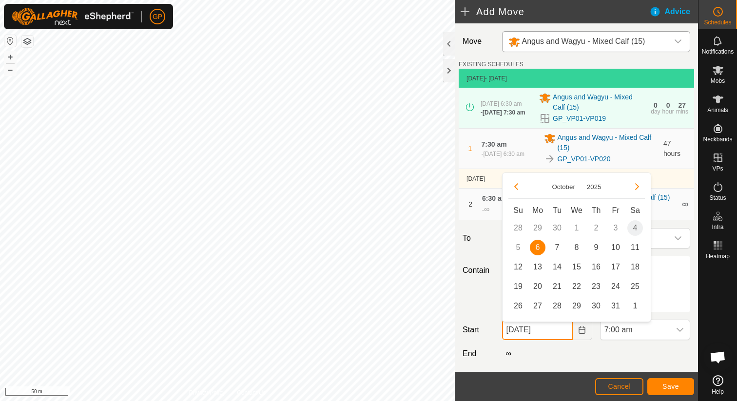
click at [557, 326] on input "[DATE]" at bounding box center [537, 330] width 71 height 20
click at [575, 248] on span "8" at bounding box center [577, 248] width 16 height 16
type input "[DATE]"
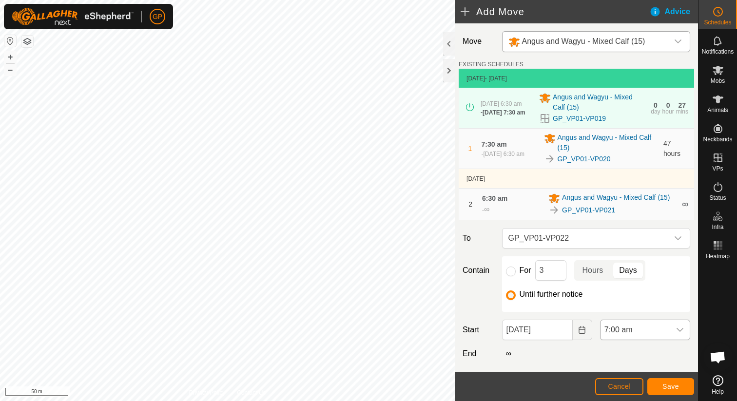
click at [643, 332] on span "7:00 am" at bounding box center [635, 329] width 70 height 19
click at [641, 295] on li "6:30 am" at bounding box center [644, 293] width 89 height 19
click at [667, 383] on span "Save" at bounding box center [670, 387] width 17 height 8
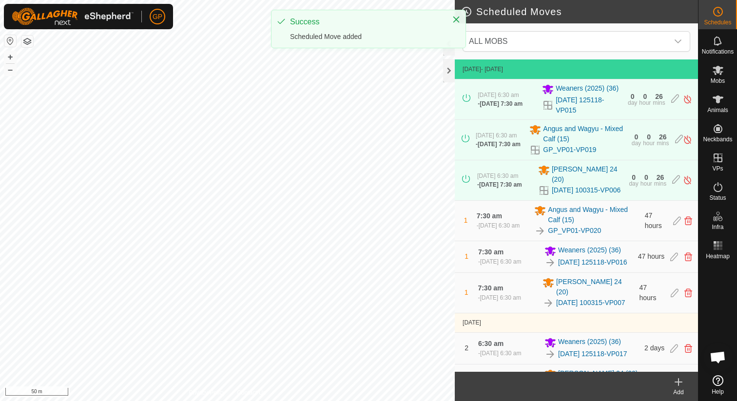
click at [679, 384] on icon at bounding box center [678, 382] width 12 height 12
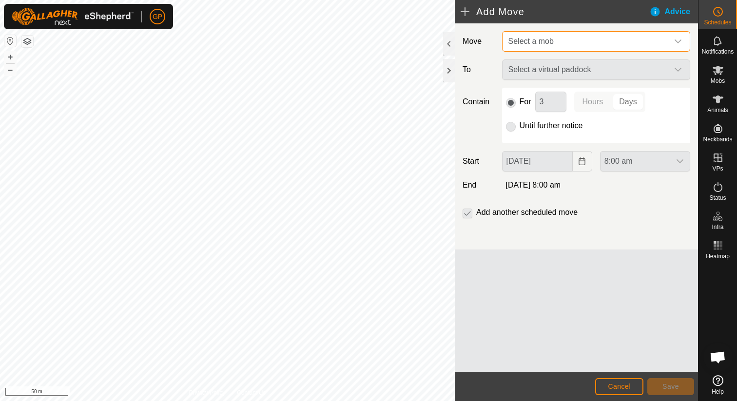
click at [553, 43] on span "Select a mob" at bounding box center [530, 41] width 45 height 8
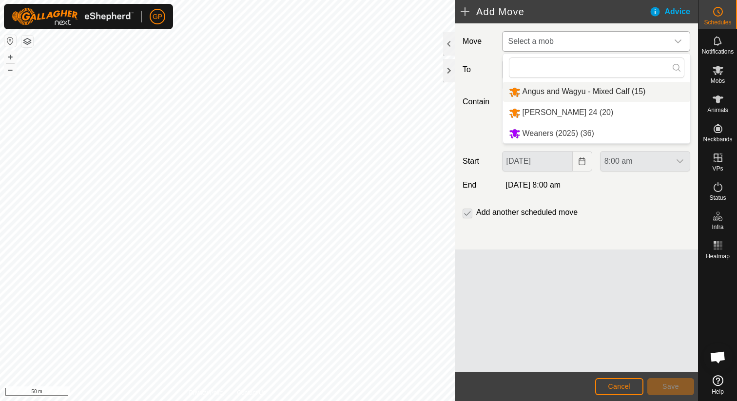
click at [544, 90] on li "Angus and Wagyu - Mixed Calf (15)" at bounding box center [596, 92] width 187 height 20
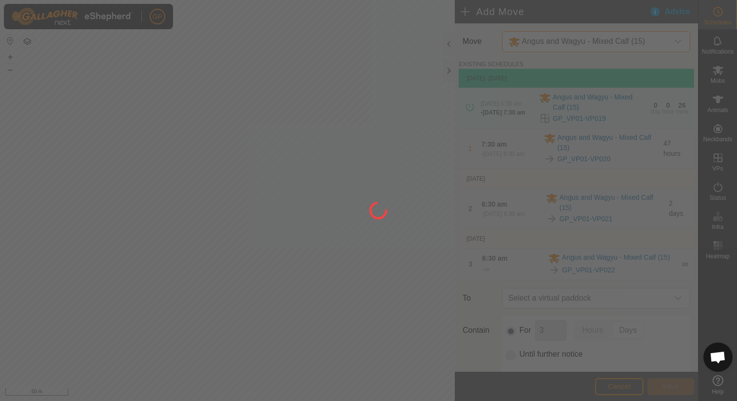
type input "[DATE]"
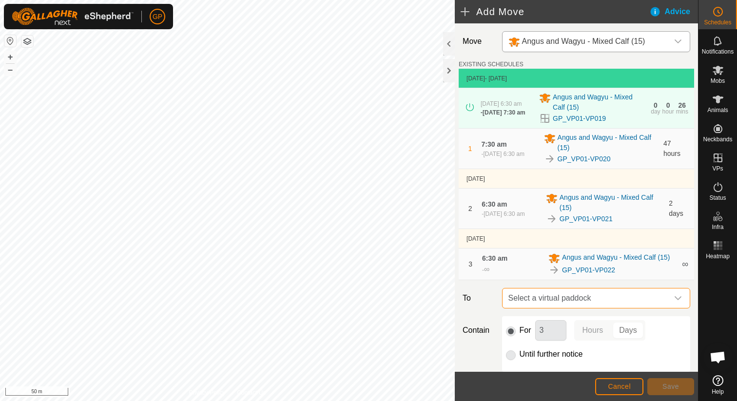
click at [568, 298] on span "Select a virtual paddock" at bounding box center [586, 297] width 164 height 19
click at [534, 306] on span "Select a virtual paddock" at bounding box center [586, 297] width 164 height 19
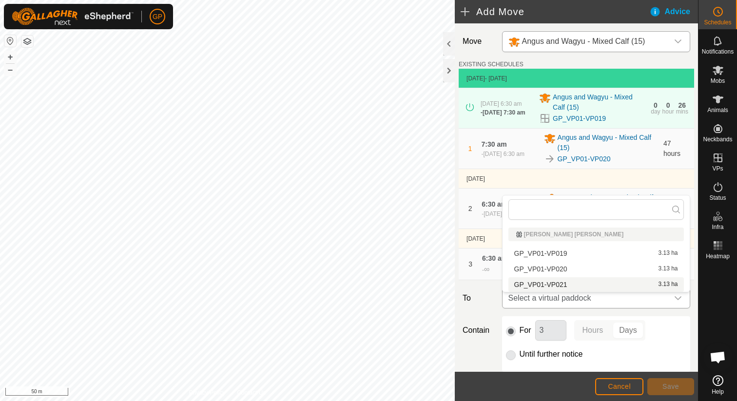
click at [535, 301] on span "Select a virtual paddock" at bounding box center [586, 297] width 164 height 19
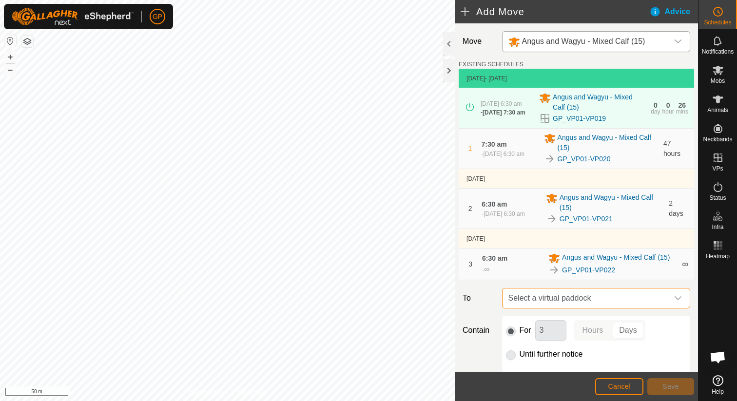
click at [535, 301] on span "Select a virtual paddock" at bounding box center [586, 297] width 164 height 19
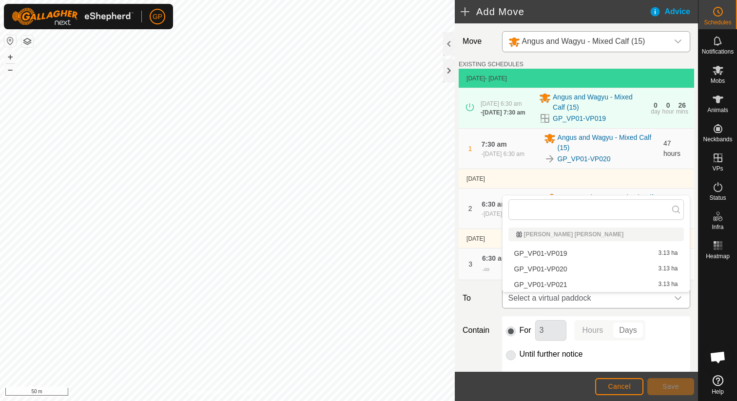
click at [535, 301] on span "Select a virtual paddock" at bounding box center [586, 297] width 164 height 19
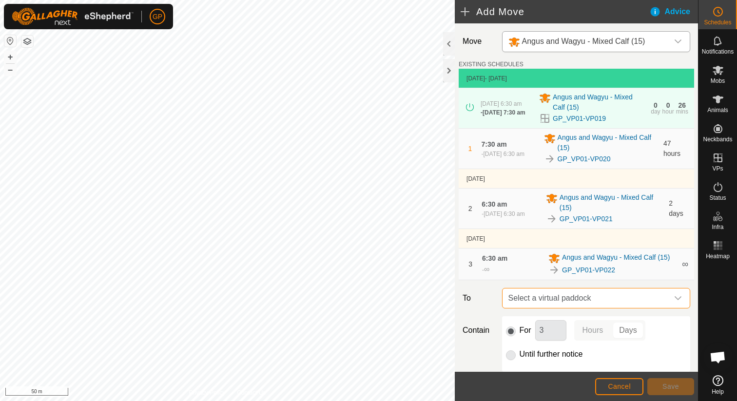
click at [521, 304] on span "Select a virtual paddock" at bounding box center [586, 297] width 164 height 19
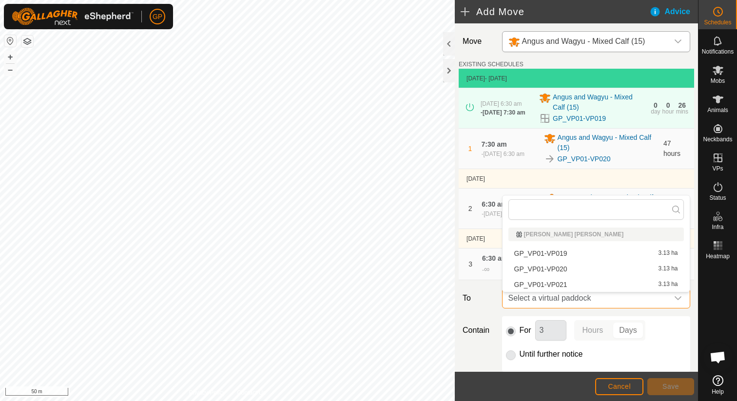
click at [529, 303] on span "Select a virtual paddock" at bounding box center [586, 297] width 164 height 19
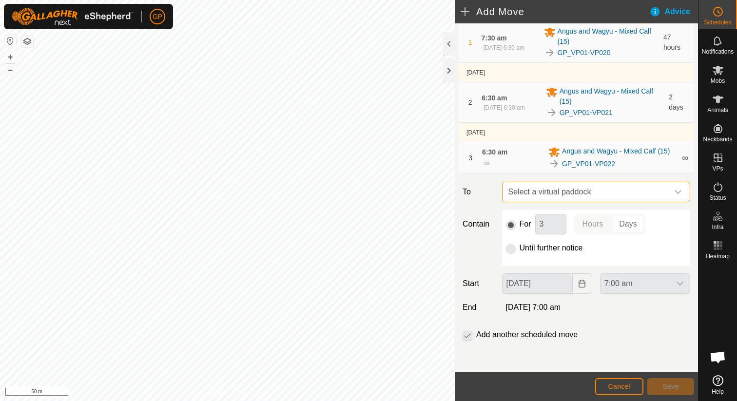
scroll to position [110, 0]
click at [511, 247] on p-radiobutton at bounding box center [511, 248] width 10 height 12
click at [639, 383] on button "Cancel" at bounding box center [619, 386] width 48 height 17
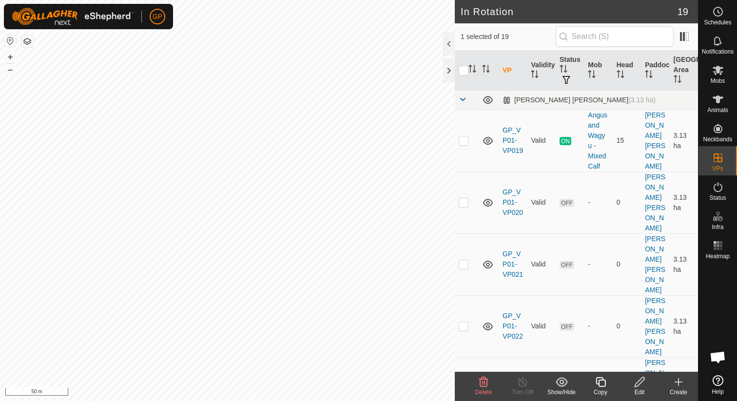
click at [485, 381] on icon at bounding box center [484, 382] width 12 height 12
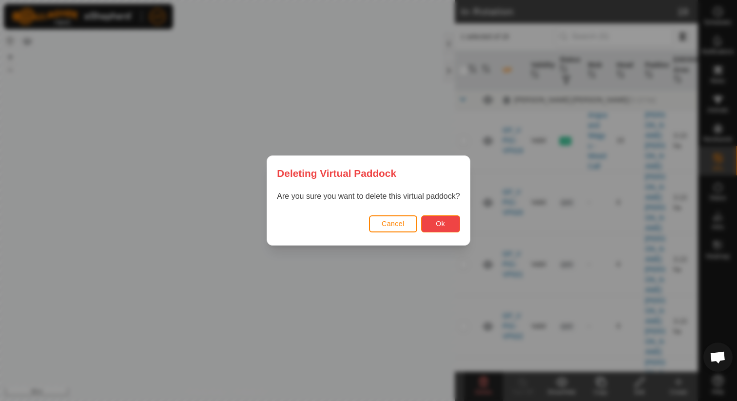
click at [434, 221] on button "Ok" at bounding box center [440, 223] width 39 height 17
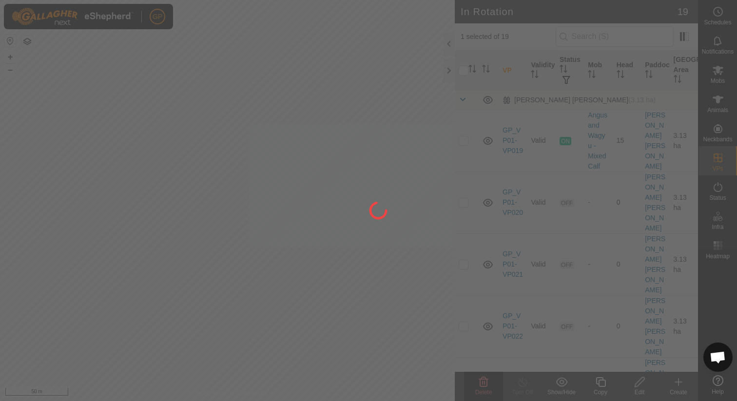
checkbox input "false"
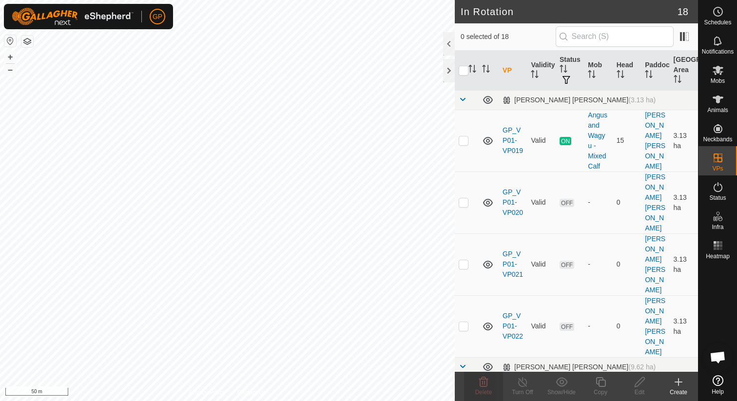
click at [673, 383] on icon at bounding box center [678, 382] width 12 height 12
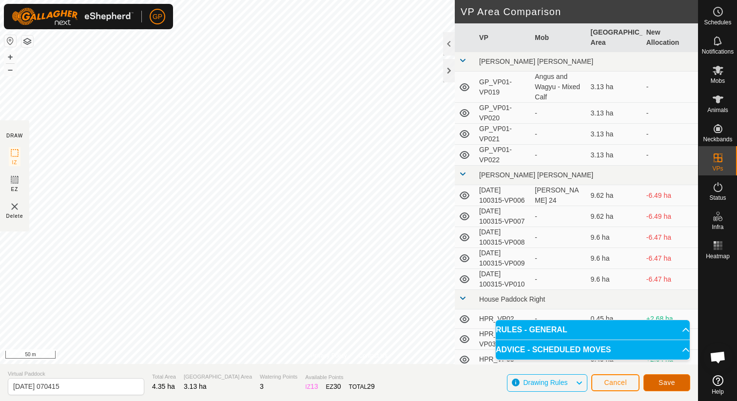
click at [674, 383] on span "Save" at bounding box center [666, 383] width 17 height 8
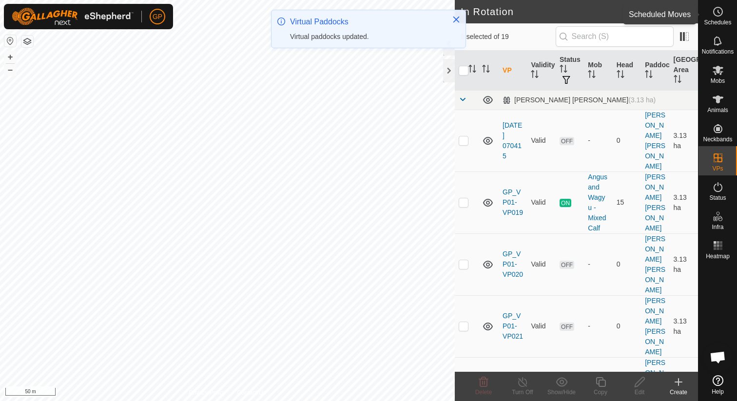
click at [714, 15] on circle at bounding box center [717, 11] width 9 height 9
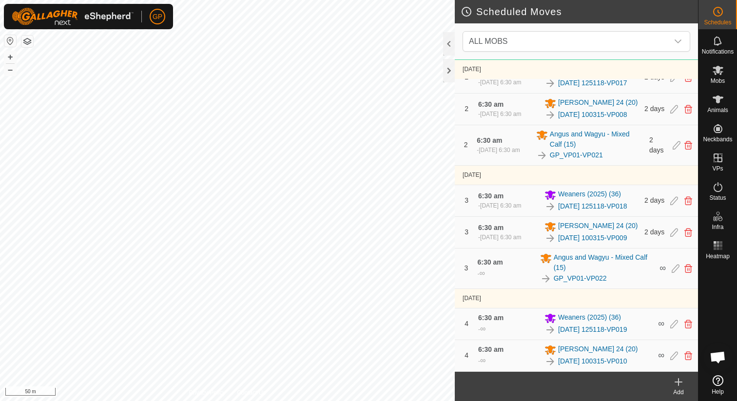
scroll to position [317, 0]
click at [677, 383] on icon at bounding box center [678, 382] width 12 height 12
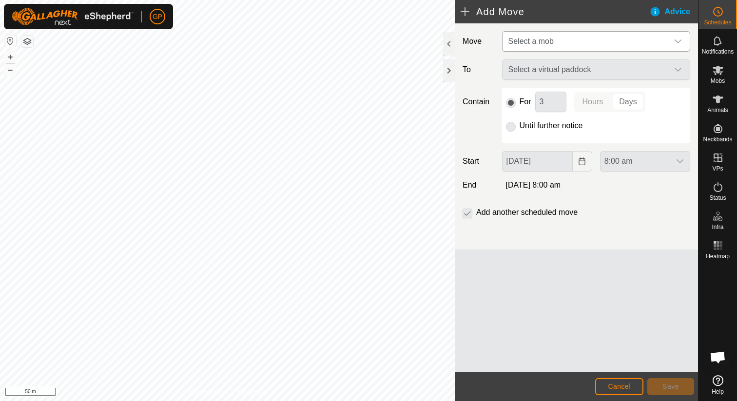
click at [585, 48] on span "Select a mob" at bounding box center [586, 41] width 164 height 19
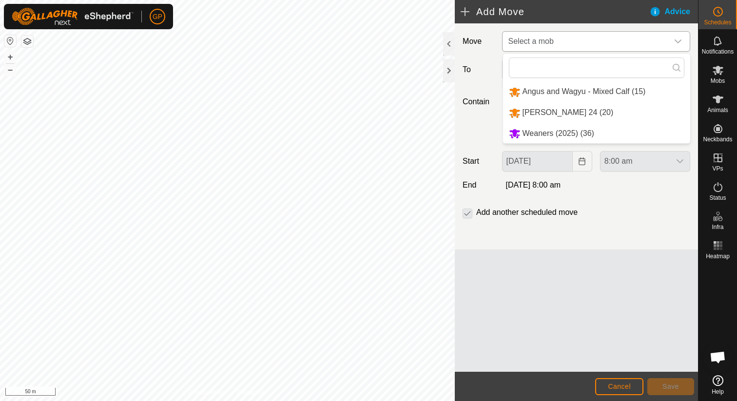
click at [581, 96] on li "Angus and Wagyu - Mixed Calf (15)" at bounding box center [596, 92] width 187 height 20
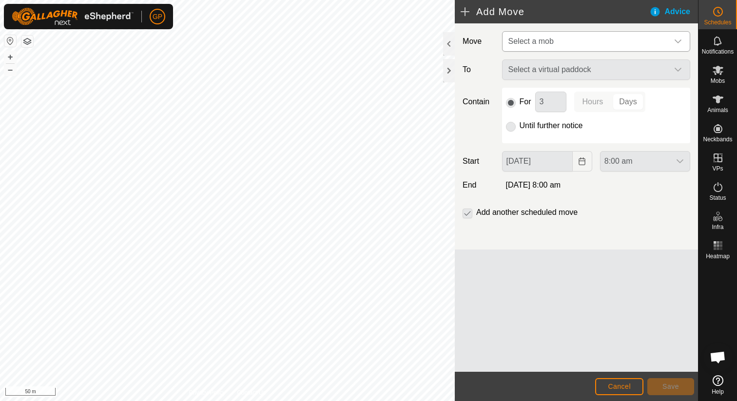
type input "[DATE]"
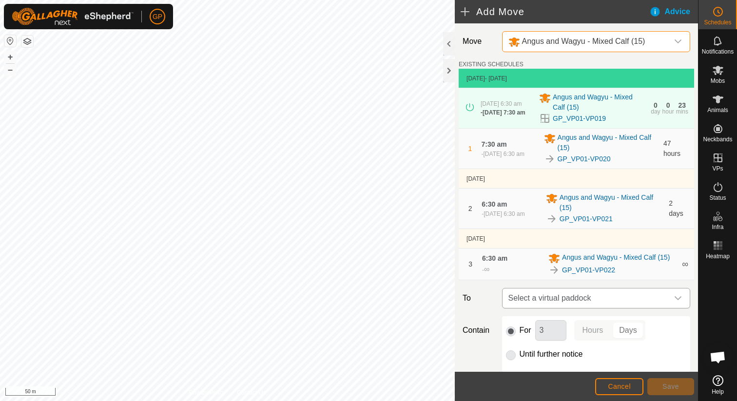
click at [605, 294] on span "Select a virtual paddock" at bounding box center [586, 297] width 164 height 19
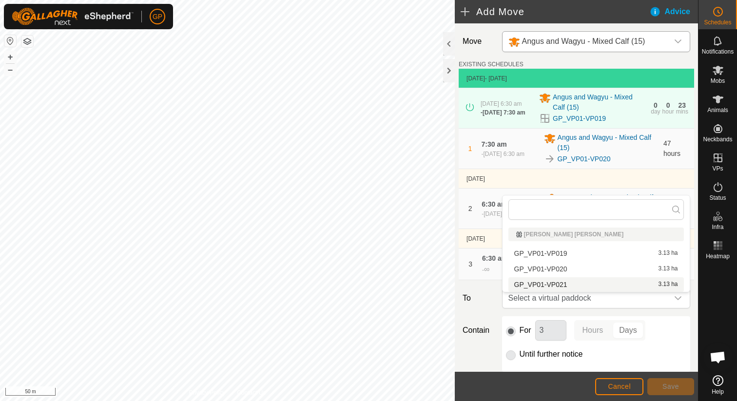
click at [495, 300] on label "To" at bounding box center [478, 298] width 39 height 20
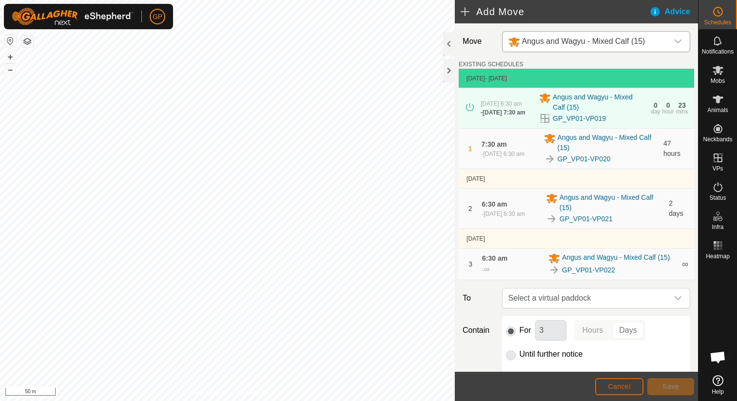
click at [614, 384] on span "Cancel" at bounding box center [619, 387] width 23 height 8
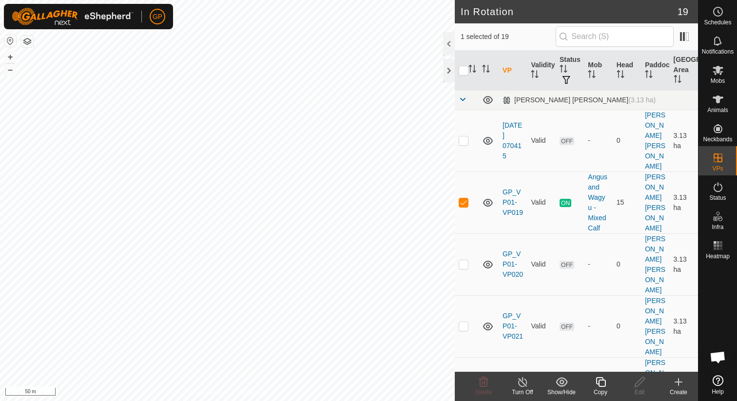
checkbox input "false"
checkbox input "true"
click at [718, 38] on icon at bounding box center [718, 41] width 12 height 12
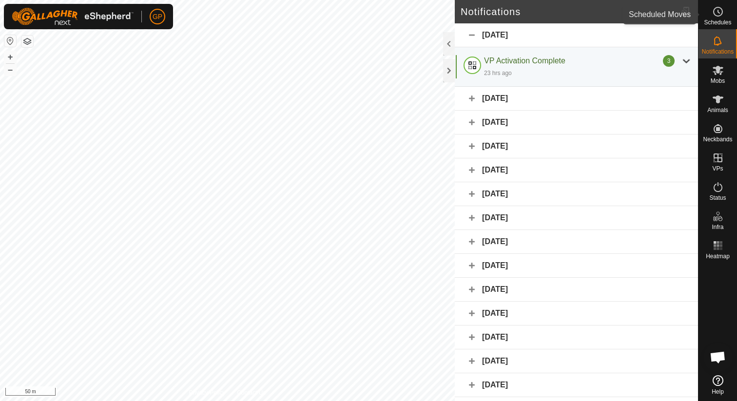
click at [721, 12] on icon at bounding box center [718, 12] width 12 height 12
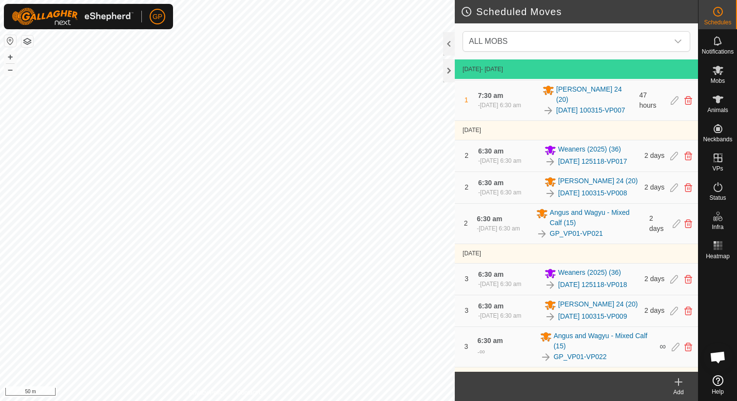
scroll to position [196, 0]
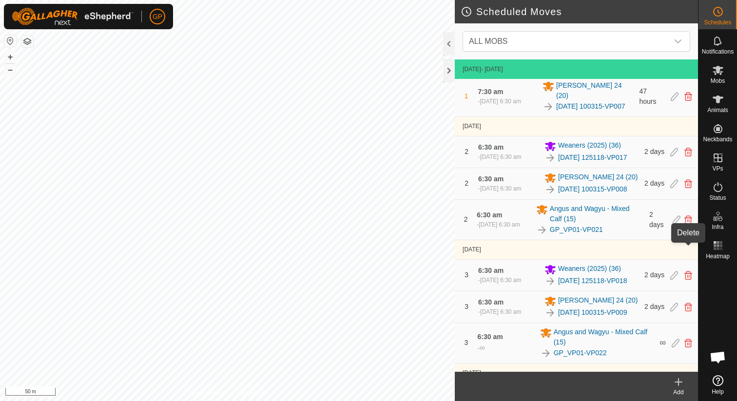
click at [689, 224] on icon at bounding box center [688, 219] width 8 height 9
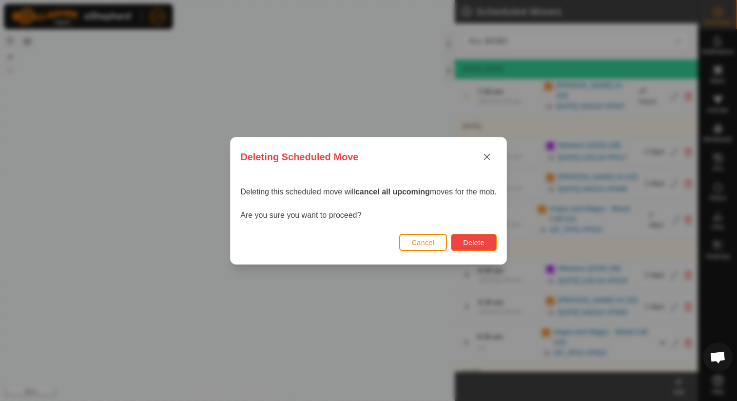
click at [474, 244] on span "Delete" at bounding box center [473, 243] width 21 height 8
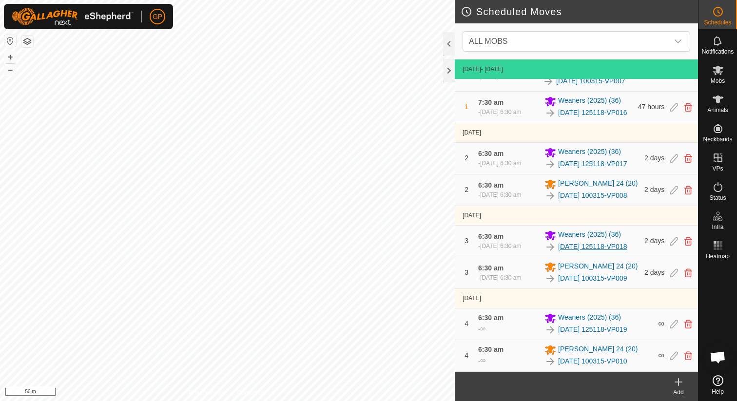
scroll to position [200, 0]
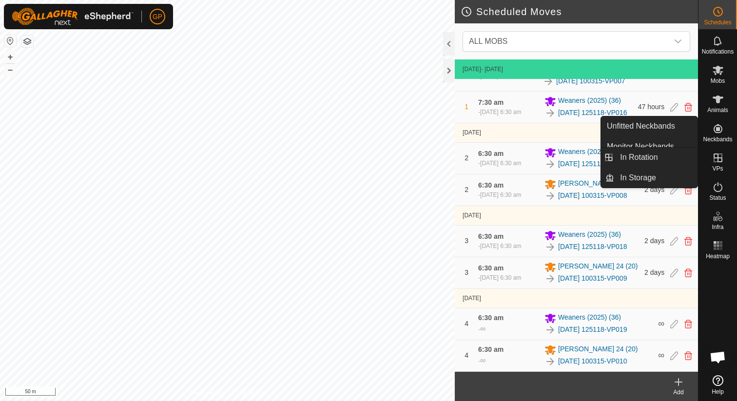
click at [720, 163] on icon at bounding box center [718, 158] width 12 height 12
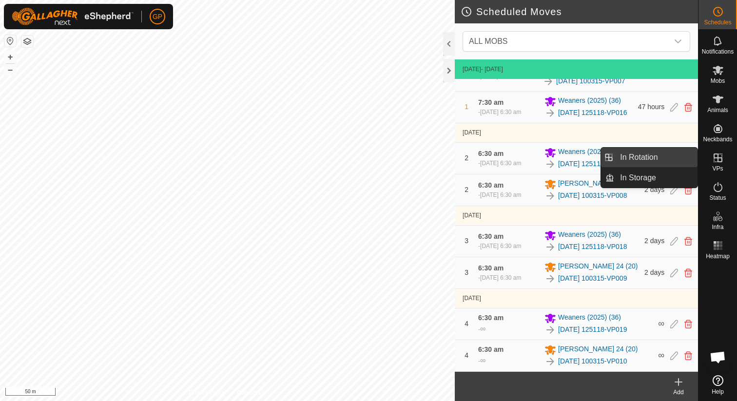
click at [653, 163] on link "In Rotation" at bounding box center [655, 157] width 83 height 19
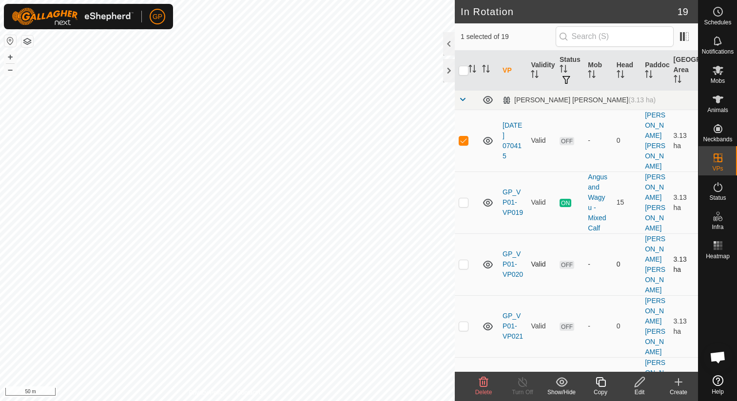
checkbox input "false"
checkbox input "true"
checkbox input "false"
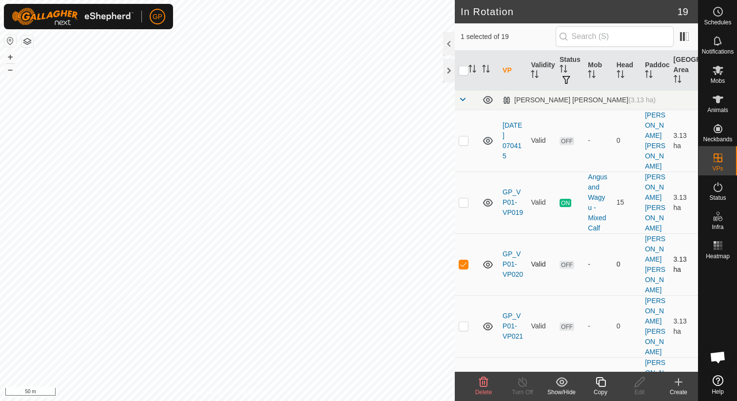
checkbox input "true"
click at [635, 383] on icon at bounding box center [639, 382] width 12 height 12
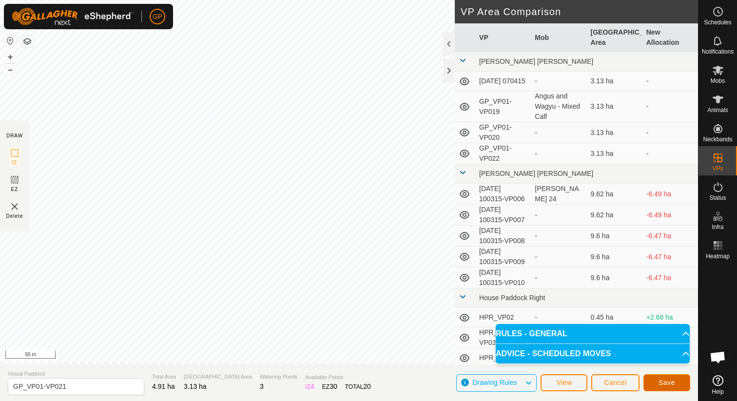
click at [679, 386] on button "Save" at bounding box center [666, 382] width 47 height 17
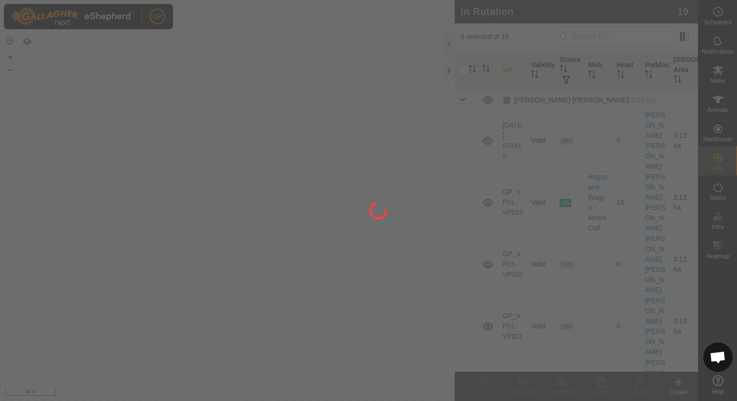
click at [370, 308] on div "GP Schedules Notifications Mobs Animals Neckbands VPs Status Infra Heatmap Help…" at bounding box center [368, 200] width 737 height 401
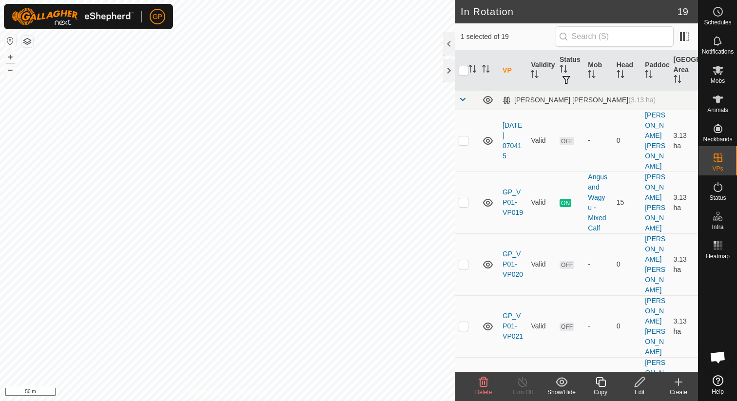
click at [486, 384] on icon at bounding box center [483, 382] width 9 height 10
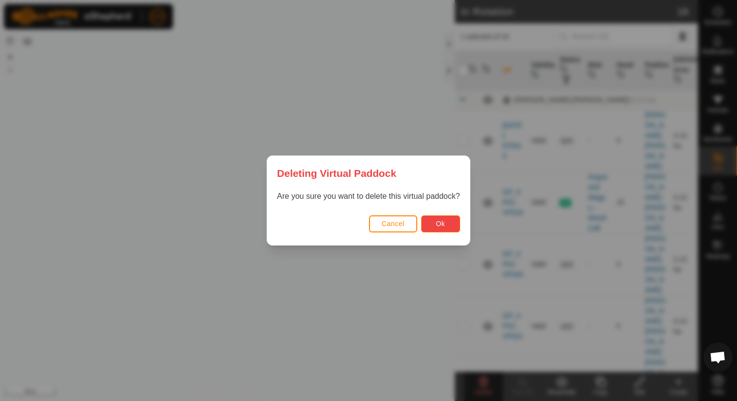
click at [445, 219] on button "Ok" at bounding box center [440, 223] width 39 height 17
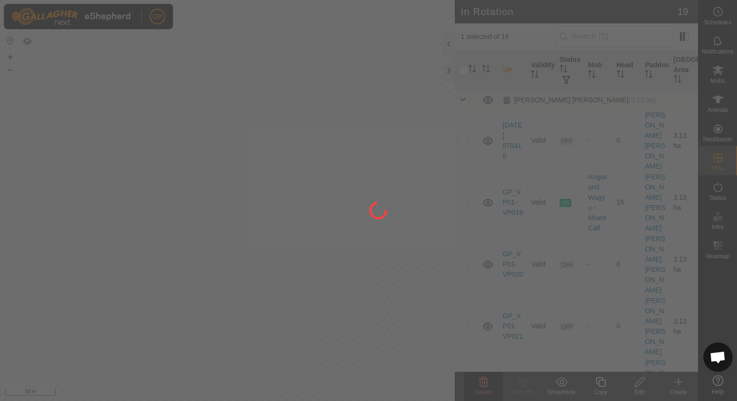
checkbox input "false"
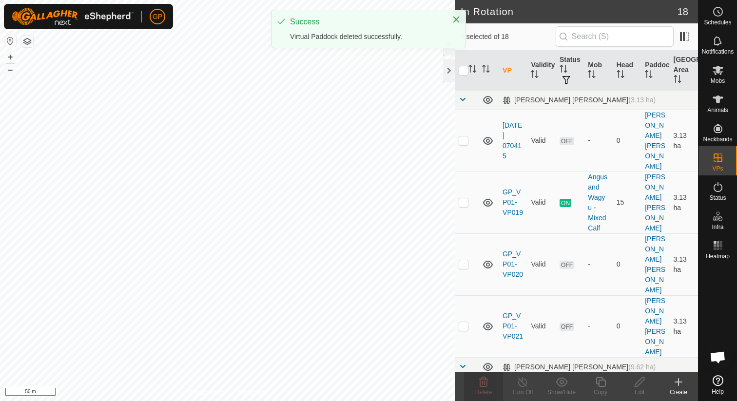
checkbox input "true"
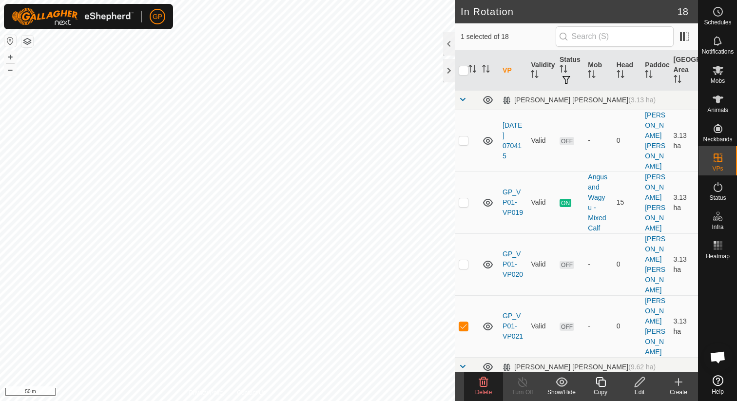
click at [598, 384] on icon at bounding box center [600, 382] width 10 height 10
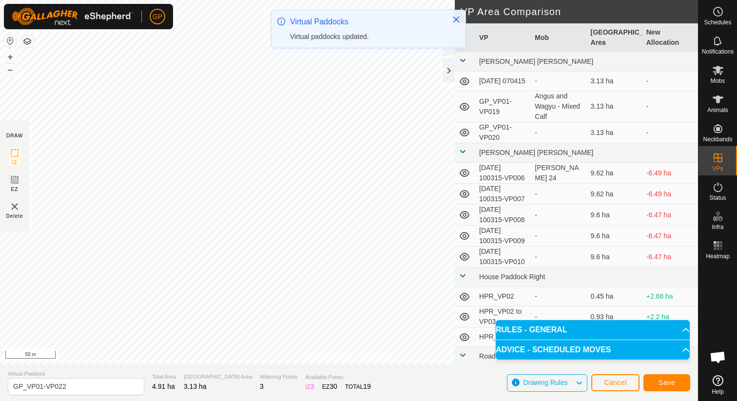
click at [393, 40] on div "GP Schedules Notifications Mobs Animals Neckbands VPs Status Infra Heatmap Help…" at bounding box center [368, 200] width 737 height 401
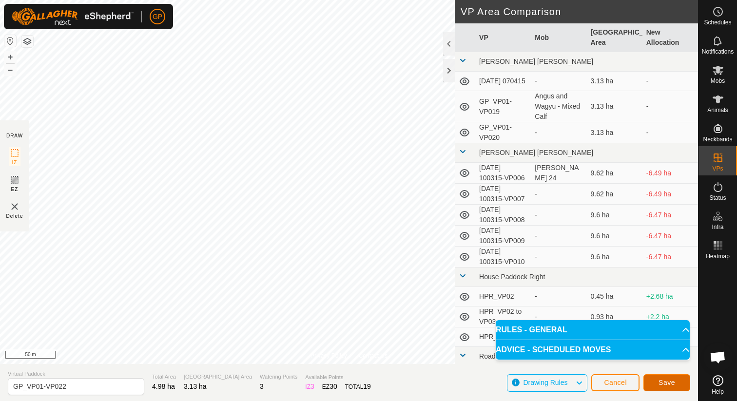
click at [661, 380] on span "Save" at bounding box center [666, 383] width 17 height 8
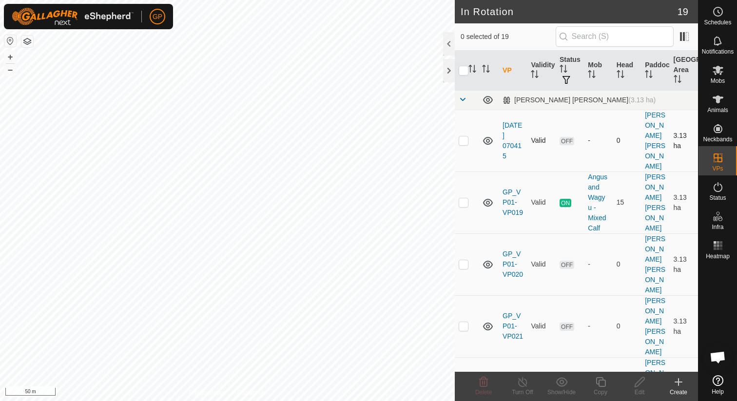
click at [465, 136] on p-checkbox at bounding box center [464, 140] width 10 height 8
click at [481, 383] on icon at bounding box center [484, 382] width 12 height 12
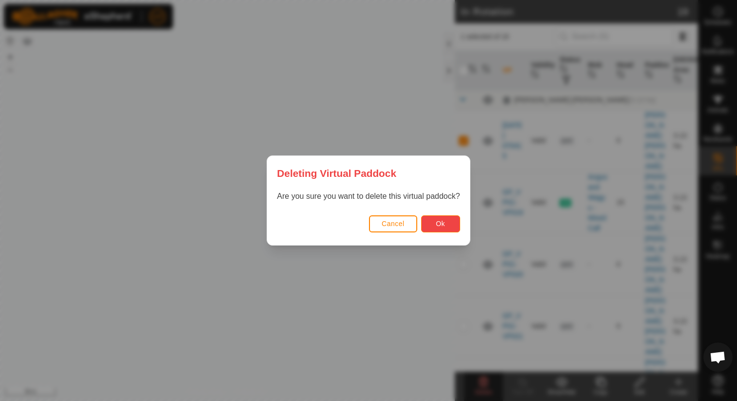
click at [444, 224] on span "Ok" at bounding box center [440, 224] width 9 height 8
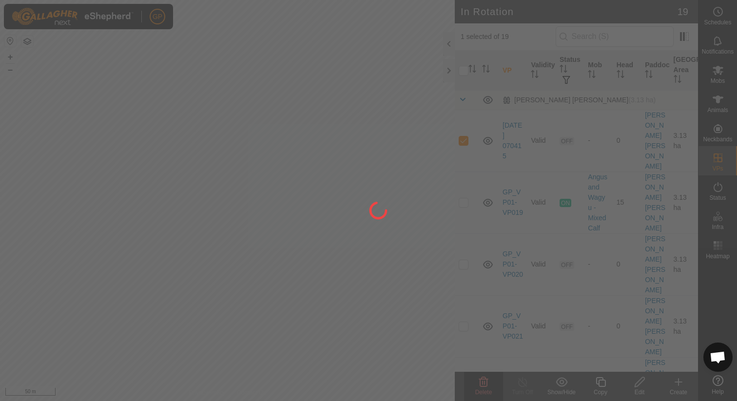
checkbox input "false"
click at [203, 241] on div at bounding box center [368, 200] width 737 height 401
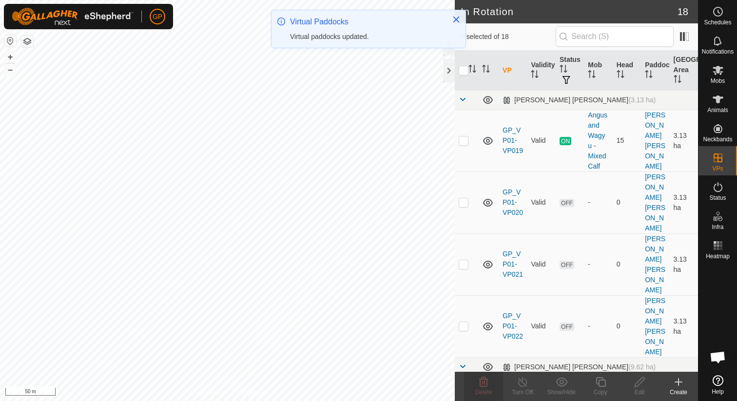
checkbox input "true"
click at [599, 384] on icon at bounding box center [600, 382] width 12 height 12
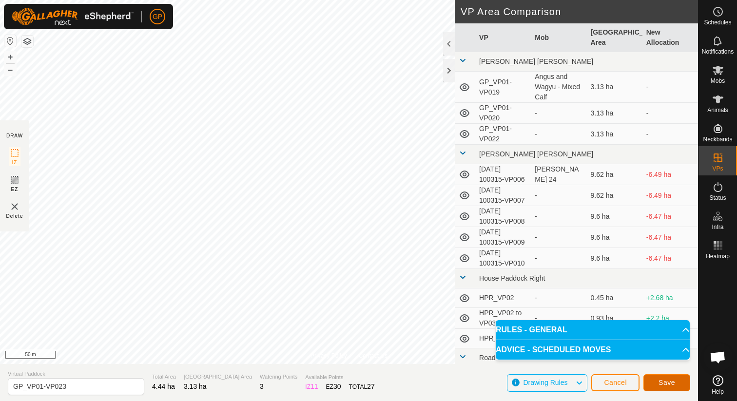
click at [666, 380] on span "Save" at bounding box center [666, 383] width 17 height 8
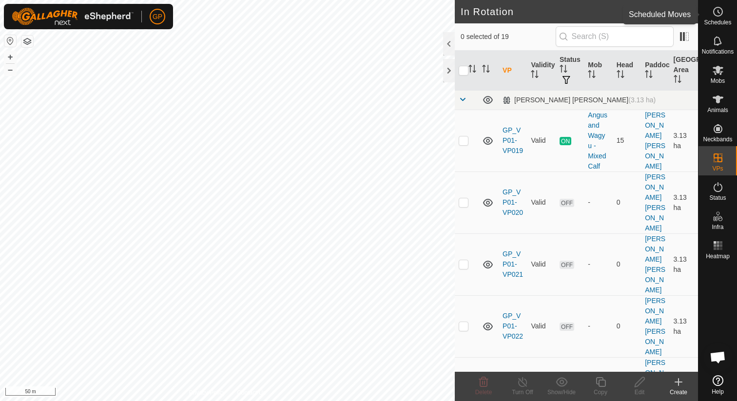
click at [722, 19] on span "Schedules" at bounding box center [717, 22] width 27 height 6
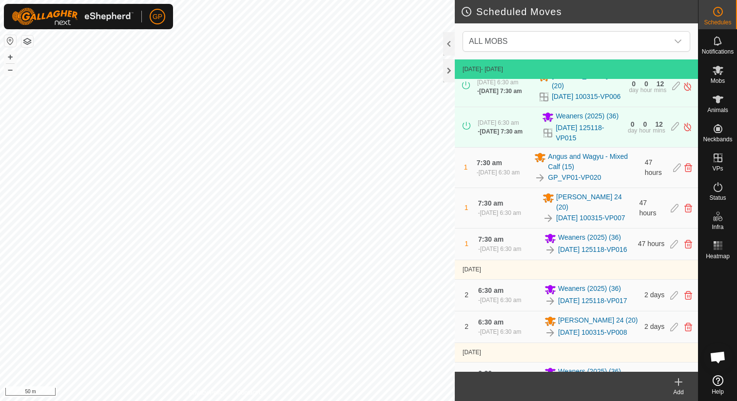
scroll to position [139, 0]
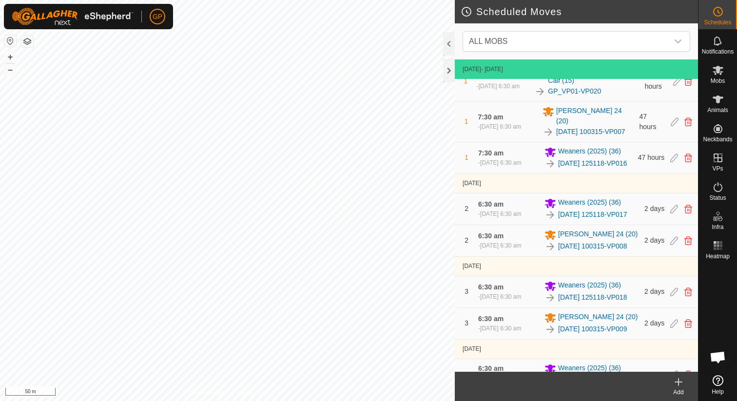
click at [678, 384] on icon at bounding box center [678, 382] width 0 height 7
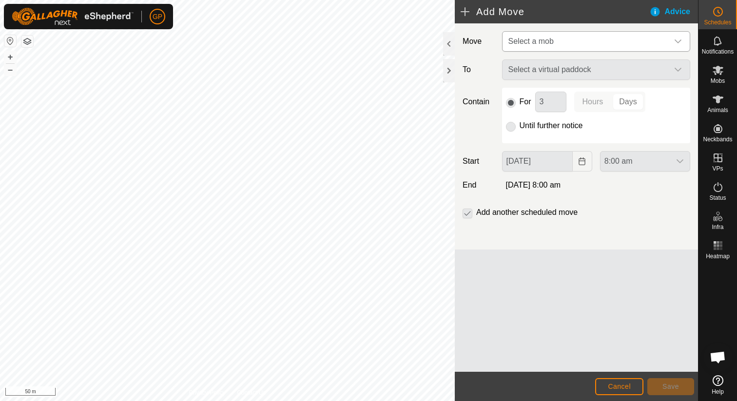
click at [547, 40] on span "Select a mob" at bounding box center [530, 41] width 45 height 8
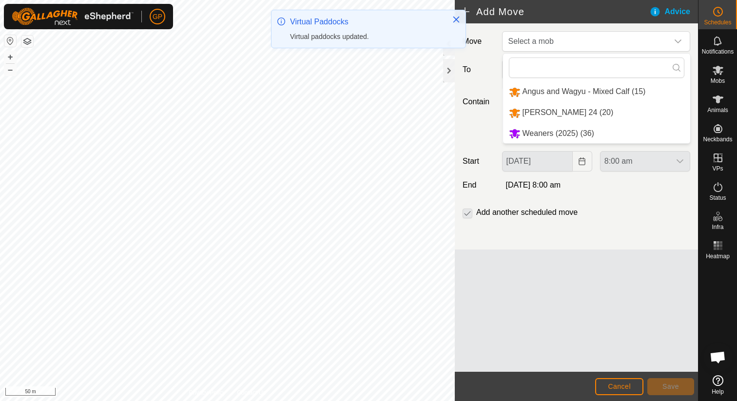
click at [545, 92] on li "Angus and Wagyu - Mixed Calf (15)" at bounding box center [596, 92] width 187 height 20
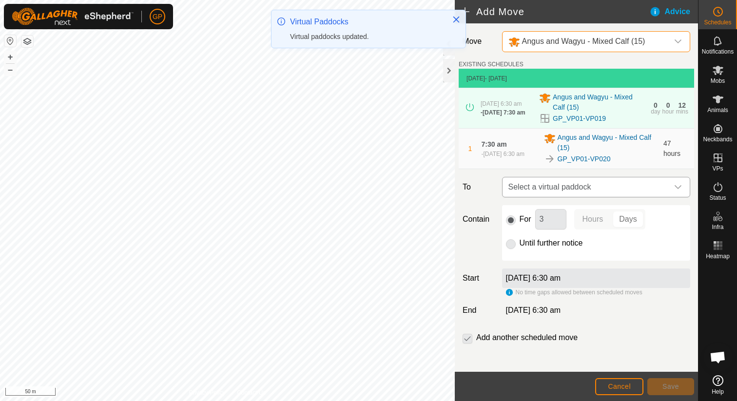
click at [559, 196] on span "Select a virtual paddock" at bounding box center [586, 186] width 164 height 19
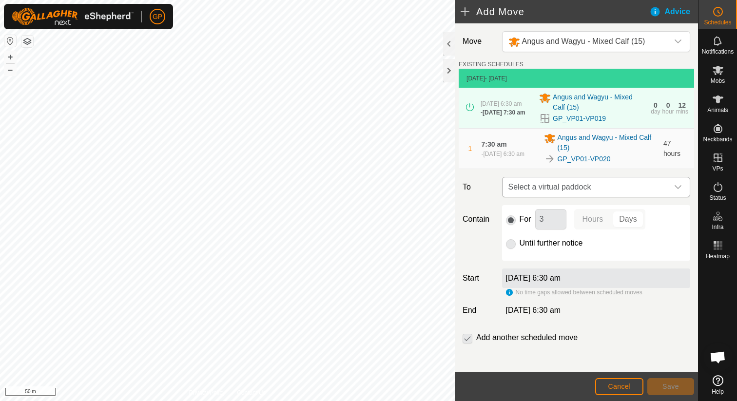
click at [530, 197] on span "Select a virtual paddock" at bounding box center [586, 186] width 164 height 19
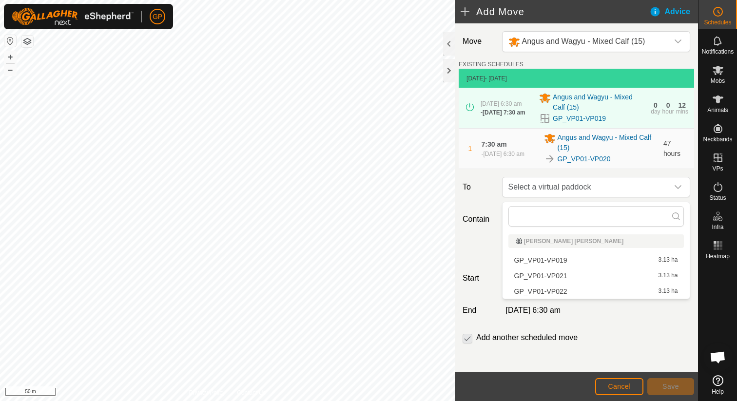
click at [540, 275] on li "GP_VP01-VP021 3.13 ha" at bounding box center [595, 275] width 175 height 15
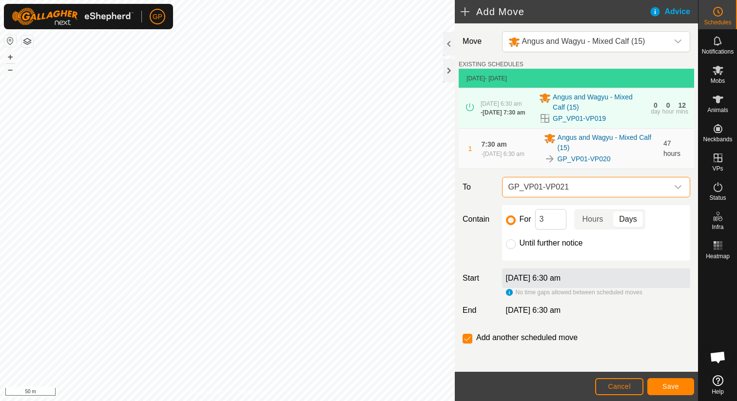
click at [531, 253] on div "For 3 Hours Days Until further notice" at bounding box center [596, 233] width 188 height 56
click at [533, 244] on label "Until further notice" at bounding box center [550, 243] width 63 height 8
click at [516, 244] on input "Until further notice" at bounding box center [511, 244] width 10 height 10
radio input "true"
checkbox input "false"
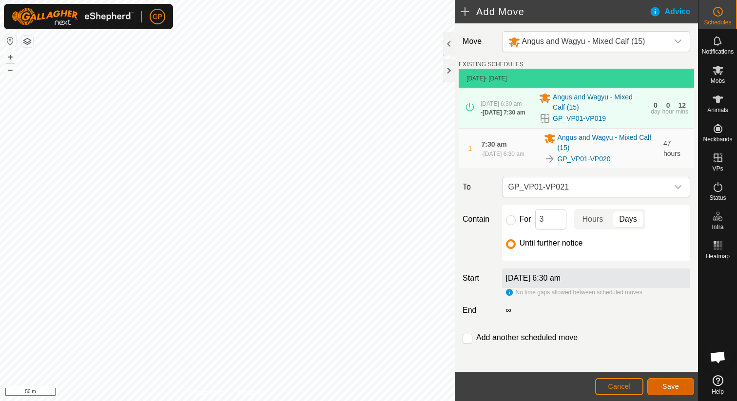
click at [673, 386] on span "Save" at bounding box center [670, 387] width 17 height 8
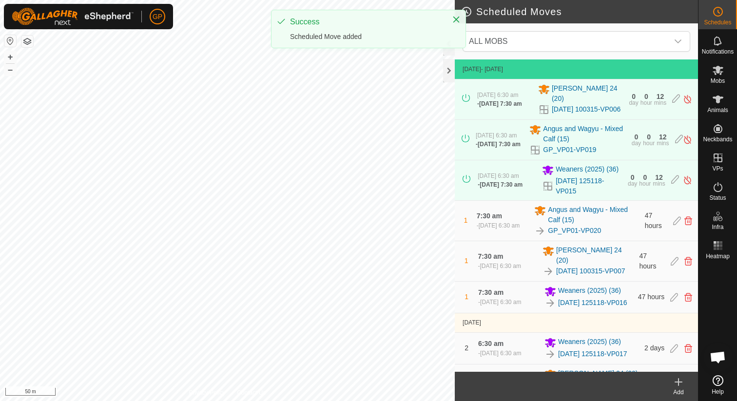
click at [673, 386] on icon at bounding box center [678, 382] width 12 height 12
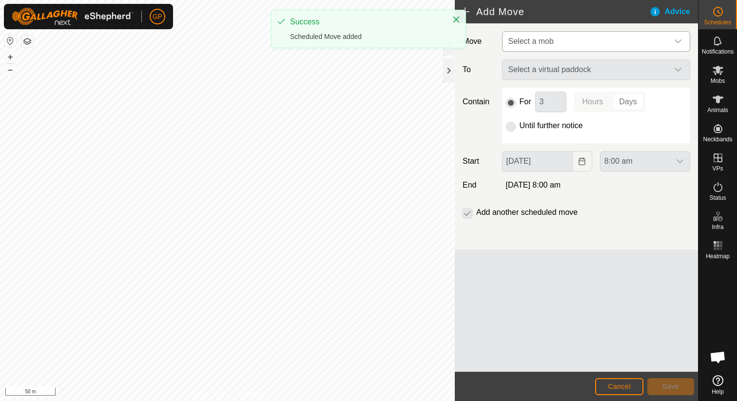
click at [536, 38] on span "Select a mob" at bounding box center [530, 41] width 45 height 8
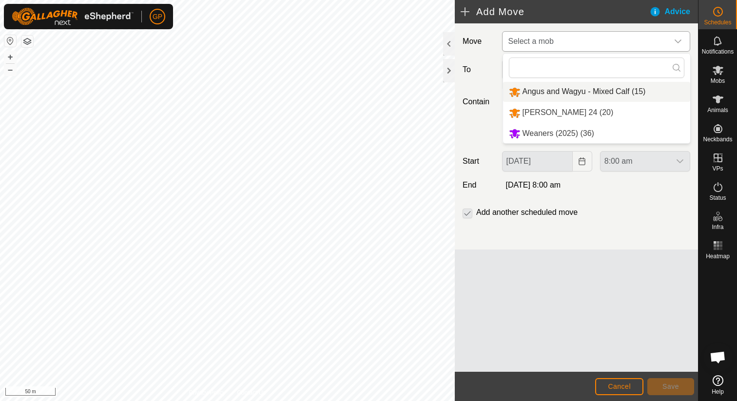
click at [552, 90] on li "Angus and Wagyu - Mixed Calf (15)" at bounding box center [596, 92] width 187 height 20
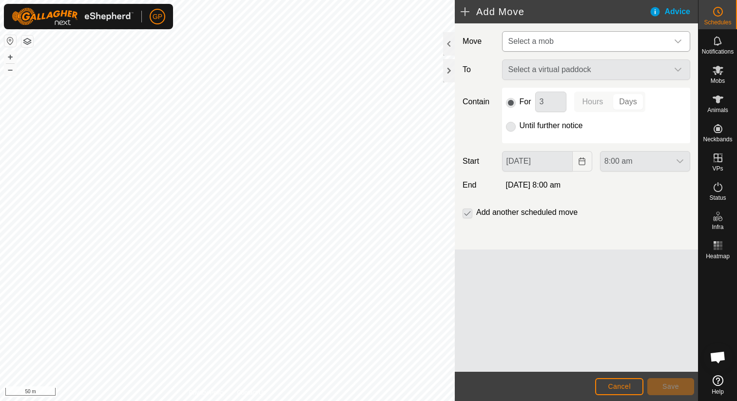
type input "[DATE]"
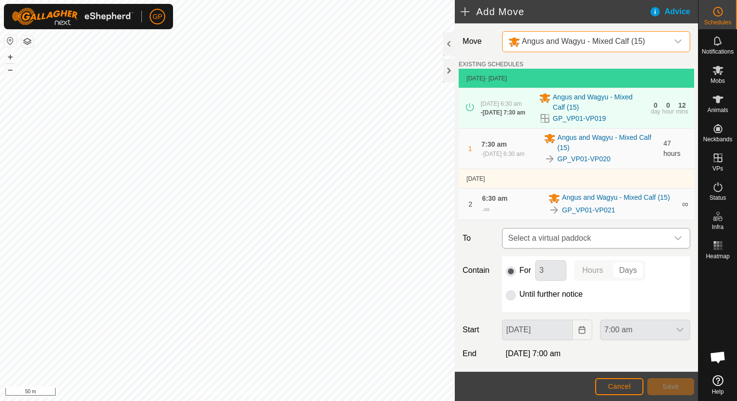
click at [539, 242] on span "Select a virtual paddock" at bounding box center [586, 238] width 164 height 19
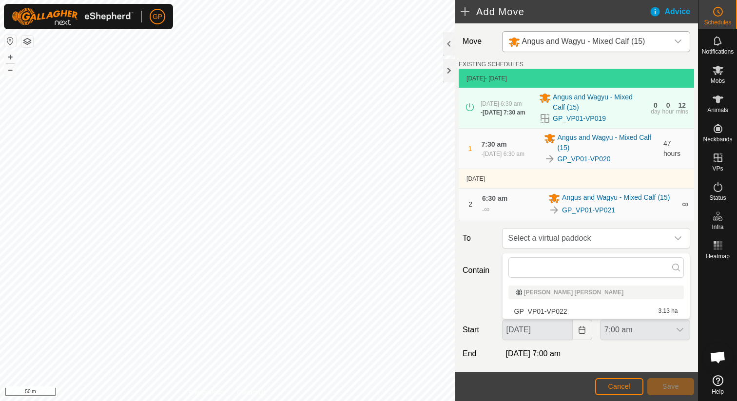
click at [550, 314] on li "GP_VP01-VP022 3.13 ha" at bounding box center [595, 311] width 175 height 15
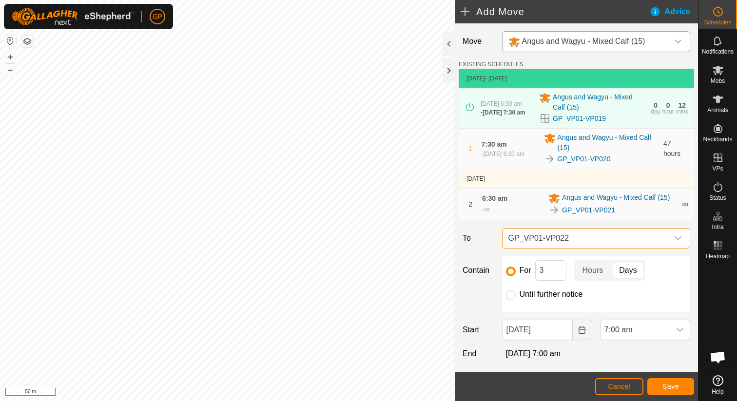
click at [543, 295] on label "Until further notice" at bounding box center [550, 294] width 63 height 8
click at [516, 295] on input "Until further notice" at bounding box center [511, 295] width 10 height 10
radio input "true"
checkbox input "false"
click at [626, 331] on span "7:00 am" at bounding box center [635, 329] width 70 height 19
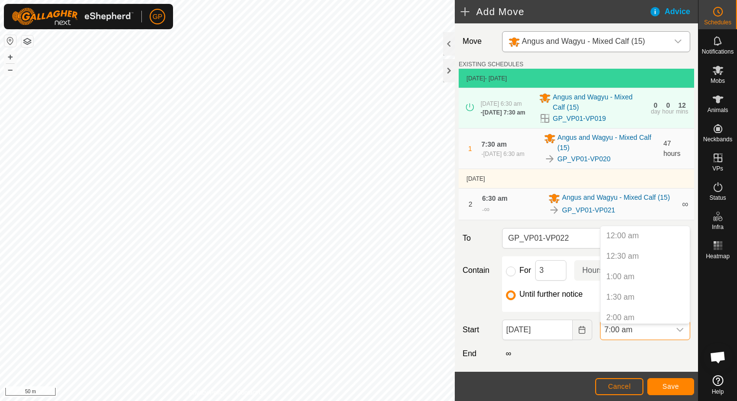
scroll to position [209, 0]
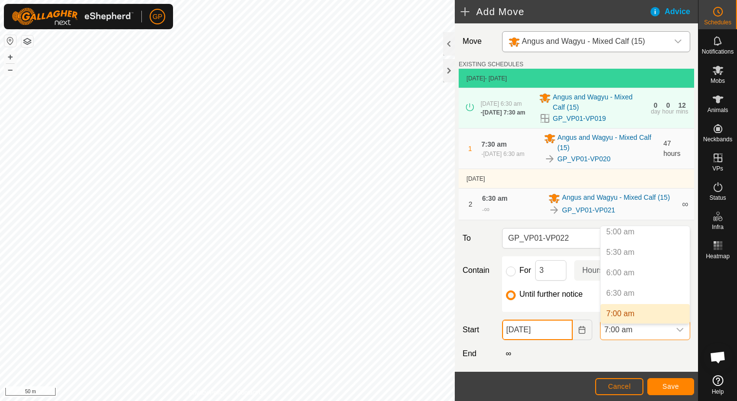
click at [548, 326] on input "[DATE]" at bounding box center [537, 330] width 71 height 20
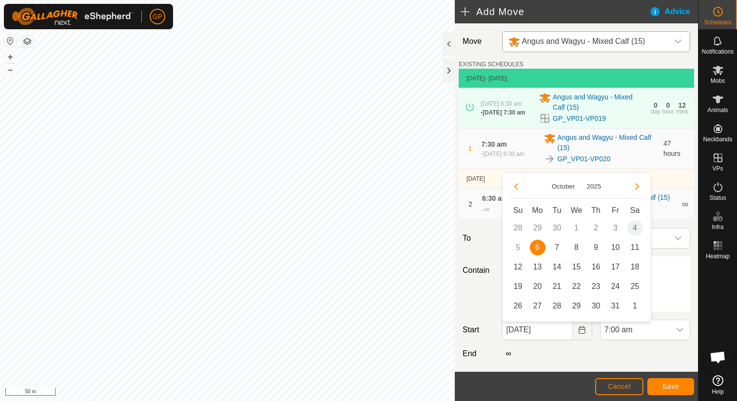
click at [587, 247] on td "9" at bounding box center [595, 247] width 19 height 19
click at [578, 247] on span "8" at bounding box center [577, 248] width 16 height 16
type input "[DATE]"
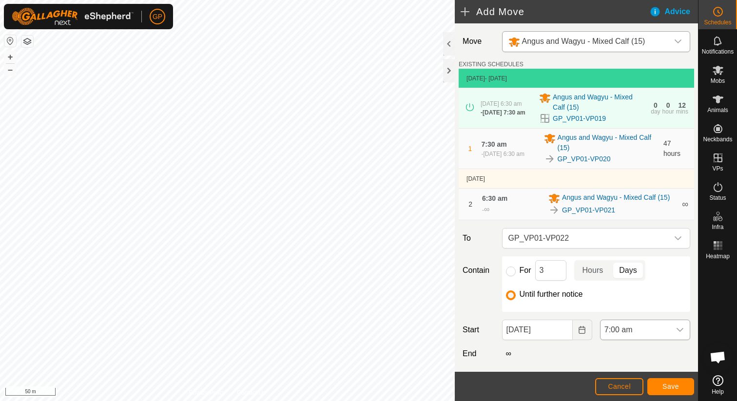
click at [625, 335] on span "7:00 am" at bounding box center [635, 329] width 70 height 19
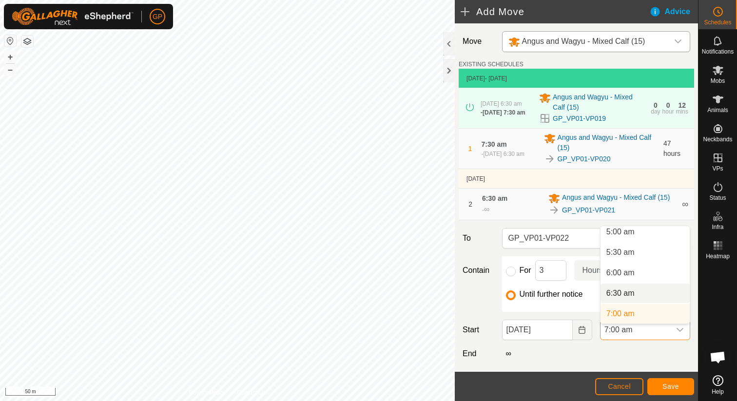
click at [613, 286] on li "6:30 am" at bounding box center [644, 293] width 89 height 19
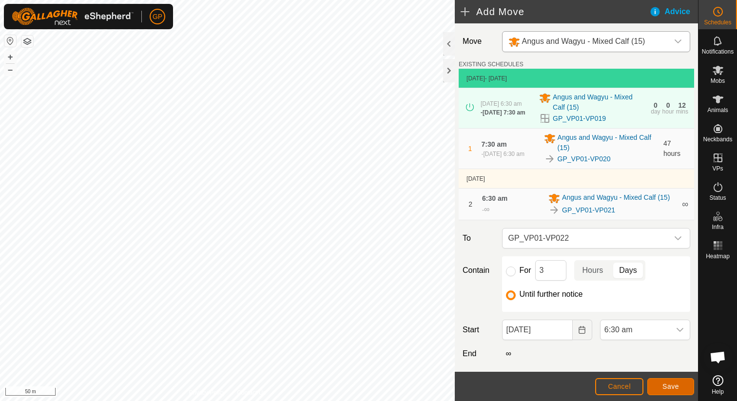
click at [663, 381] on button "Save" at bounding box center [670, 386] width 47 height 17
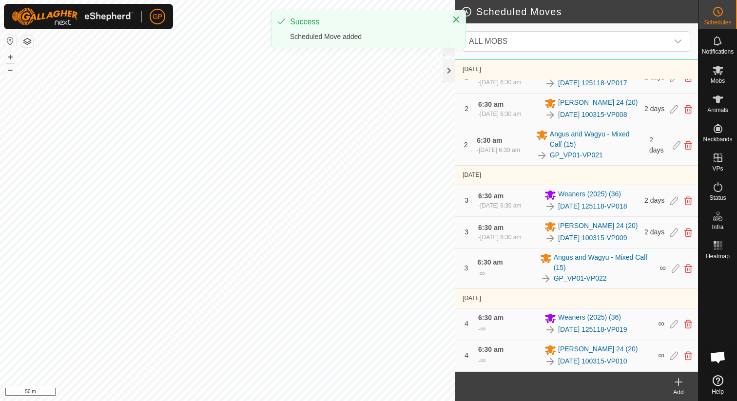
scroll to position [317, 0]
click at [675, 388] on div "Add" at bounding box center [678, 392] width 39 height 9
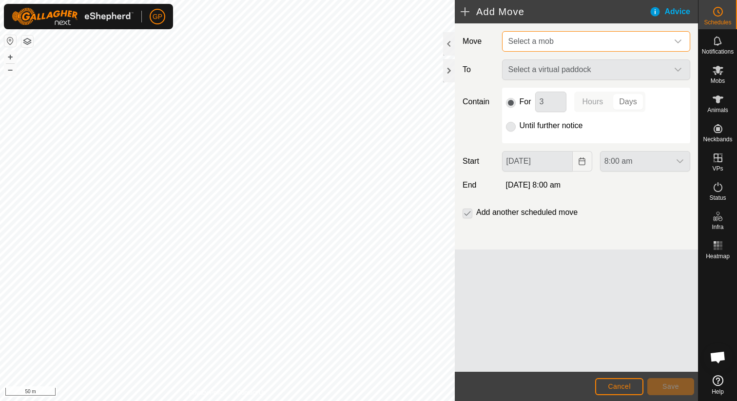
click at [586, 36] on span "Select a mob" at bounding box center [586, 41] width 164 height 19
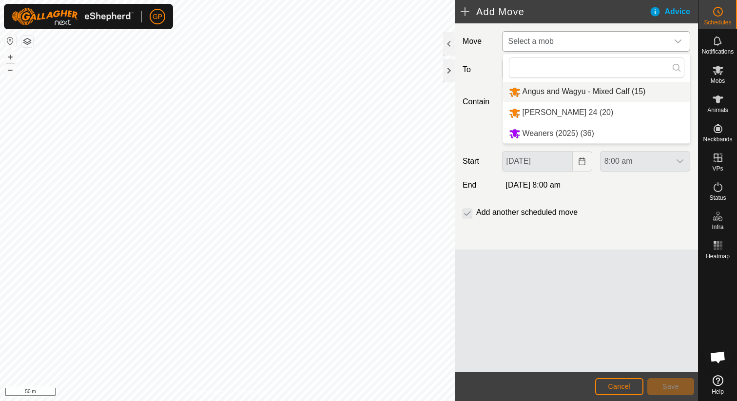
click at [575, 91] on li "Angus and Wagyu - Mixed Calf (15)" at bounding box center [596, 92] width 187 height 20
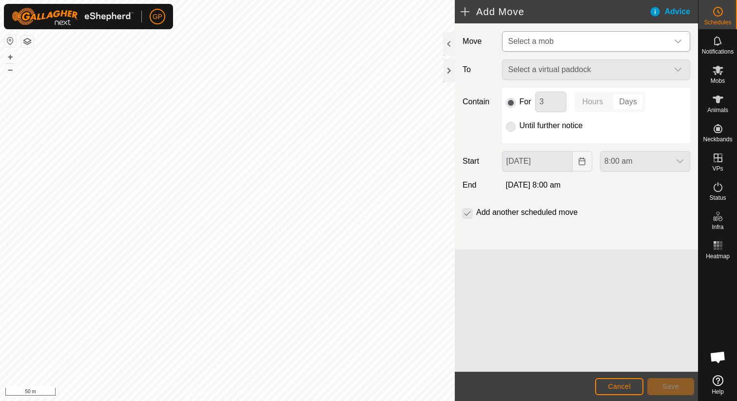
type input "[DATE]"
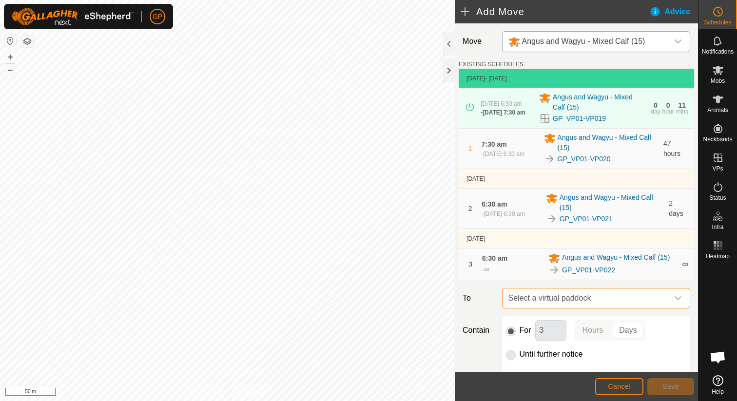
click at [588, 301] on span "Select a virtual paddock" at bounding box center [586, 297] width 164 height 19
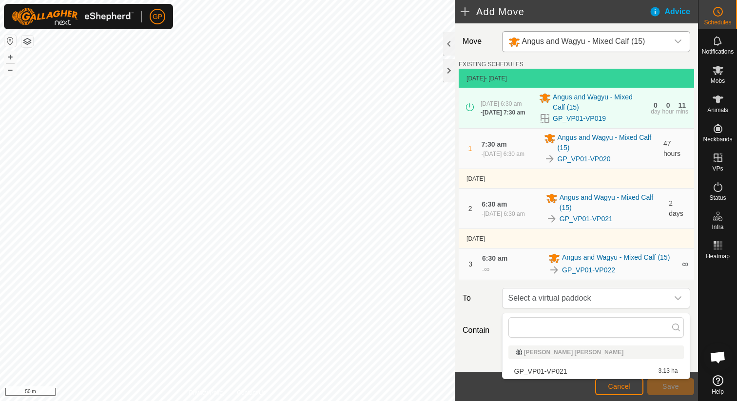
click at [467, 316] on div "Move Angus and Wagyu - Mixed Calf (15) EXISTING SCHEDULES [DATE] - [DATE] [DATE…" at bounding box center [576, 250] width 243 height 455
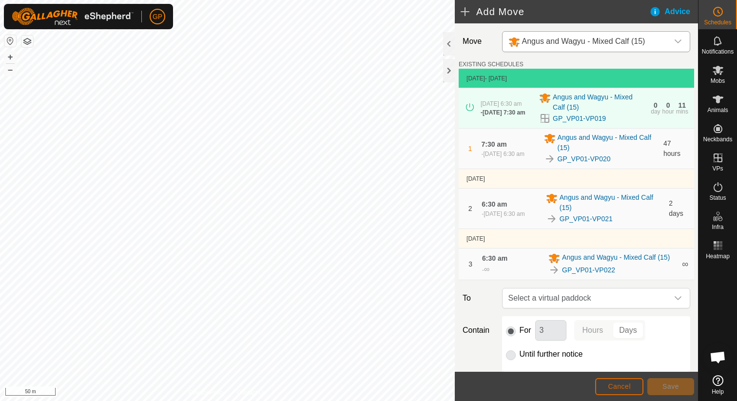
click at [630, 388] on span "Cancel" at bounding box center [619, 387] width 23 height 8
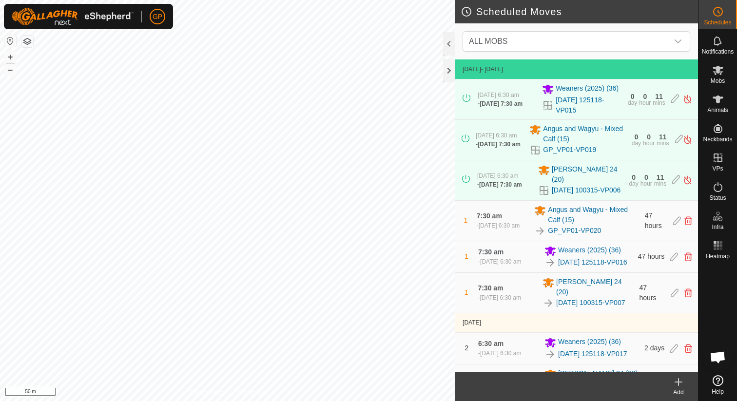
scroll to position [317, 0]
